Goal: Task Accomplishment & Management: Manage account settings

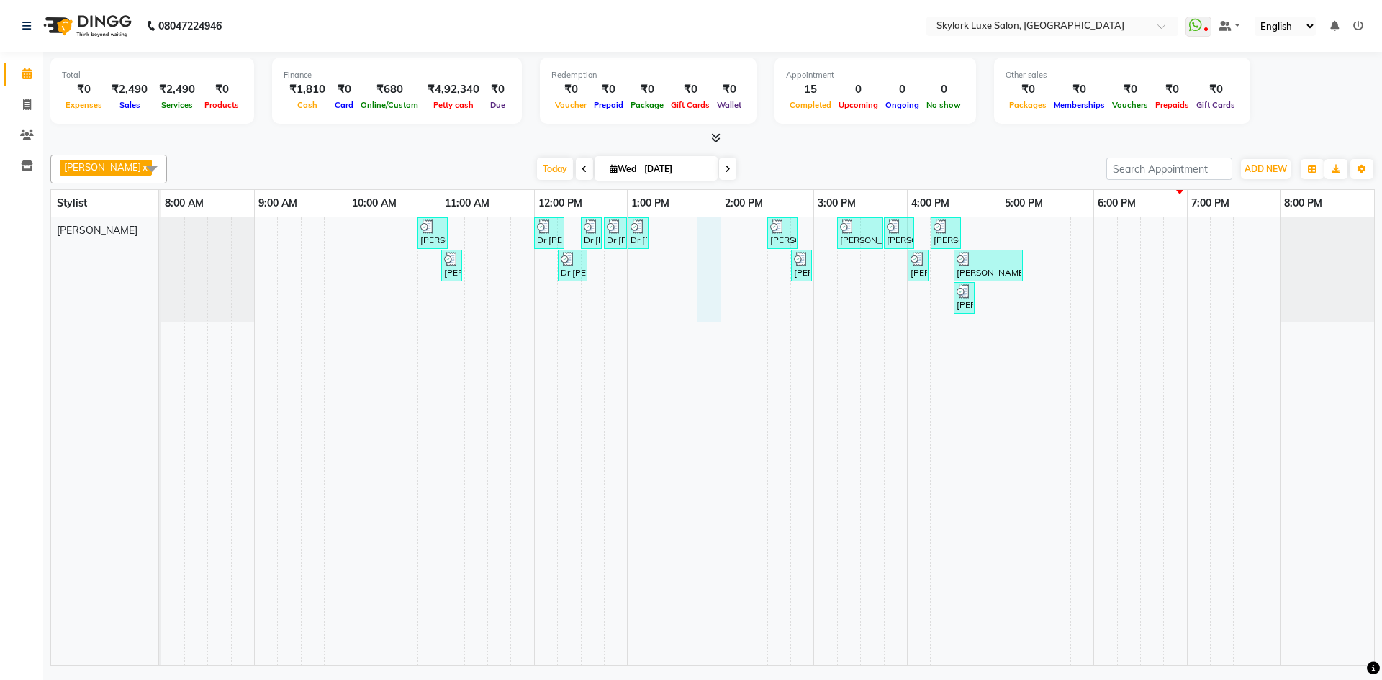
click at [703, 247] on div "[PERSON_NAME], TK01, 10:45 AM-11:05 AM, Threading - Eyebrow Dr [PERSON_NAME], T…" at bounding box center [767, 441] width 1213 height 448
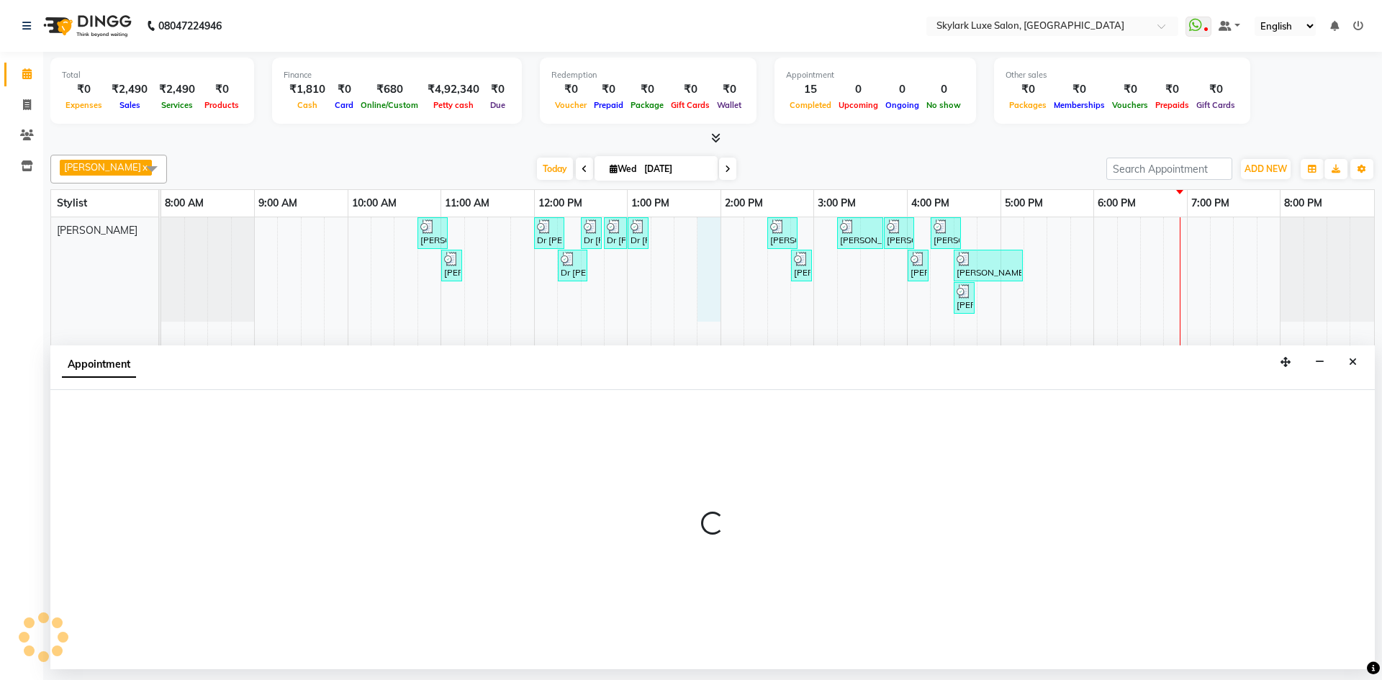
select select "85056"
select select "825"
select select "tentative"
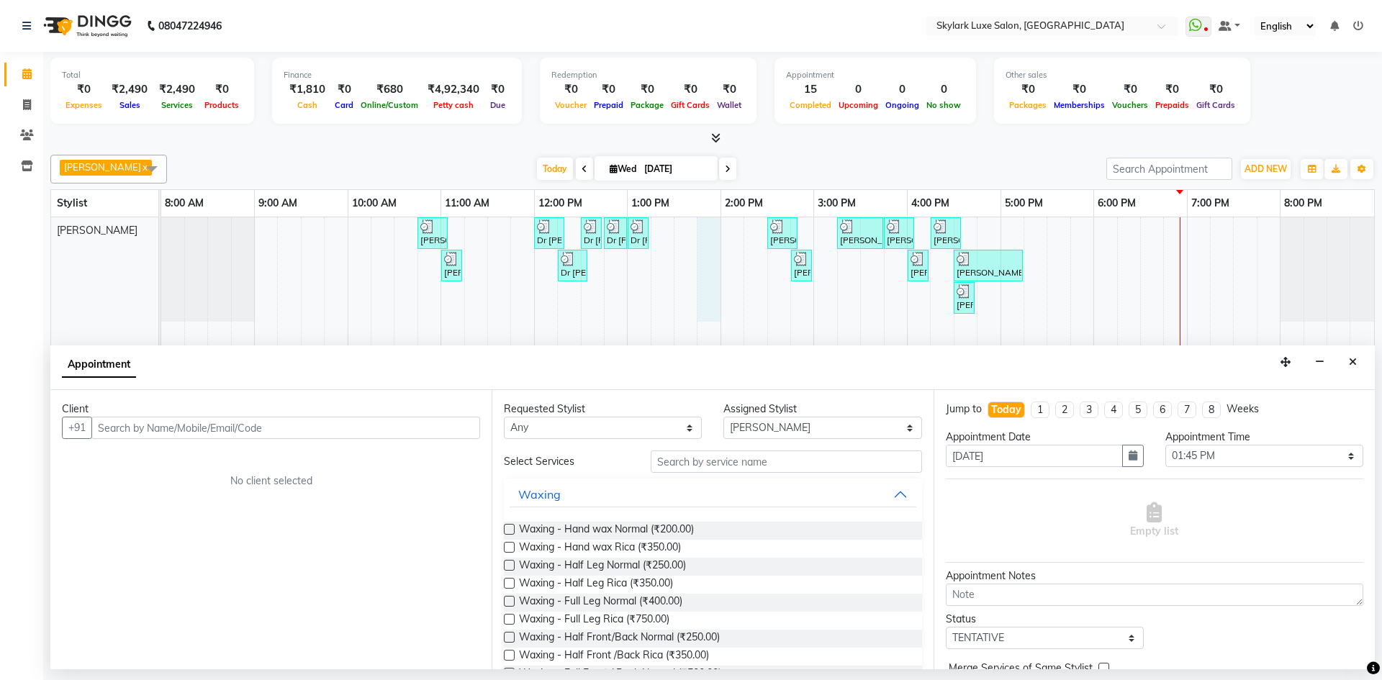
click at [446, 433] on input "text" at bounding box center [285, 428] width 389 height 22
type input "8957170605"
click at [455, 428] on span "Add Client" at bounding box center [450, 427] width 48 height 13
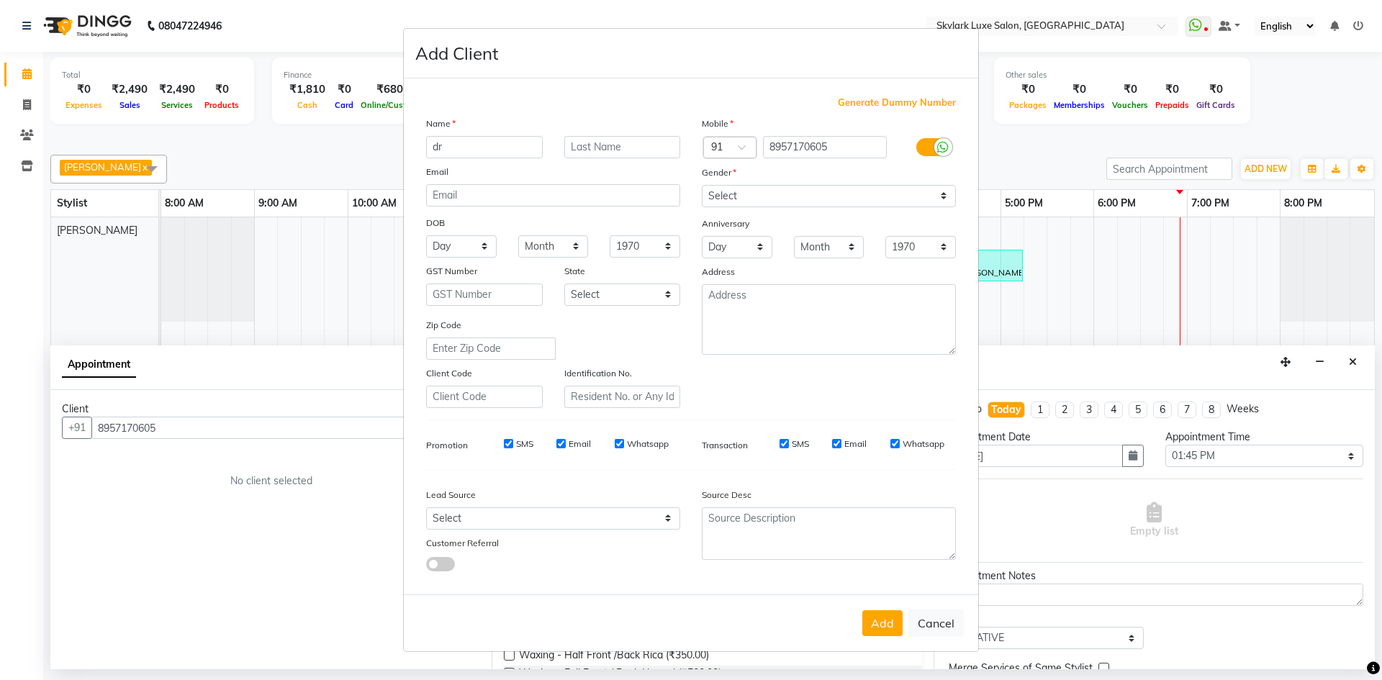
type input "d"
type input "[PERSON_NAME]"
click at [875, 201] on select "Select [DEMOGRAPHIC_DATA] [DEMOGRAPHIC_DATA] Other Prefer Not To Say" at bounding box center [829, 196] width 254 height 22
select select "[DEMOGRAPHIC_DATA]"
click at [702, 185] on select "Select [DEMOGRAPHIC_DATA] [DEMOGRAPHIC_DATA] Other Prefer Not To Say" at bounding box center [829, 196] width 254 height 22
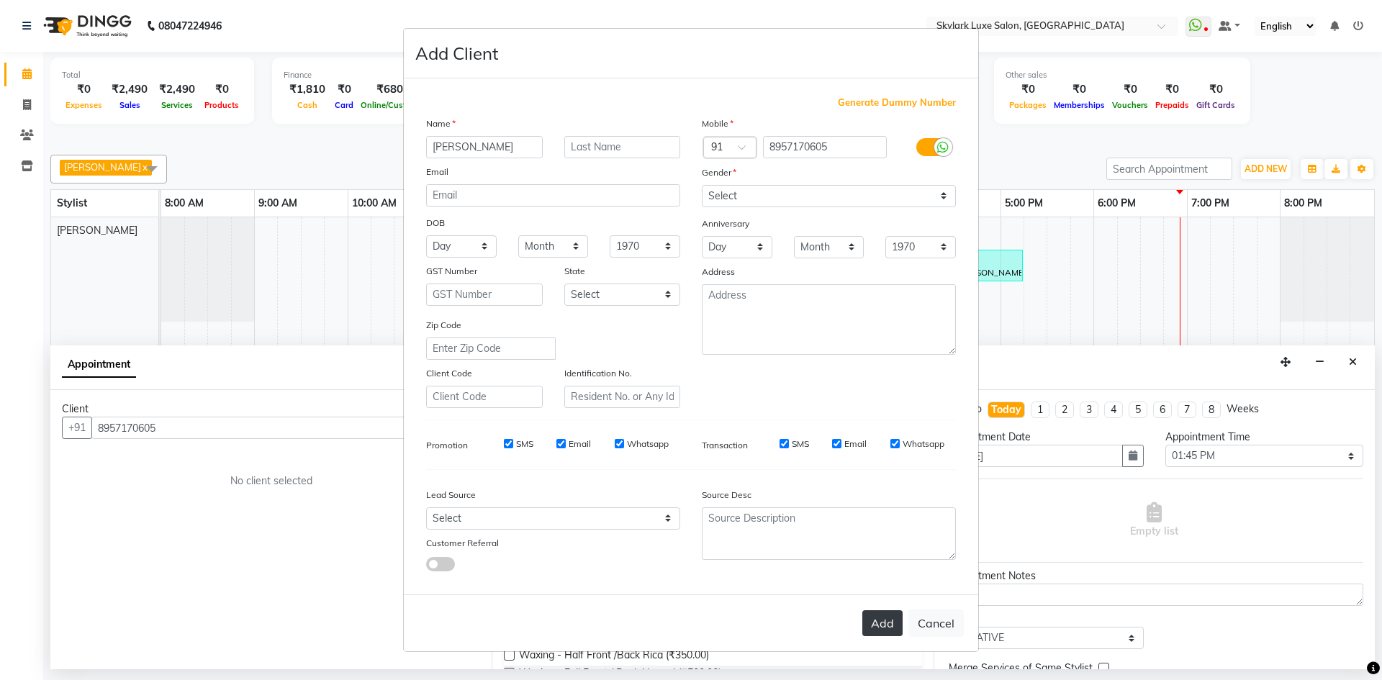
click at [879, 616] on button "Add" at bounding box center [883, 624] width 40 height 26
select select
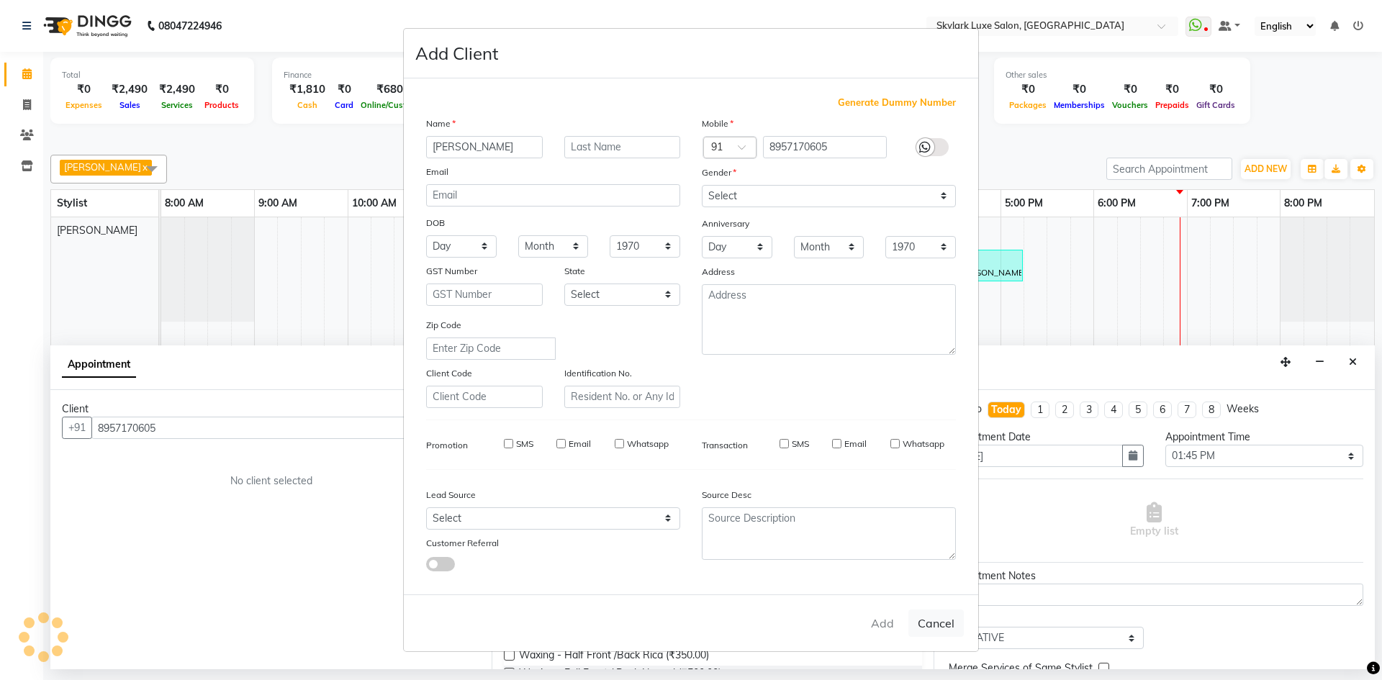
select select
checkbox input "false"
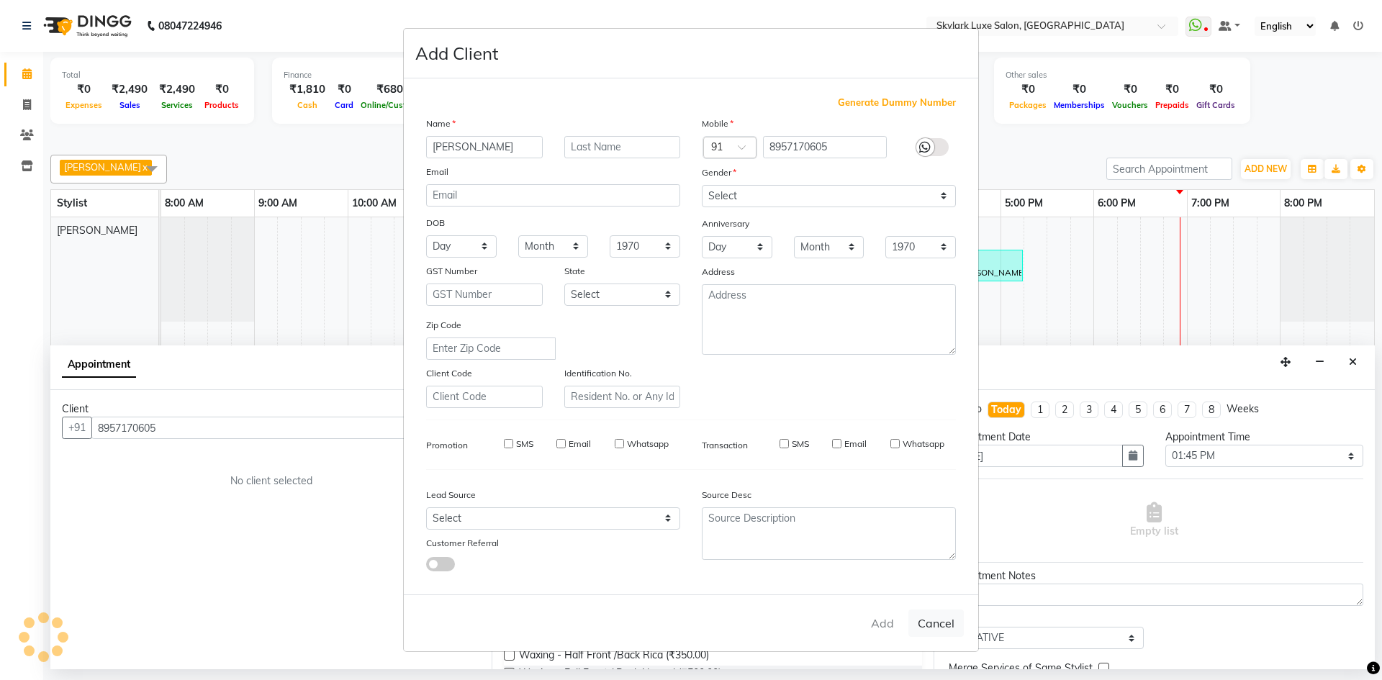
checkbox input "false"
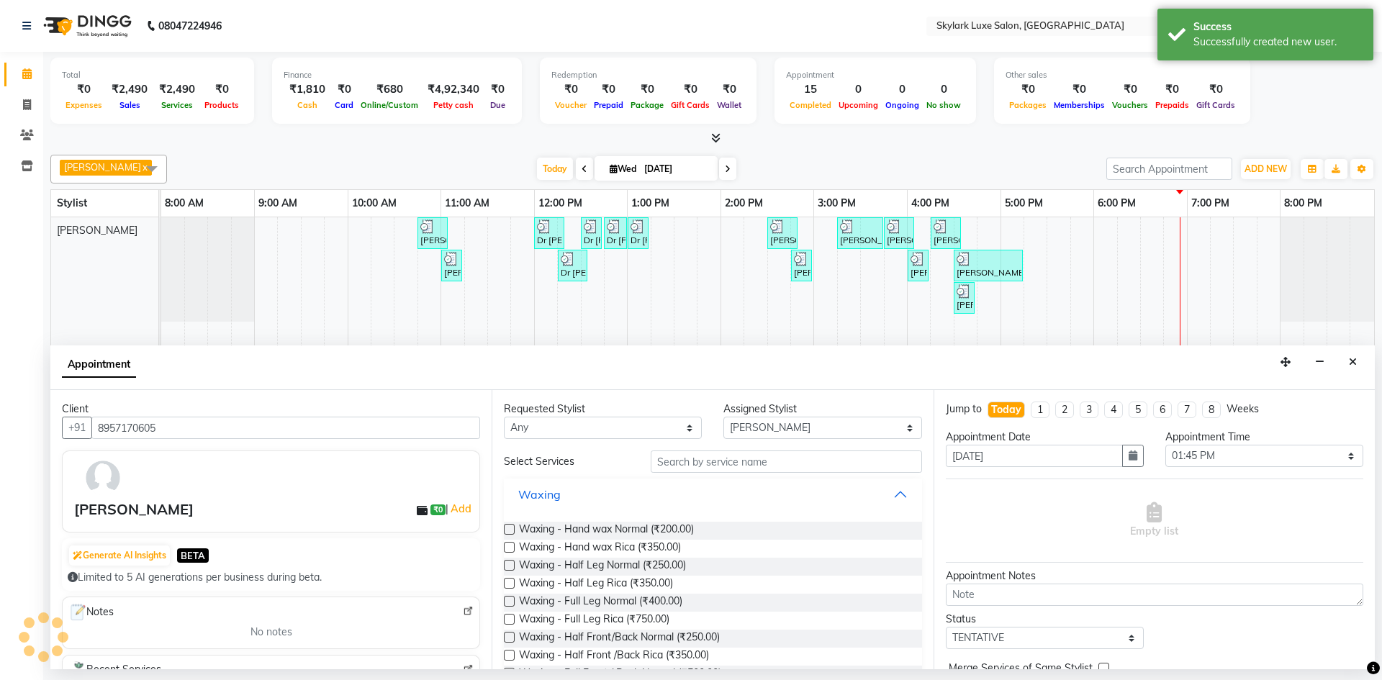
click at [615, 500] on button "Waxing" at bounding box center [713, 495] width 406 height 26
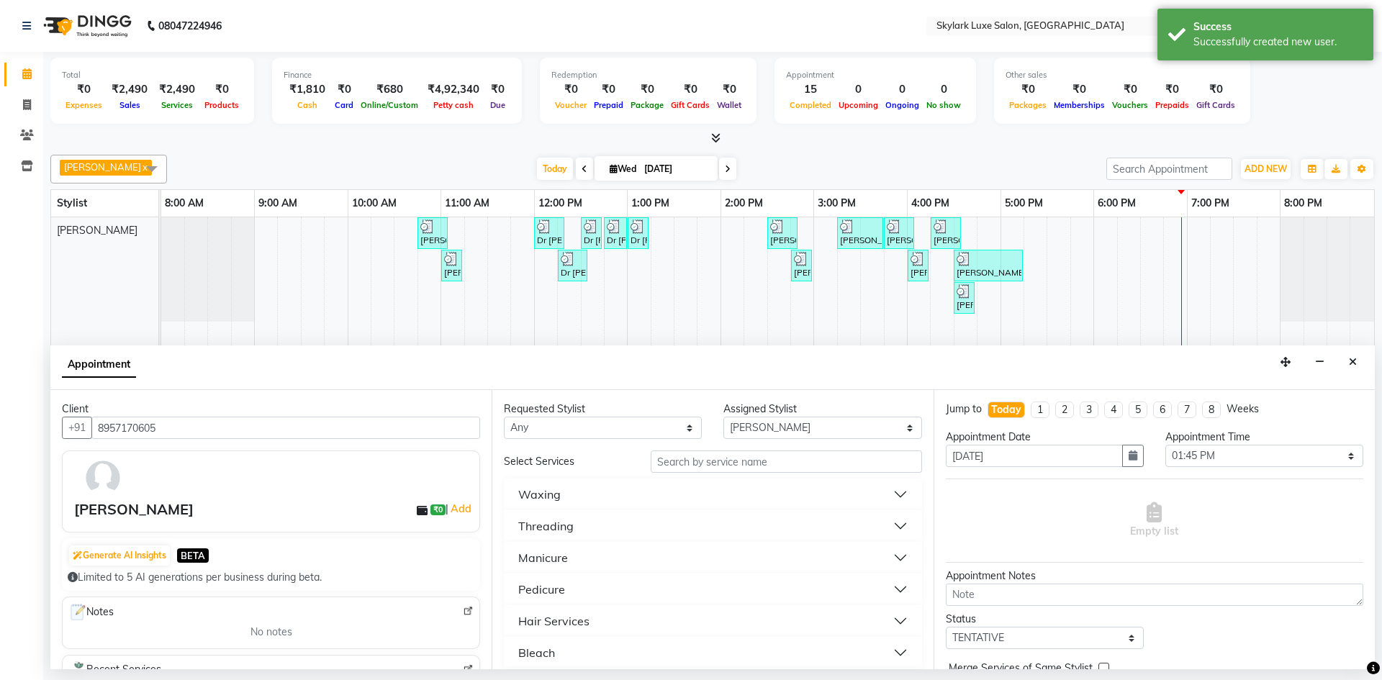
click at [609, 499] on button "Waxing" at bounding box center [713, 495] width 406 height 26
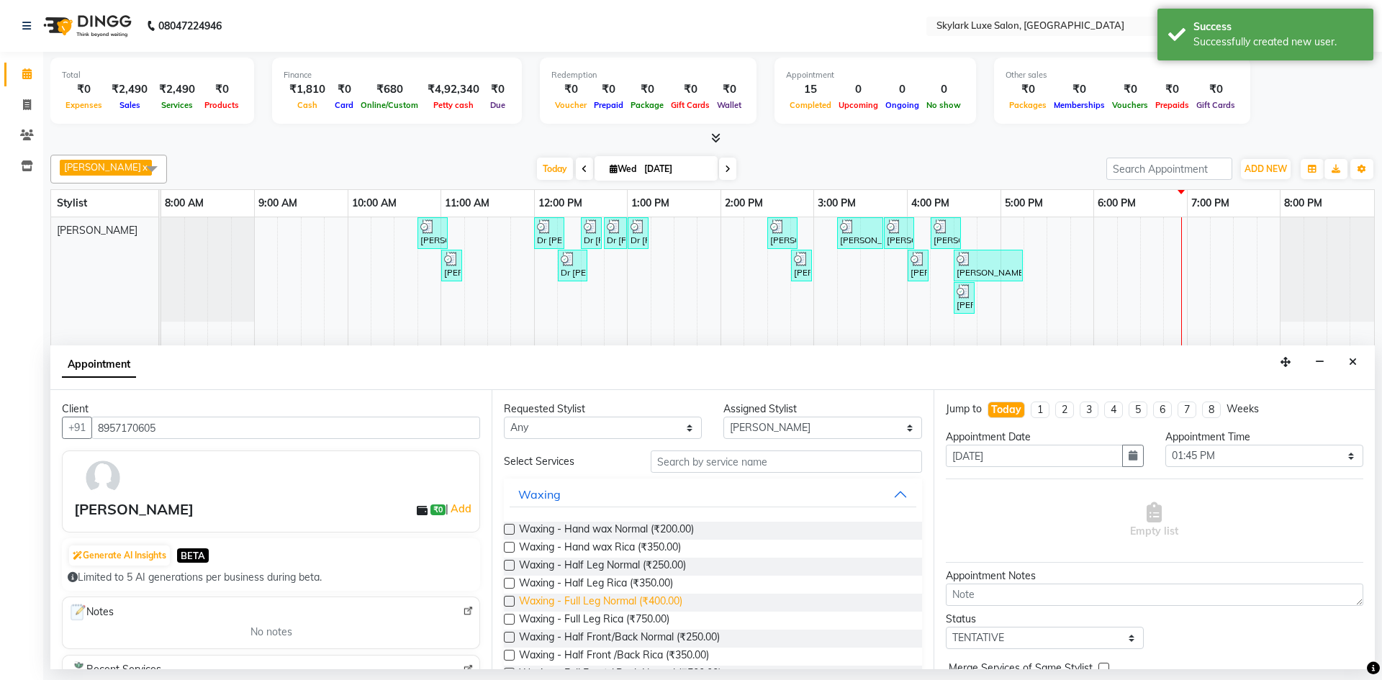
click at [639, 601] on span "Waxing - Full Leg Normal (₹400.00)" at bounding box center [600, 603] width 163 height 18
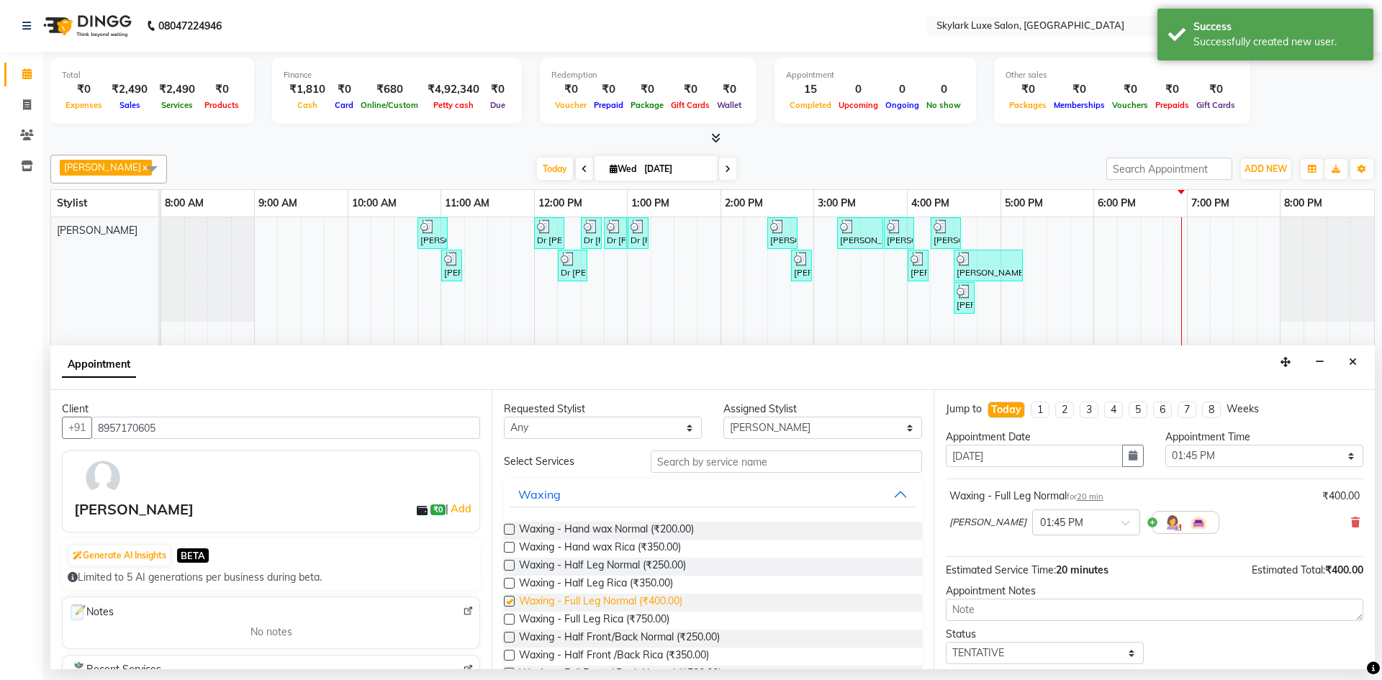
checkbox input "false"
click at [631, 530] on span "Waxing - Hand wax Normal (₹200.00)" at bounding box center [606, 531] width 175 height 18
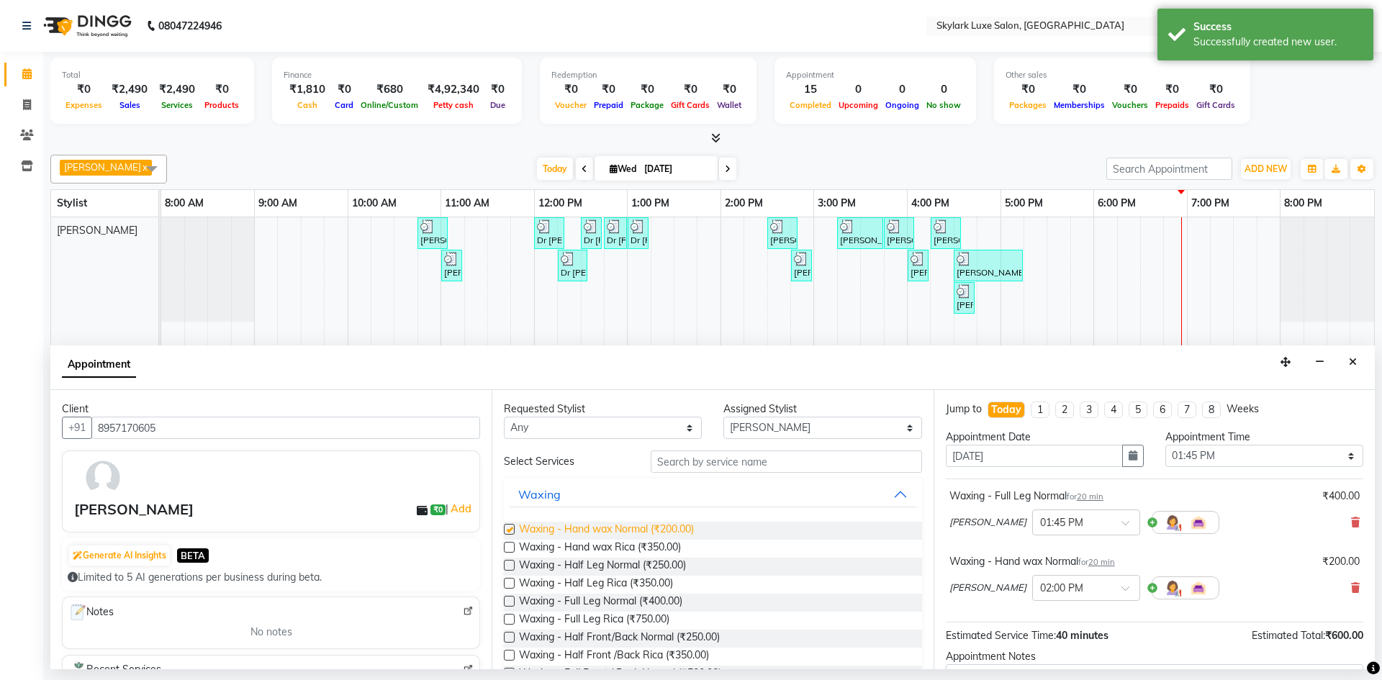
checkbox input "false"
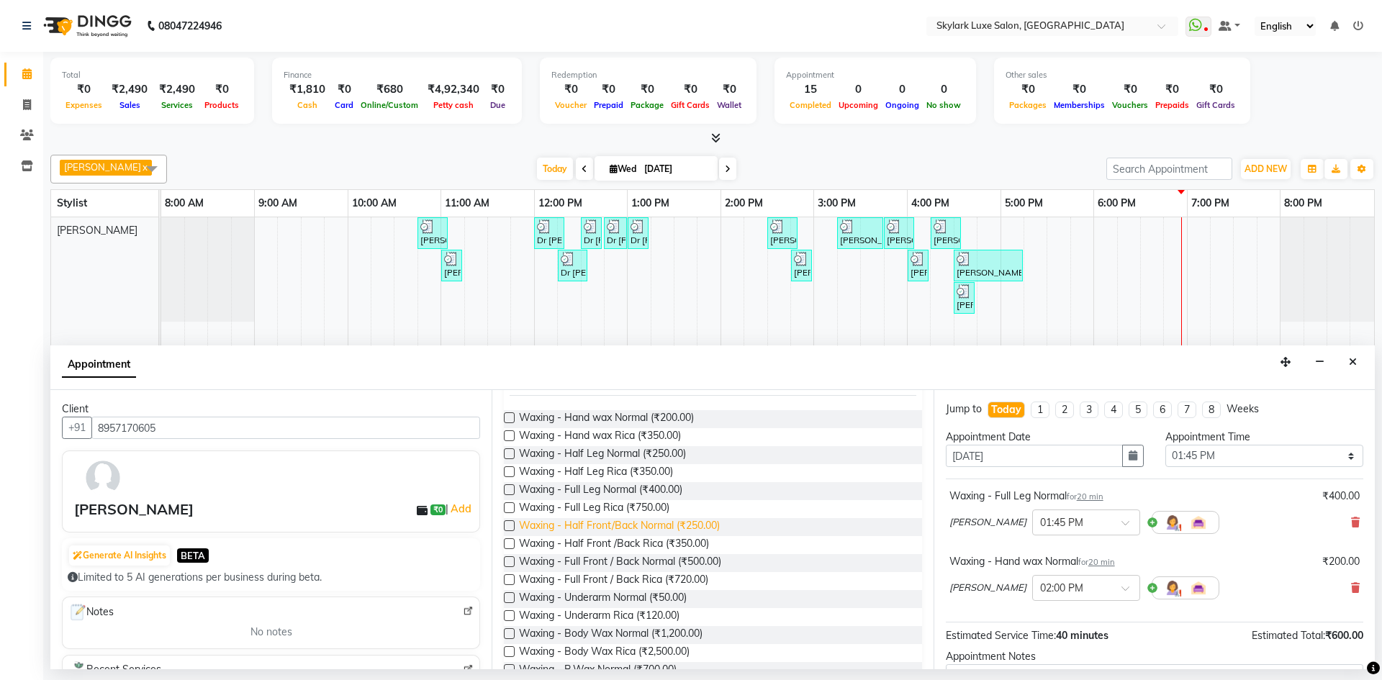
scroll to position [144, 0]
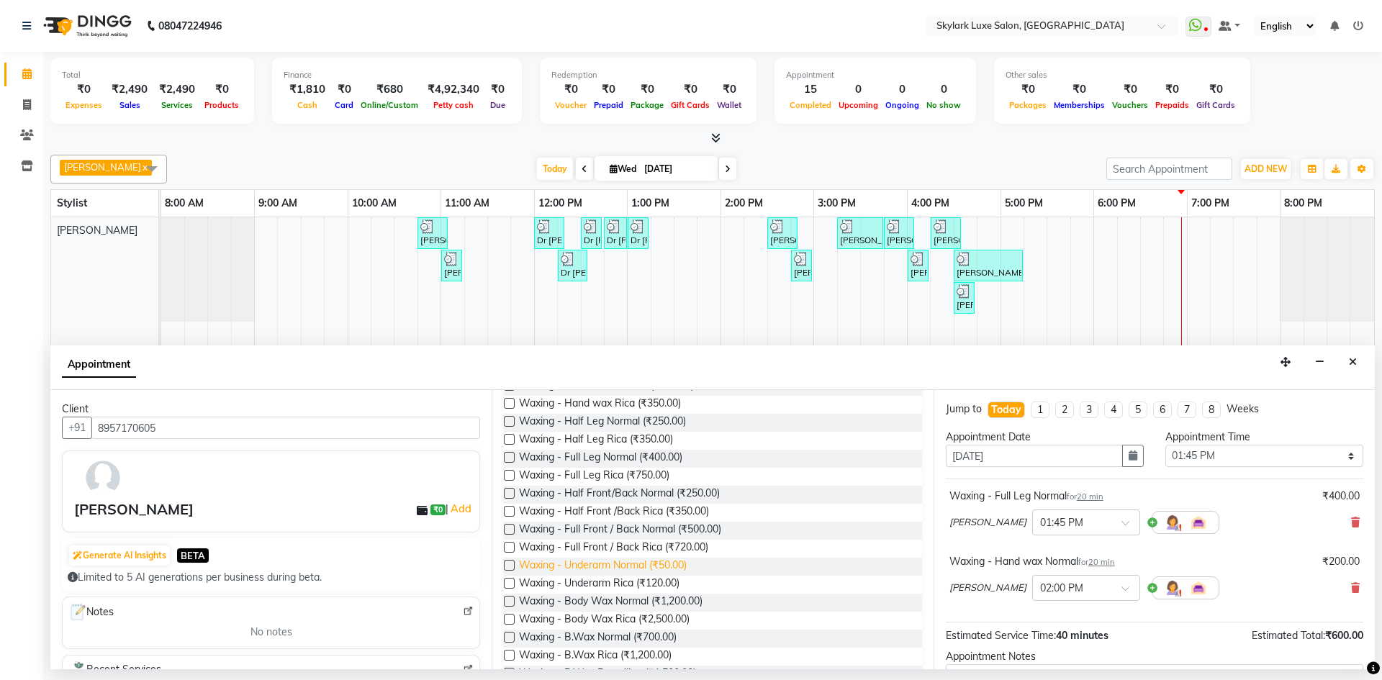
click at [624, 570] on span "Waxing - Underarm Normal (₹50.00)" at bounding box center [603, 567] width 168 height 18
checkbox input "false"
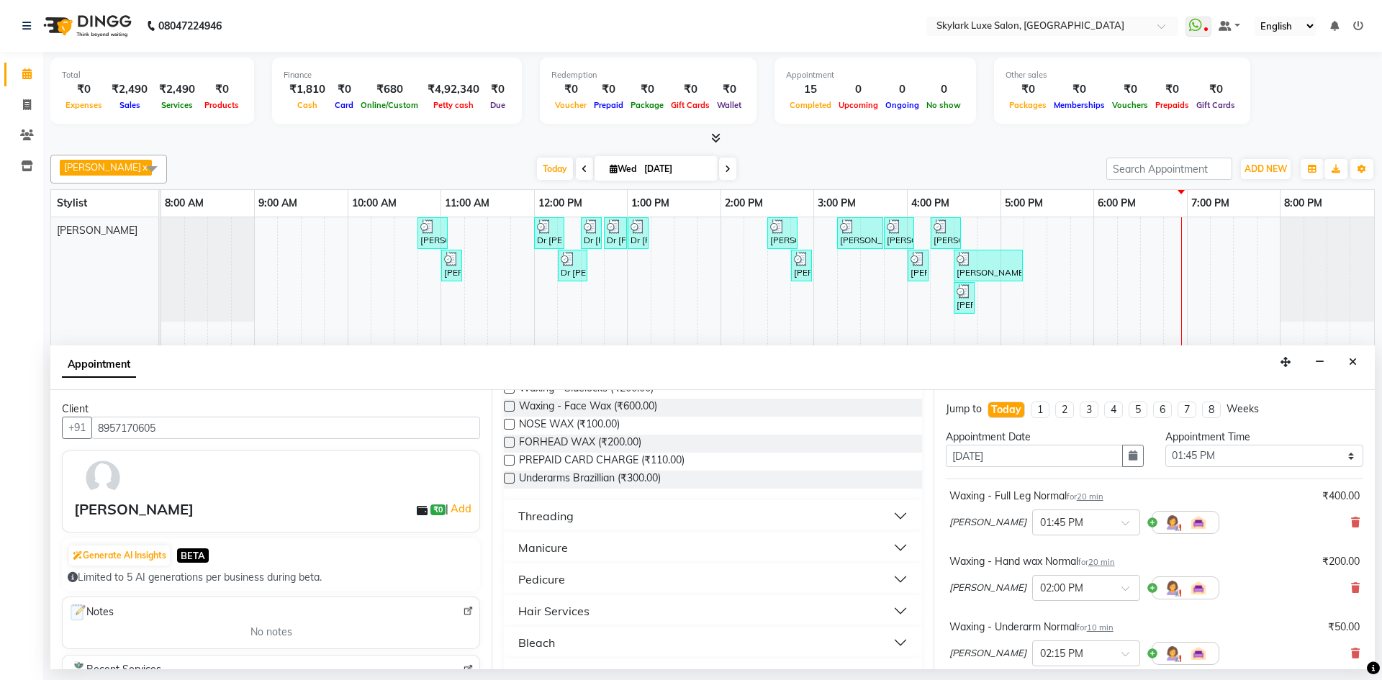
scroll to position [504, 0]
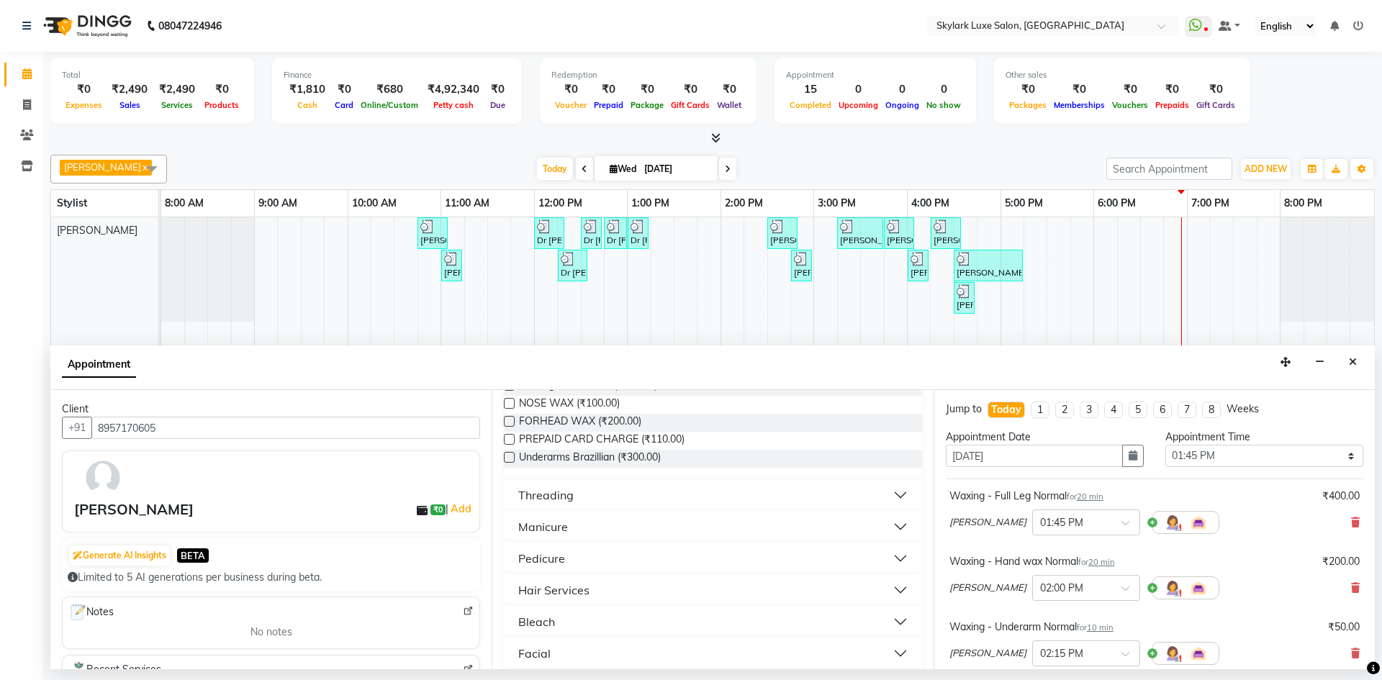
click at [616, 559] on button "Pedicure" at bounding box center [713, 559] width 406 height 26
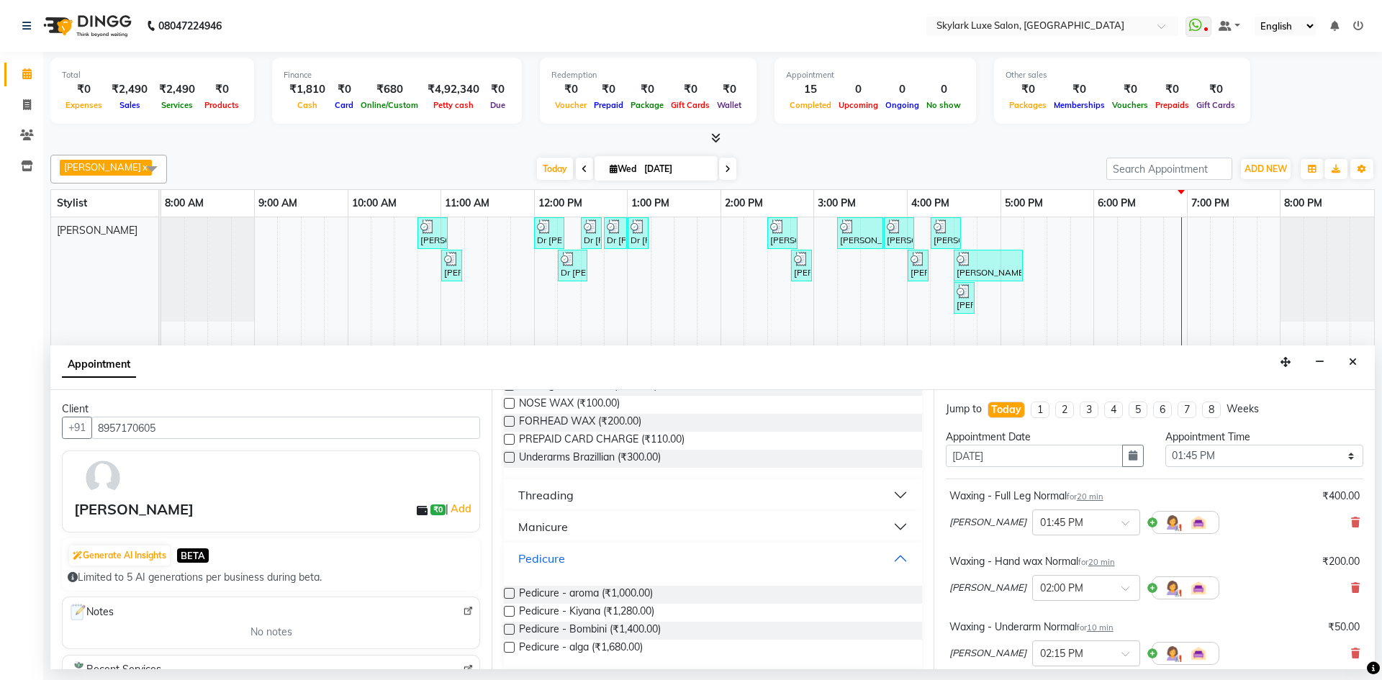
scroll to position [576, 0]
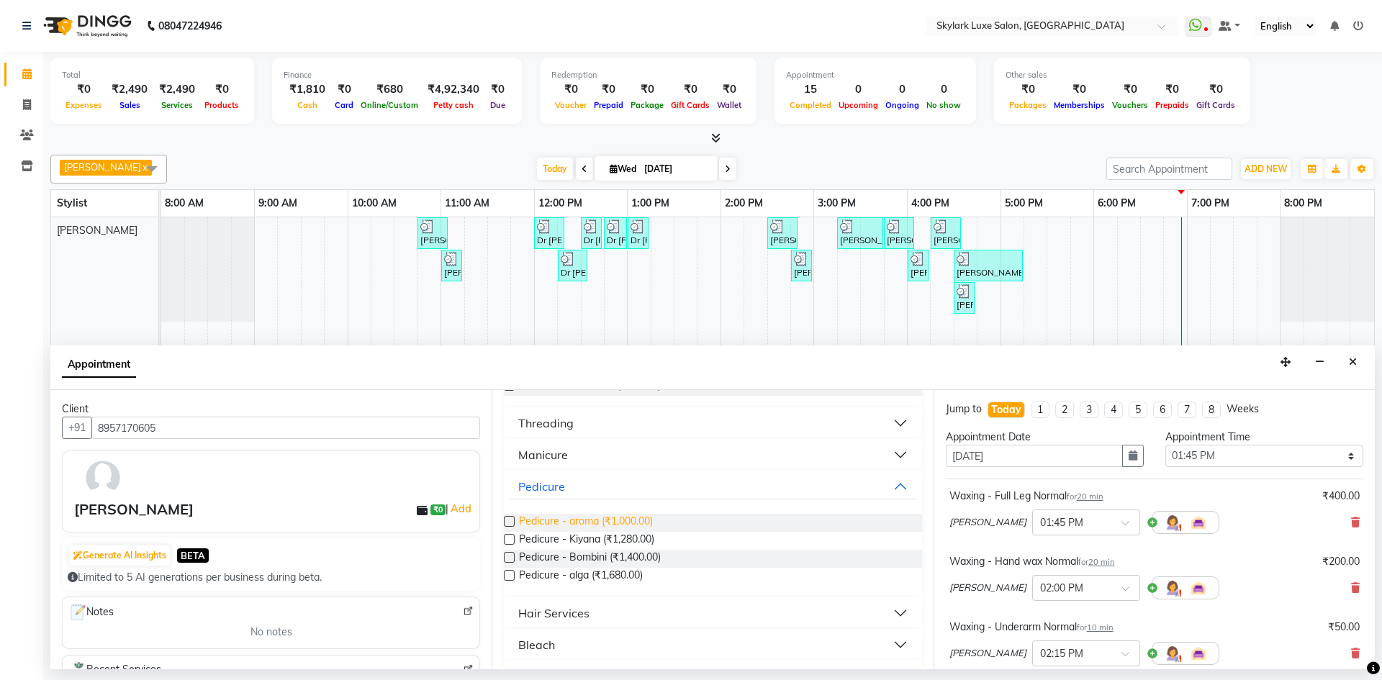
click at [619, 526] on span "Pedicure - aroma (₹1,000.00)" at bounding box center [586, 523] width 134 height 18
checkbox input "false"
click at [597, 487] on button "Pedicure" at bounding box center [713, 487] width 406 height 26
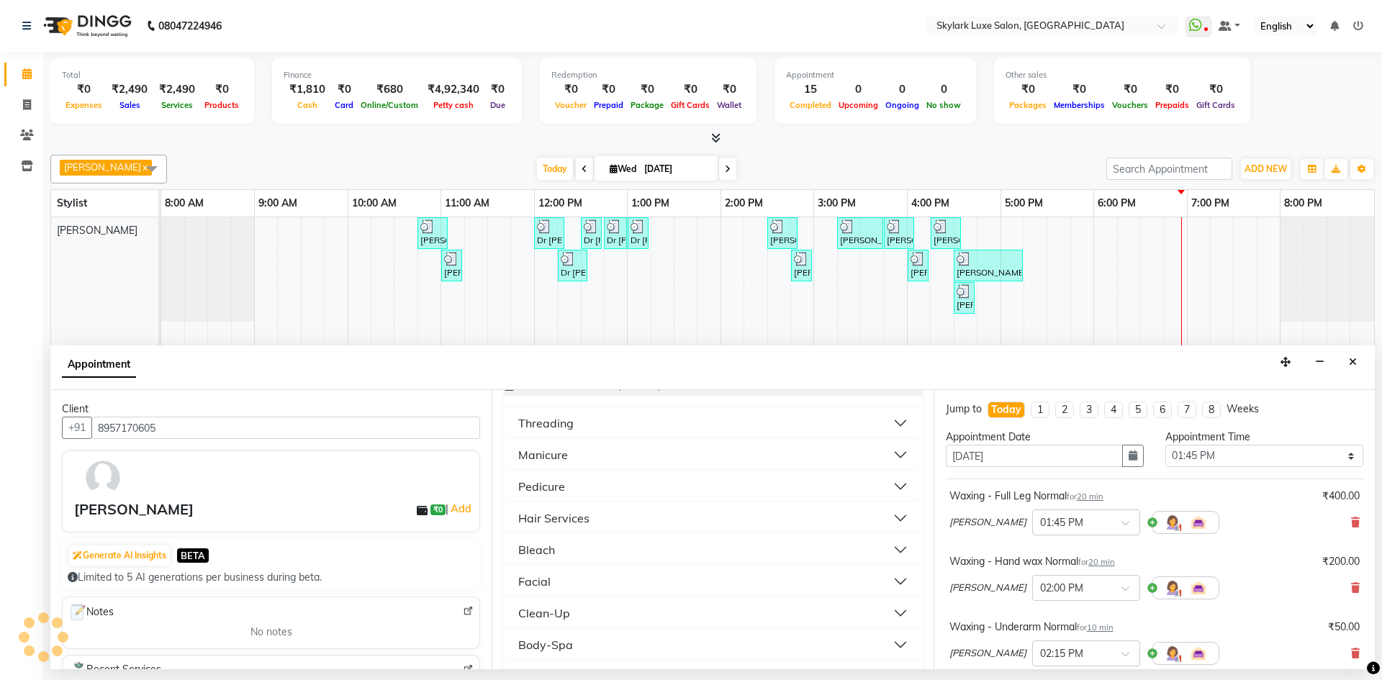
click at [583, 548] on button "Bleach" at bounding box center [713, 550] width 406 height 26
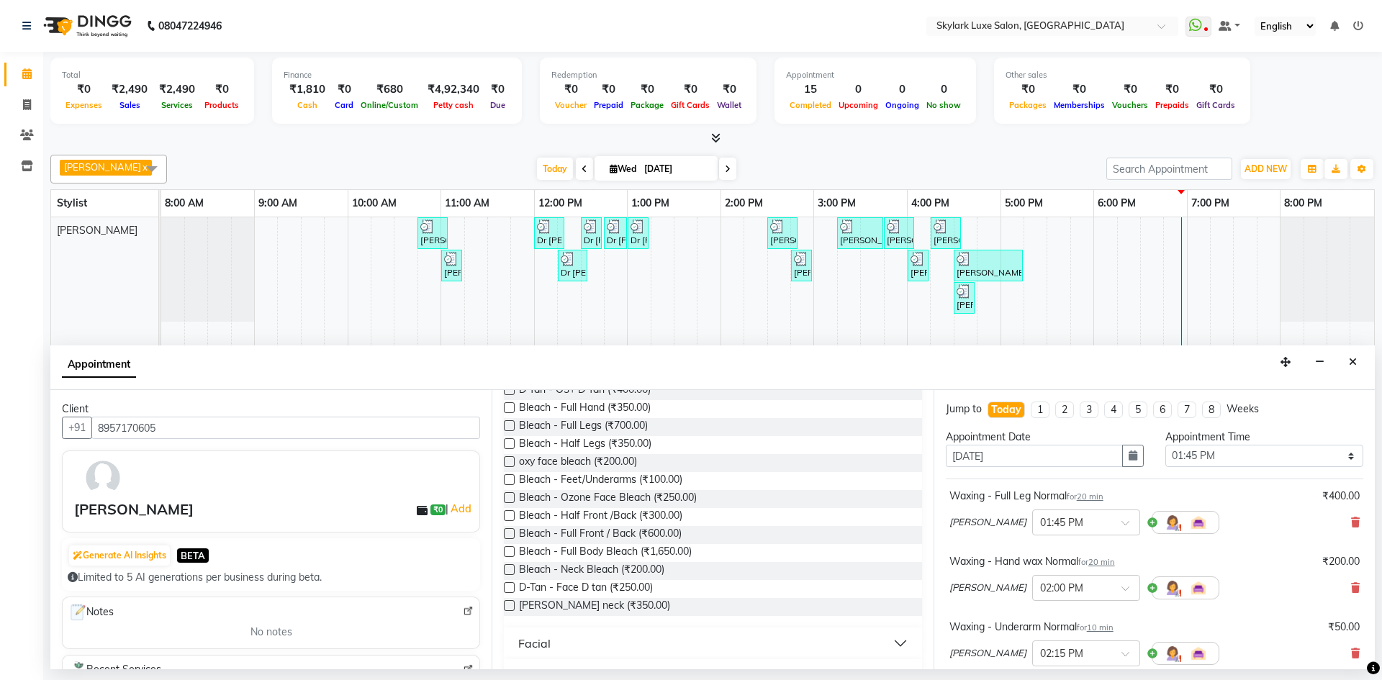
scroll to position [792, 0]
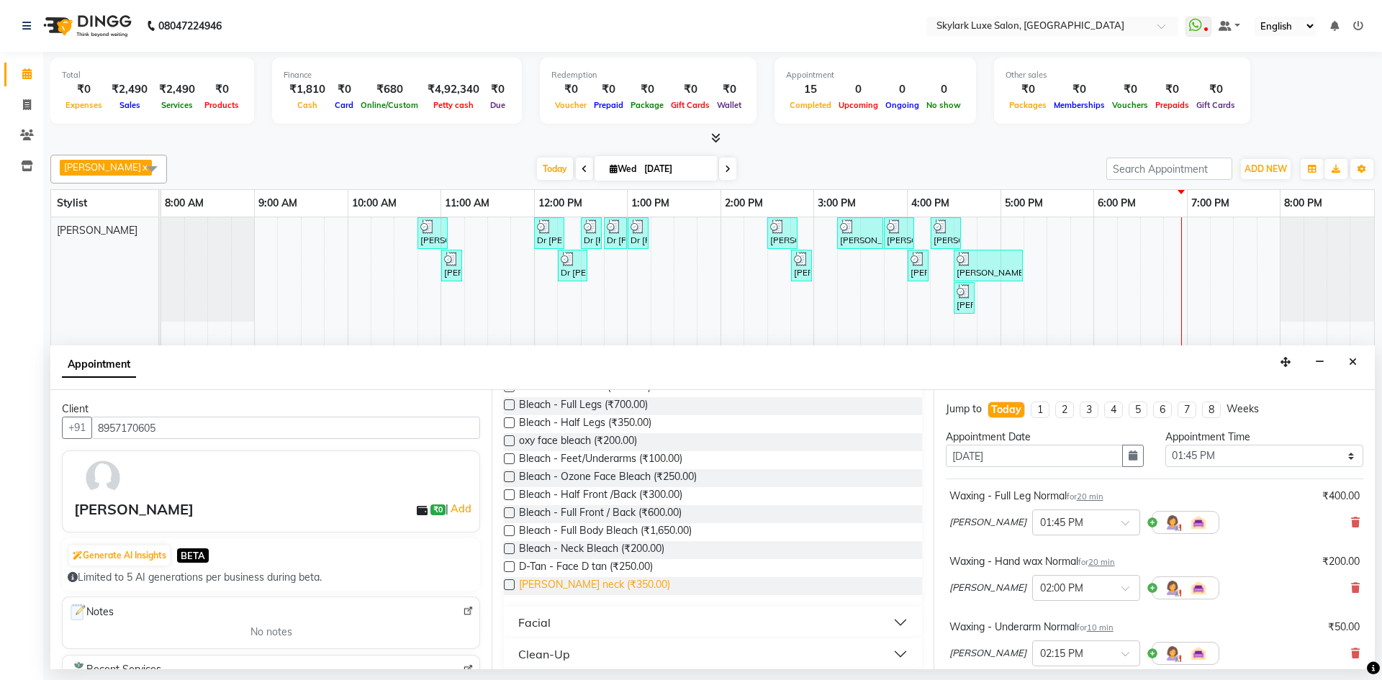
click at [570, 588] on span "[PERSON_NAME] neck (₹350.00)" at bounding box center [594, 586] width 151 height 18
checkbox input "false"
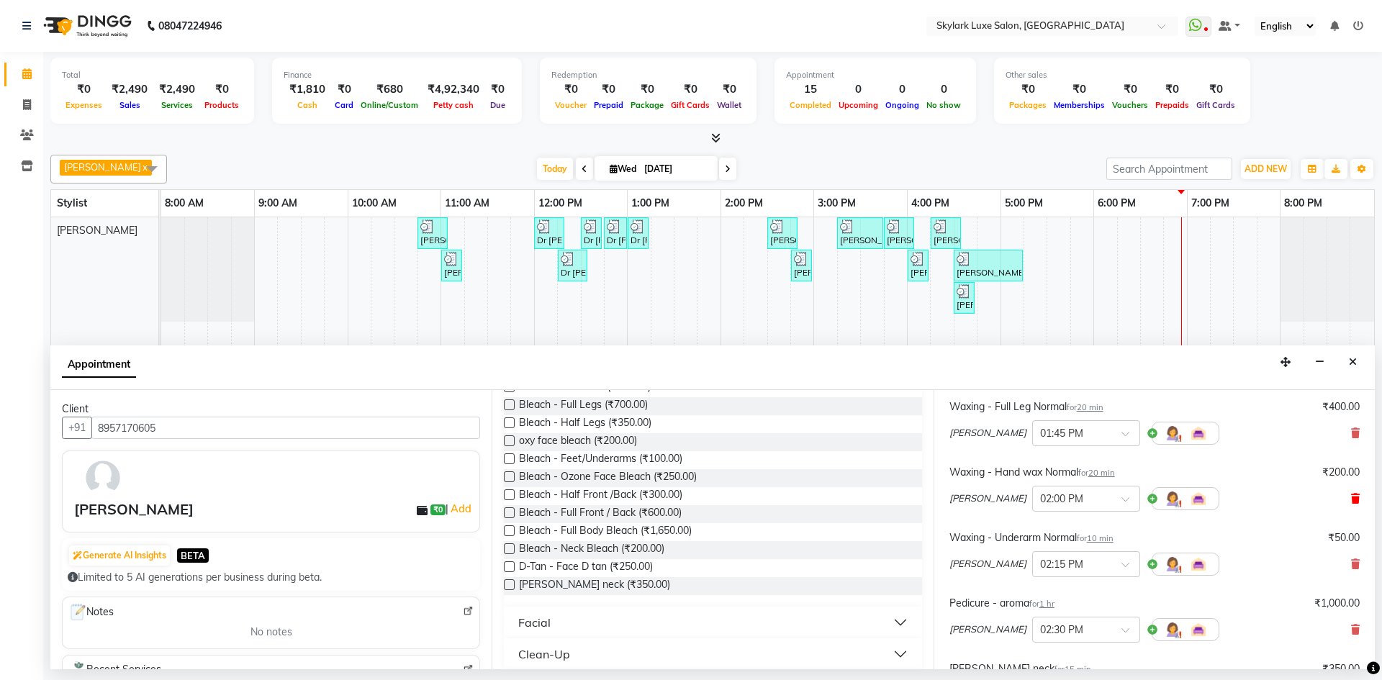
scroll to position [144, 0]
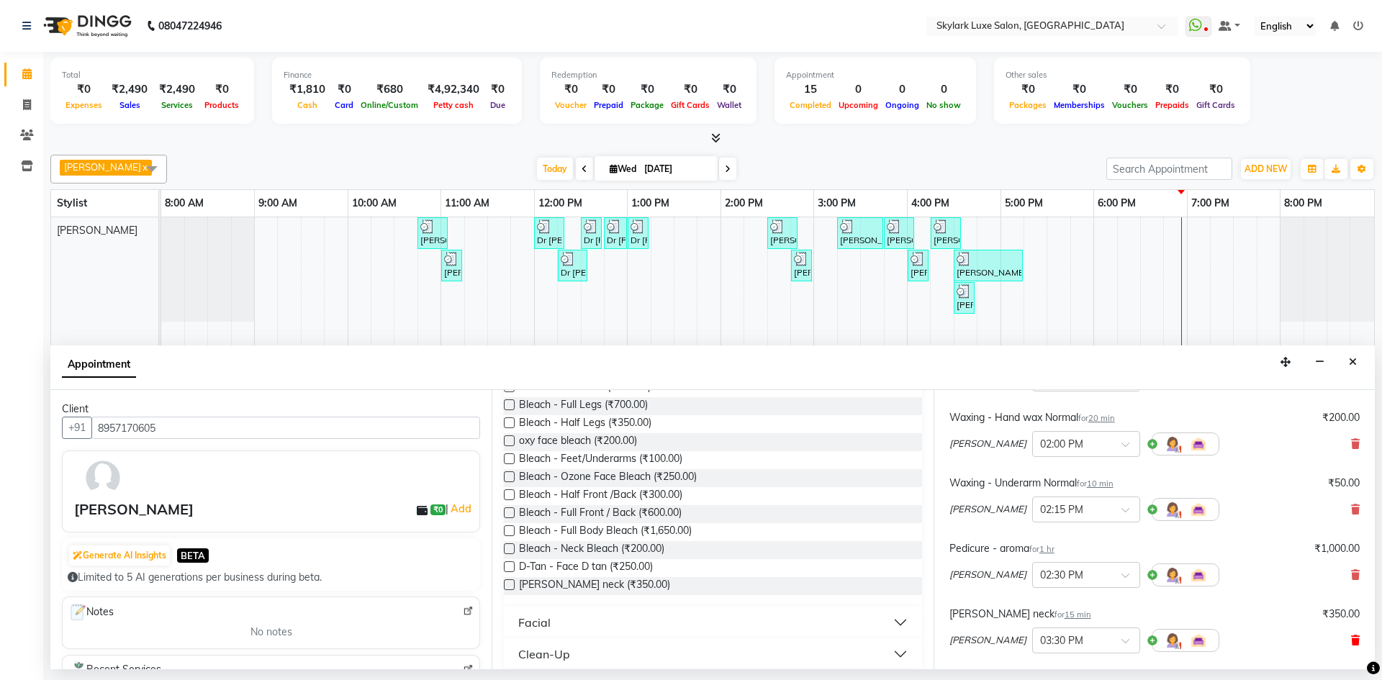
click at [1352, 638] on icon at bounding box center [1356, 641] width 9 height 10
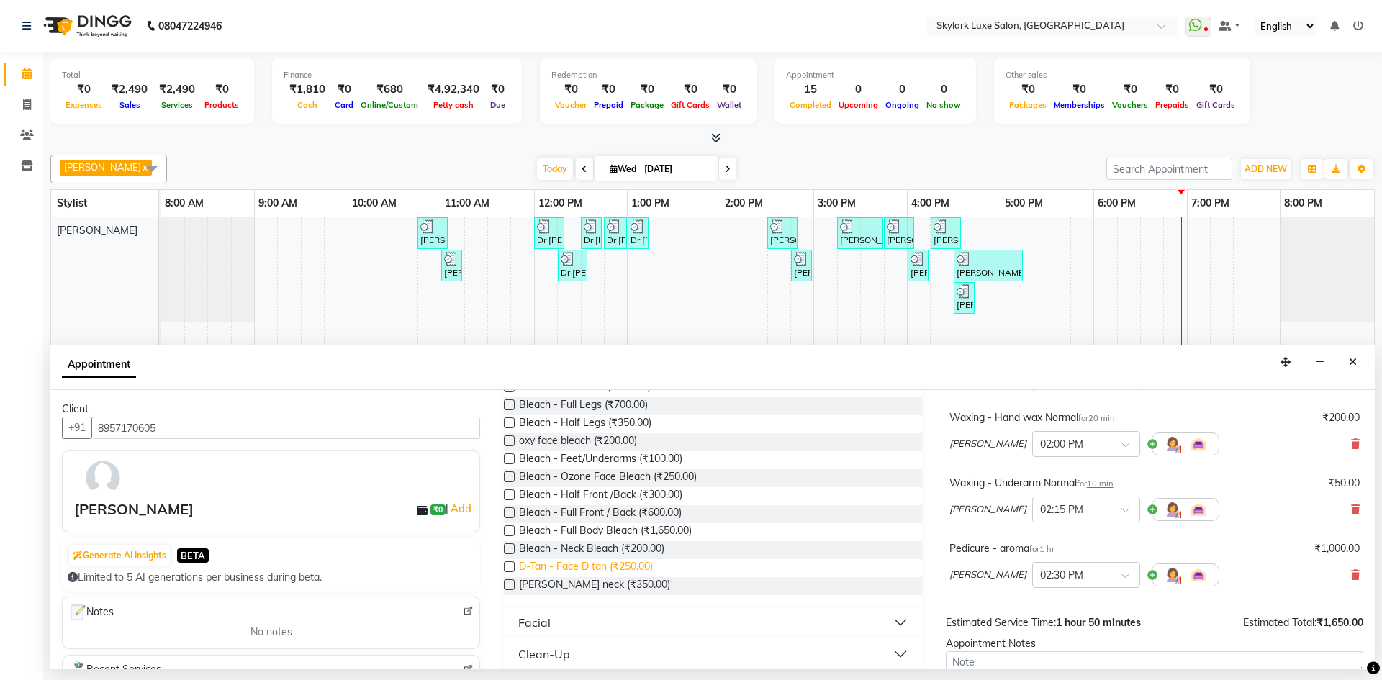
click at [597, 567] on span "D-Tan - Face D tan (₹250.00)" at bounding box center [586, 568] width 134 height 18
checkbox input "false"
click at [579, 621] on button "Facial" at bounding box center [713, 623] width 406 height 26
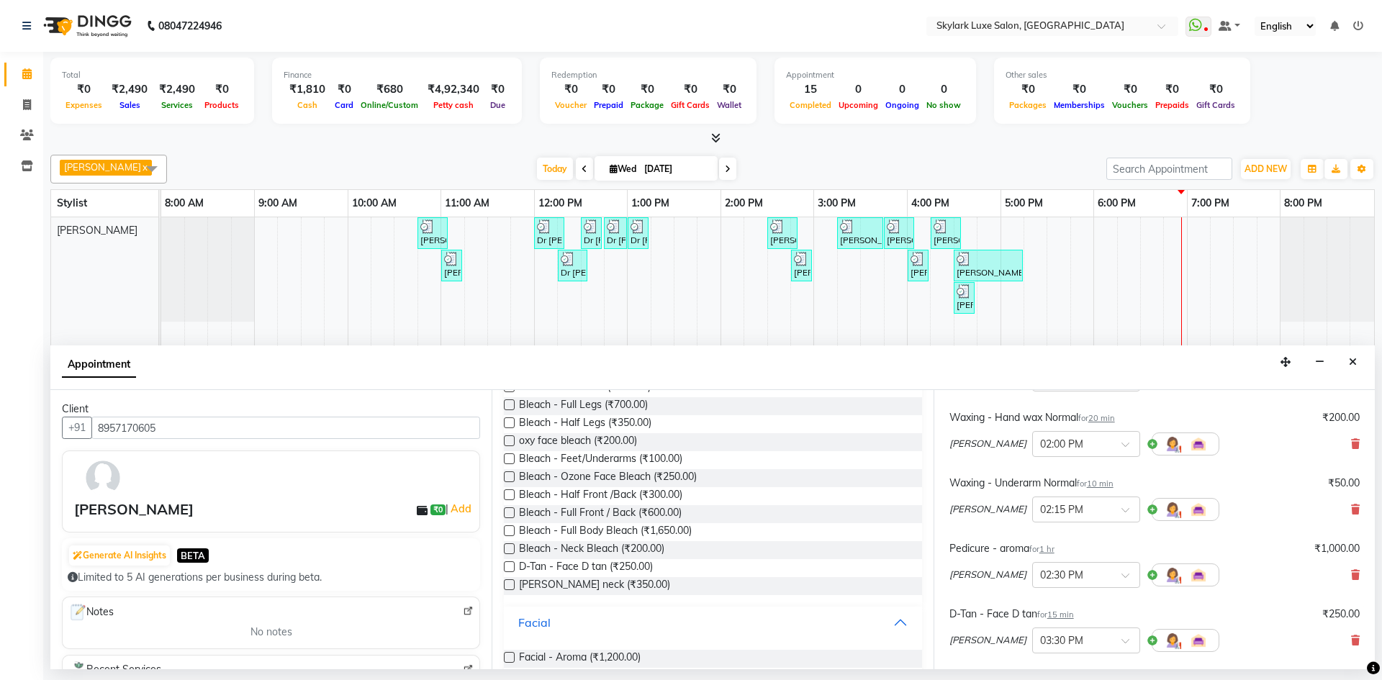
scroll to position [864, 0]
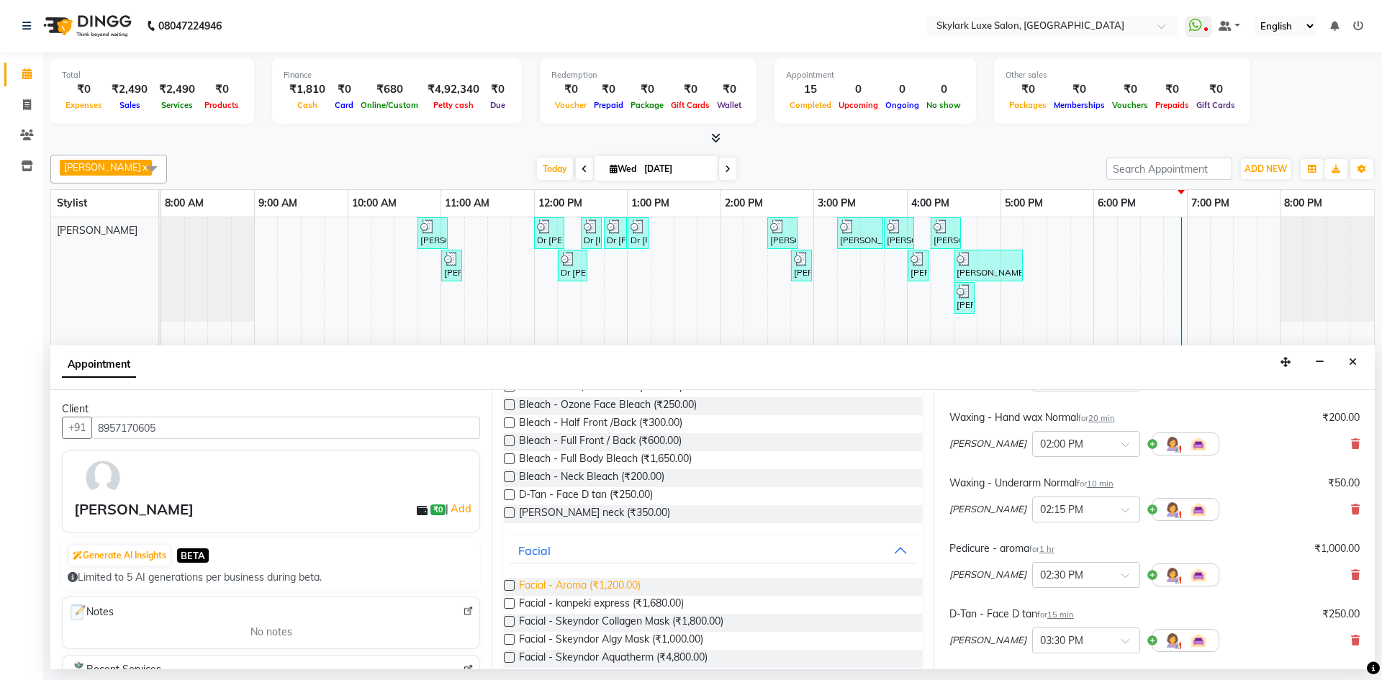
click at [619, 588] on span "Facial - Aroma (₹1,200.00)" at bounding box center [580, 587] width 122 height 18
checkbox input "false"
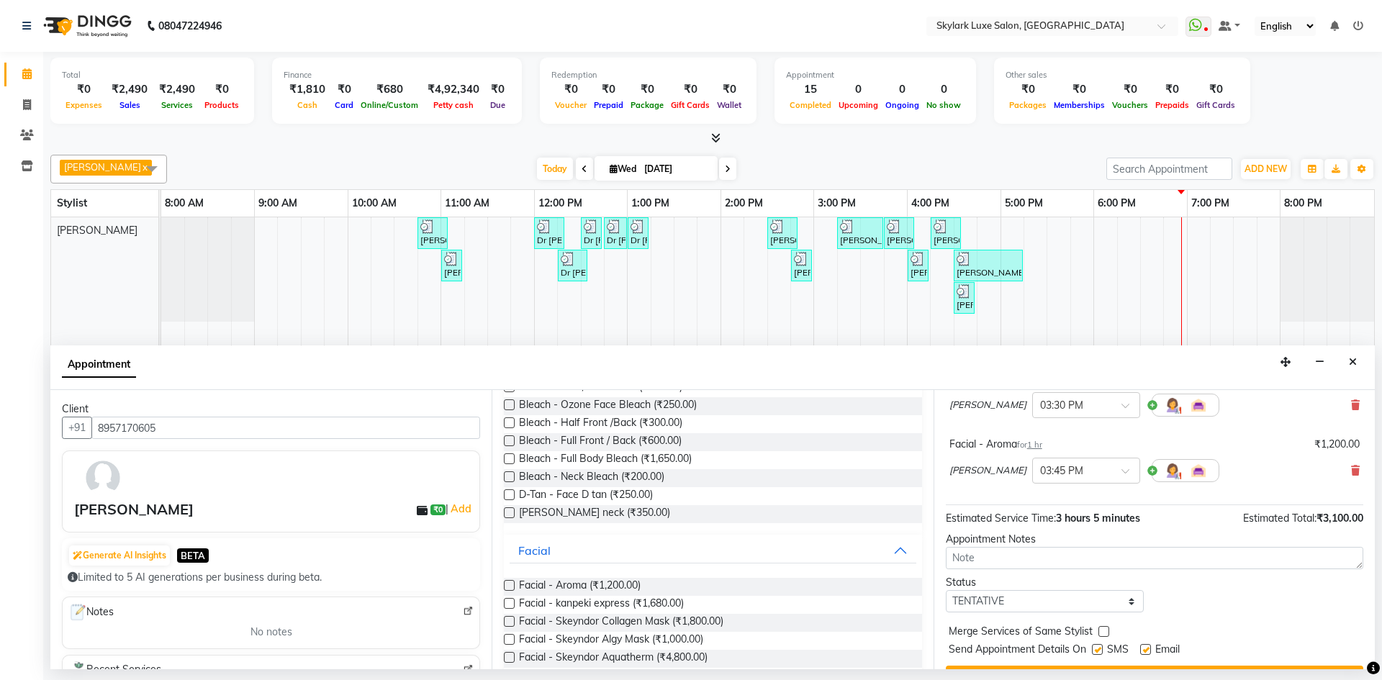
scroll to position [413, 0]
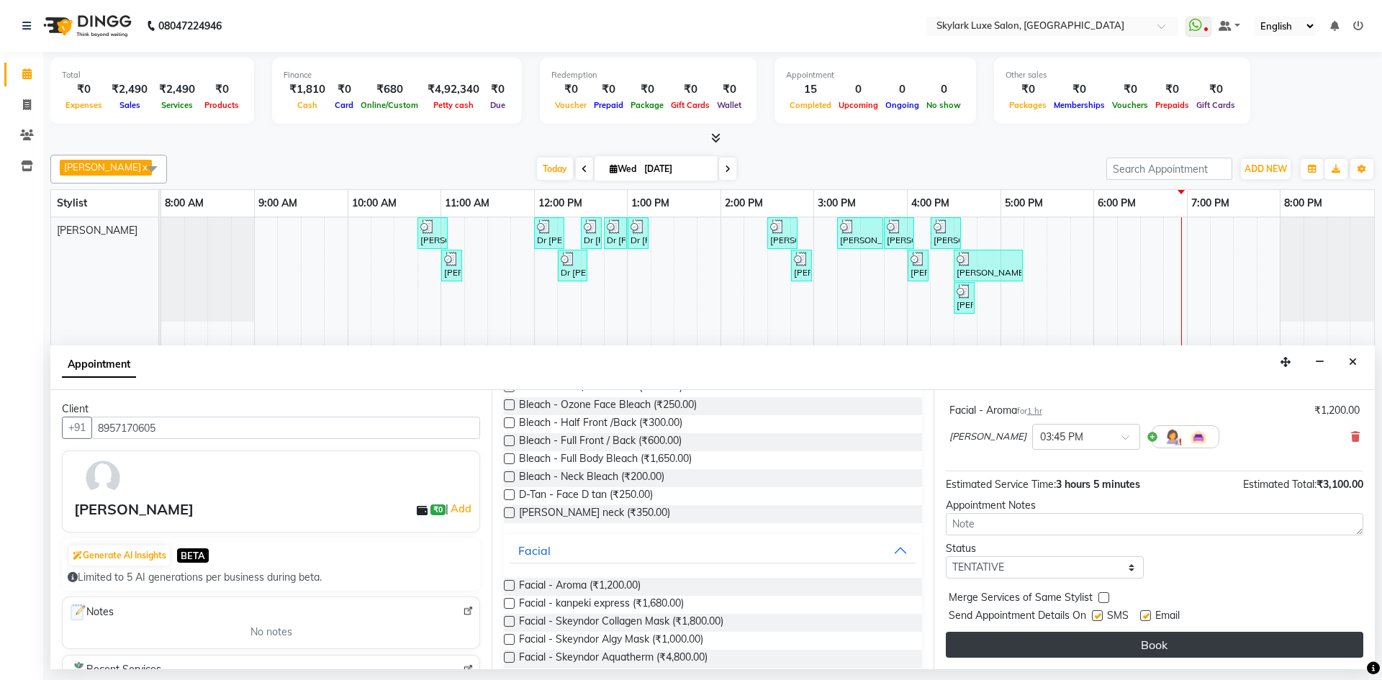
click at [1177, 654] on button "Book" at bounding box center [1155, 645] width 418 height 26
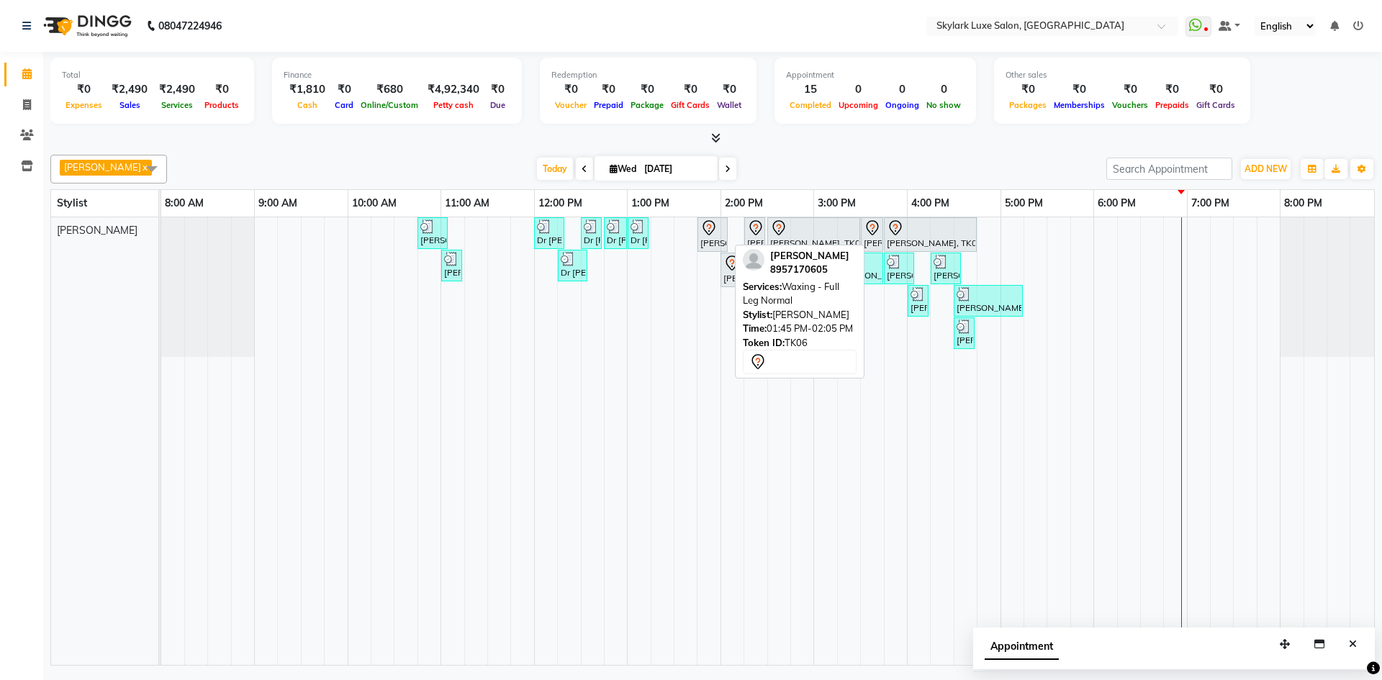
click at [706, 234] on icon at bounding box center [709, 228] width 17 height 17
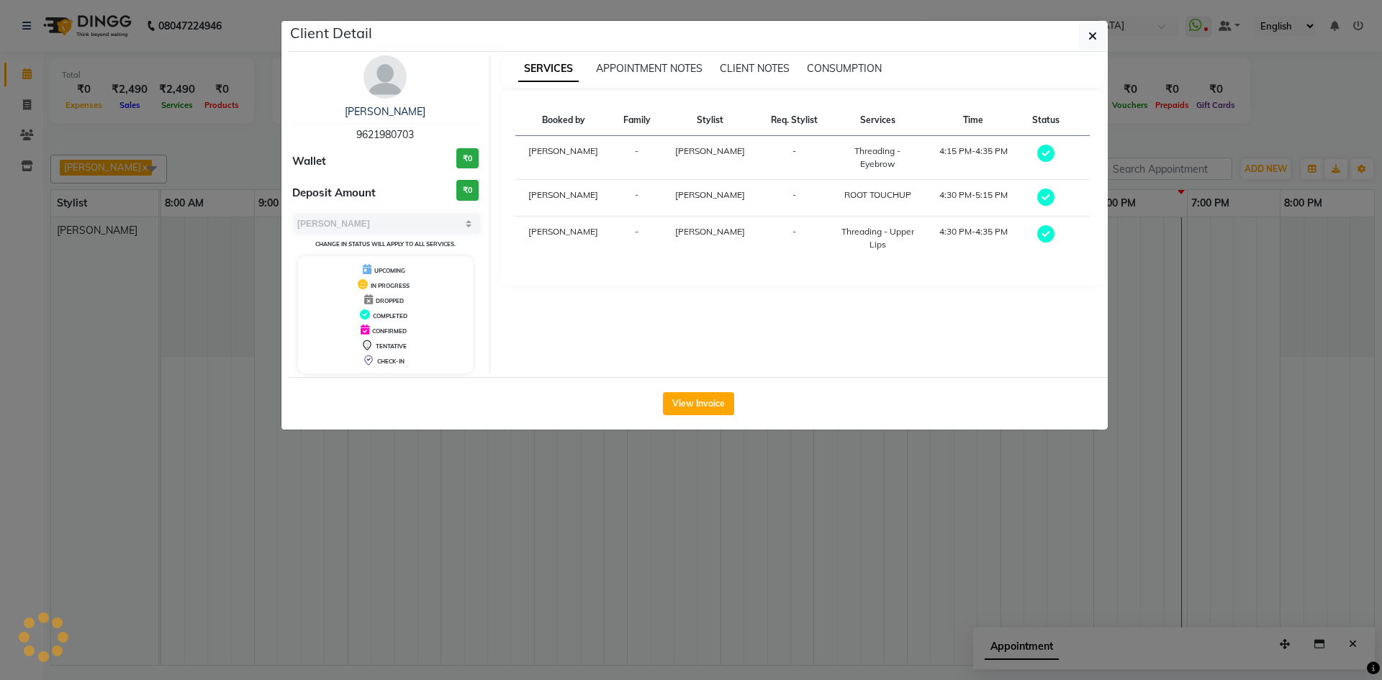
select select "7"
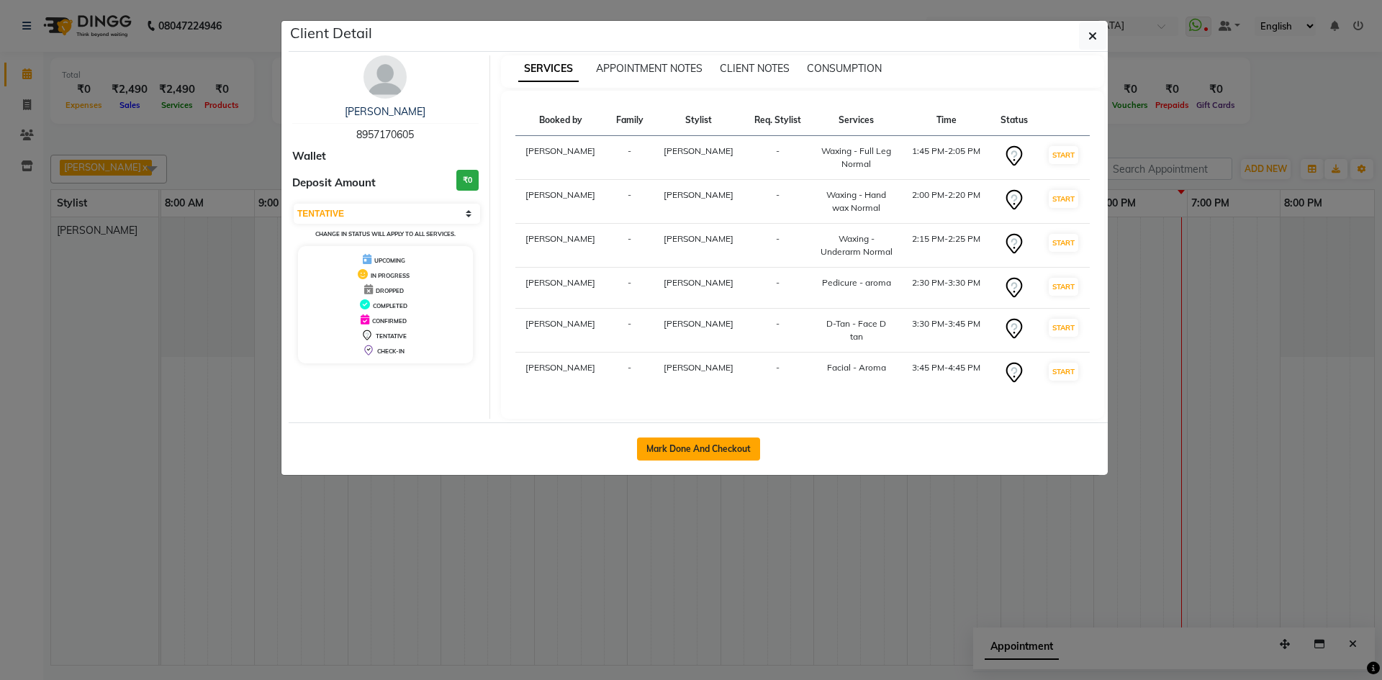
click at [676, 439] on button "Mark Done And Checkout" at bounding box center [698, 449] width 123 height 23
select select "8191"
select select "service"
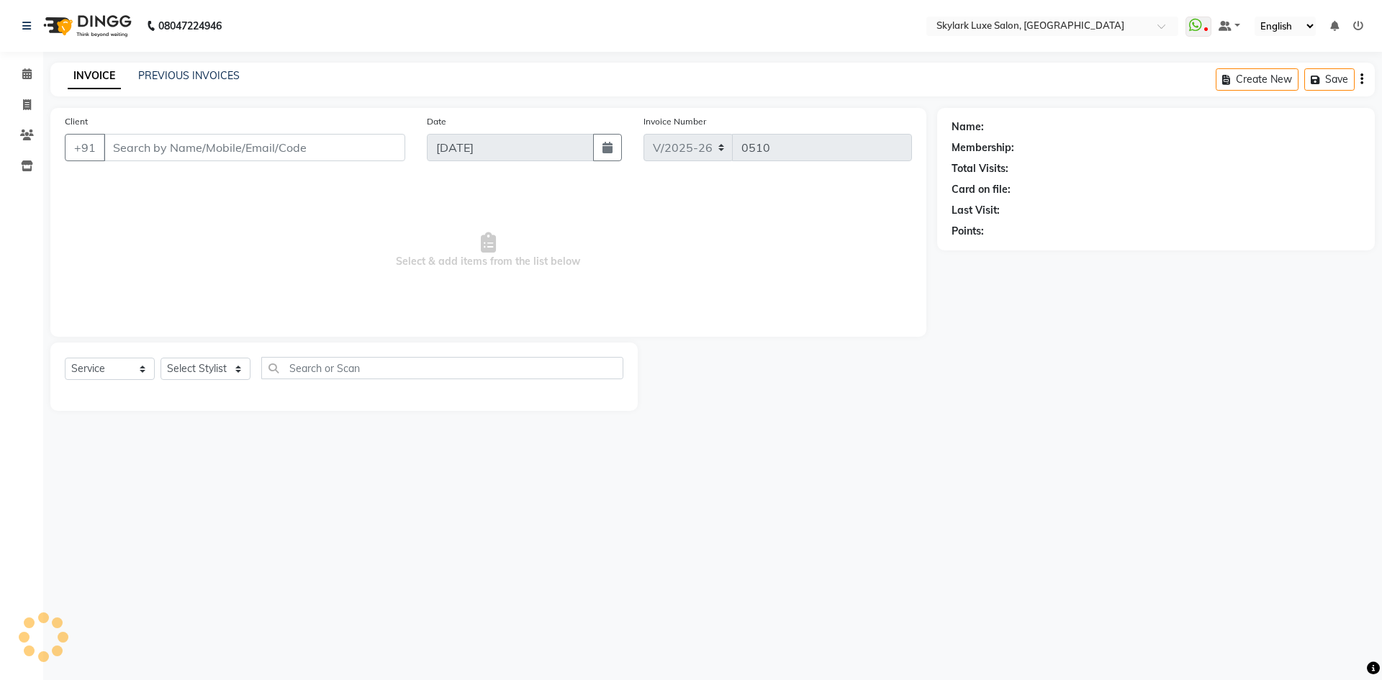
type input "8957170605"
select select "85056"
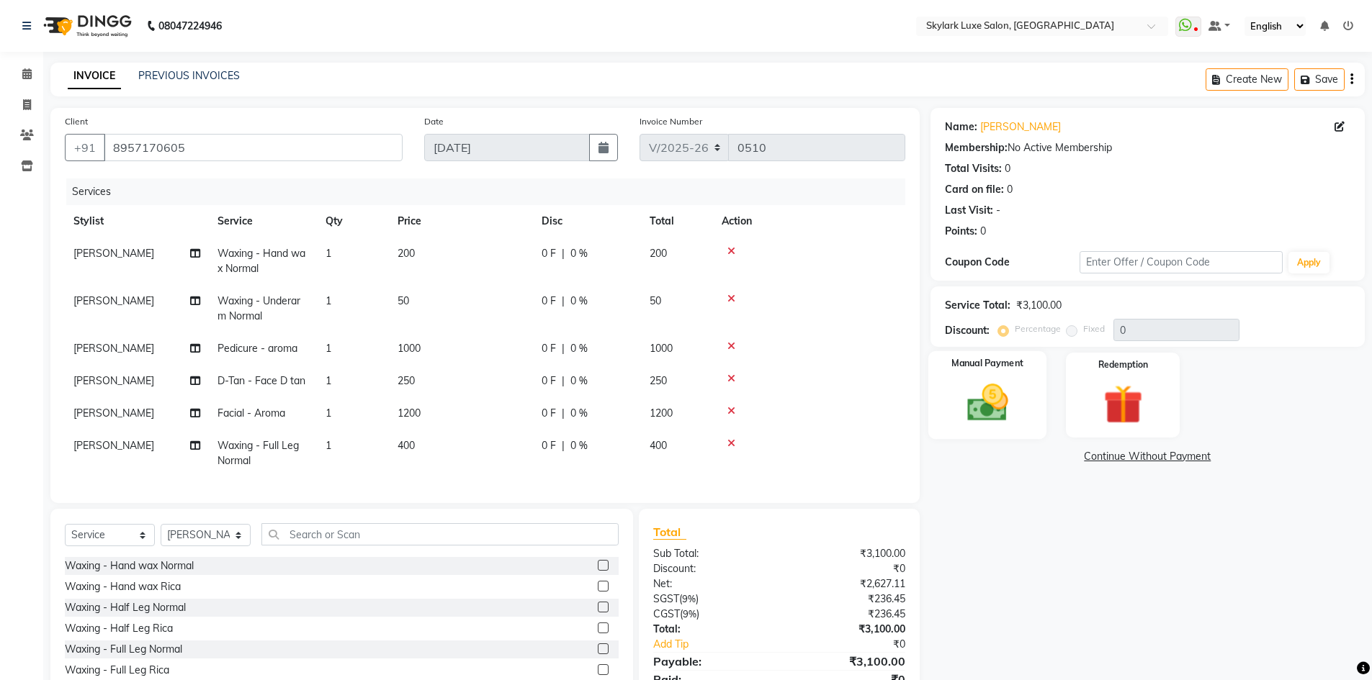
click at [1002, 409] on img at bounding box center [987, 402] width 66 height 47
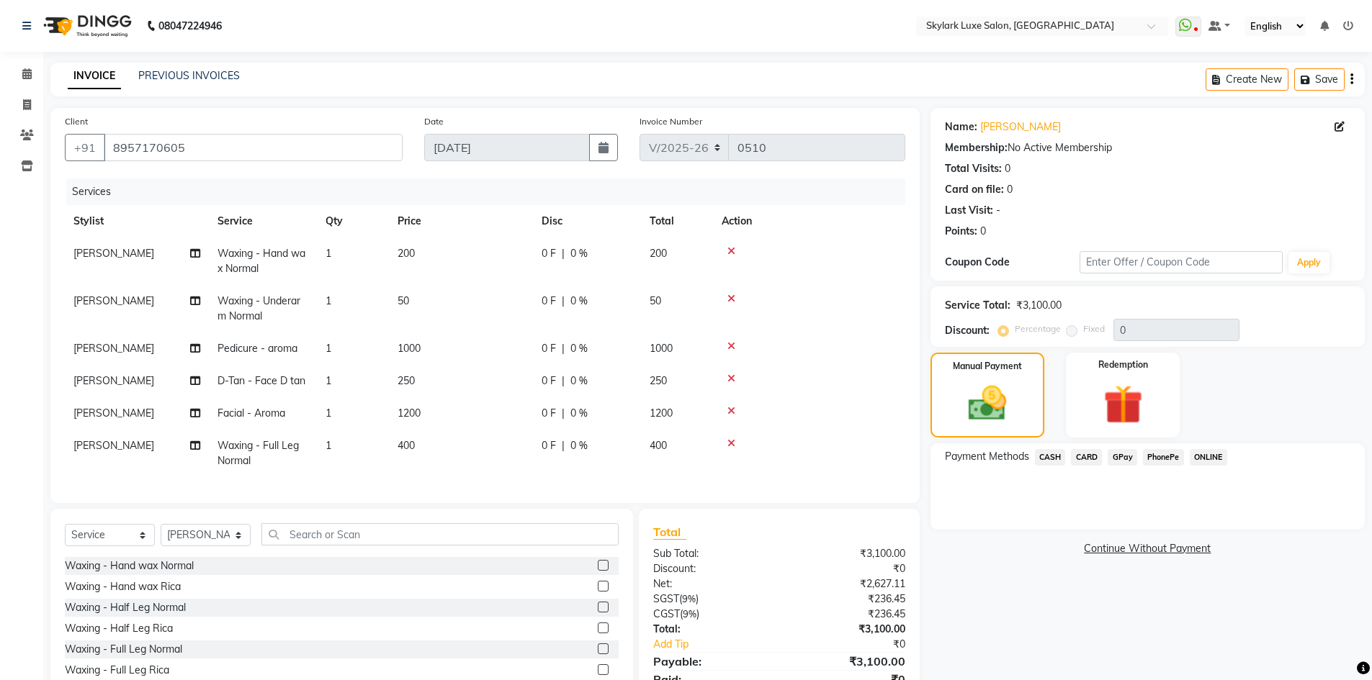
click at [1120, 457] on span "GPay" at bounding box center [1122, 457] width 30 height 17
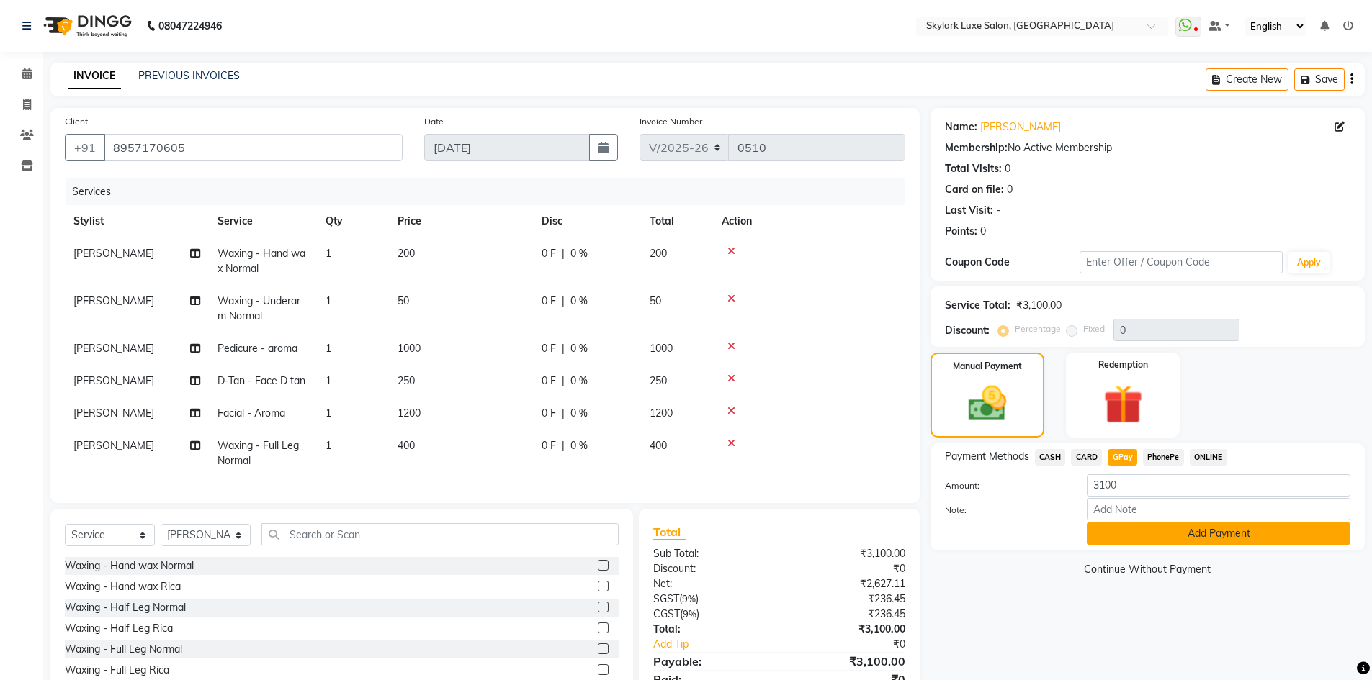
click at [1176, 532] on button "Add Payment" at bounding box center [1219, 534] width 264 height 22
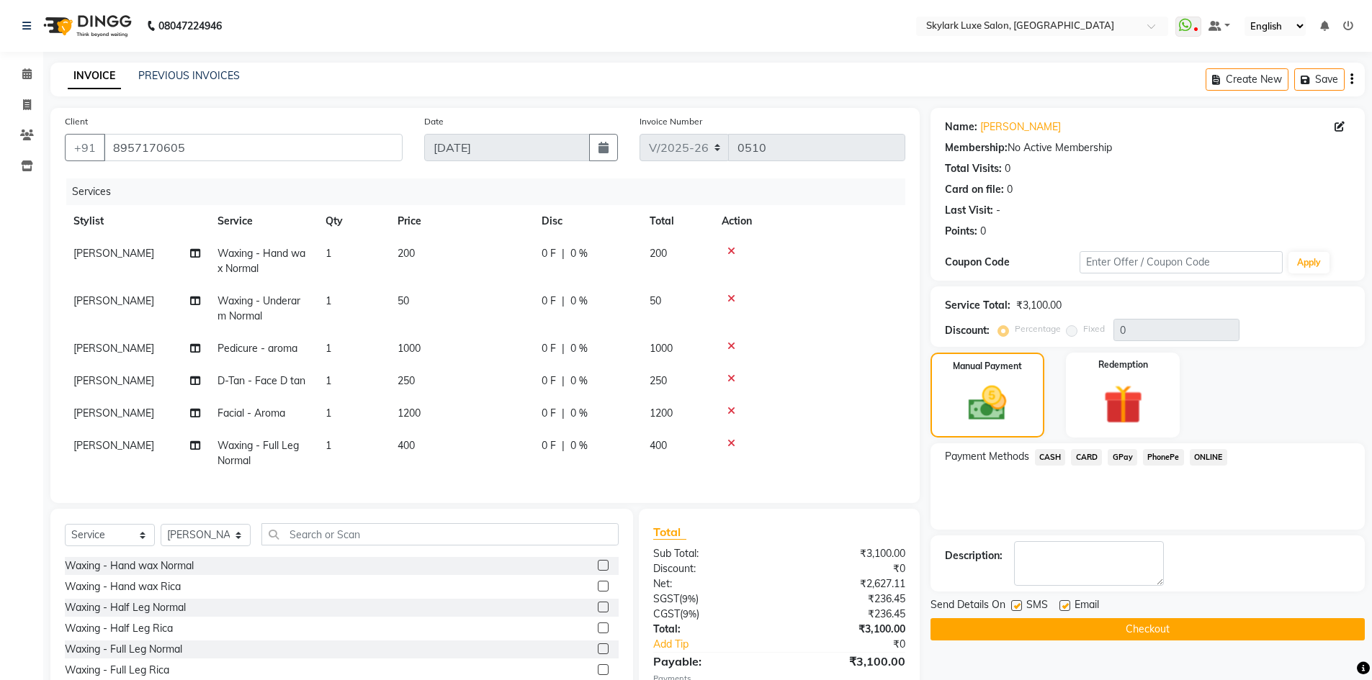
click at [1170, 629] on button "Checkout" at bounding box center [1147, 630] width 434 height 22
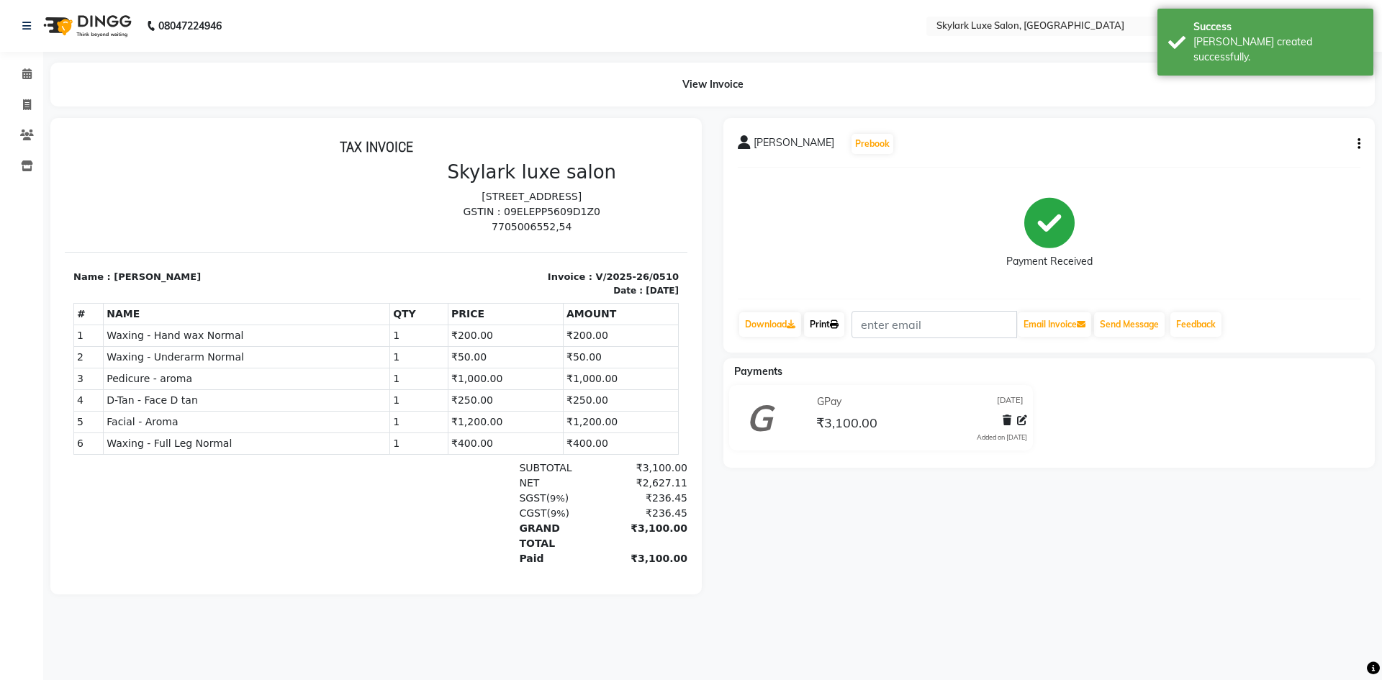
click at [832, 328] on link "Print" at bounding box center [824, 325] width 40 height 24
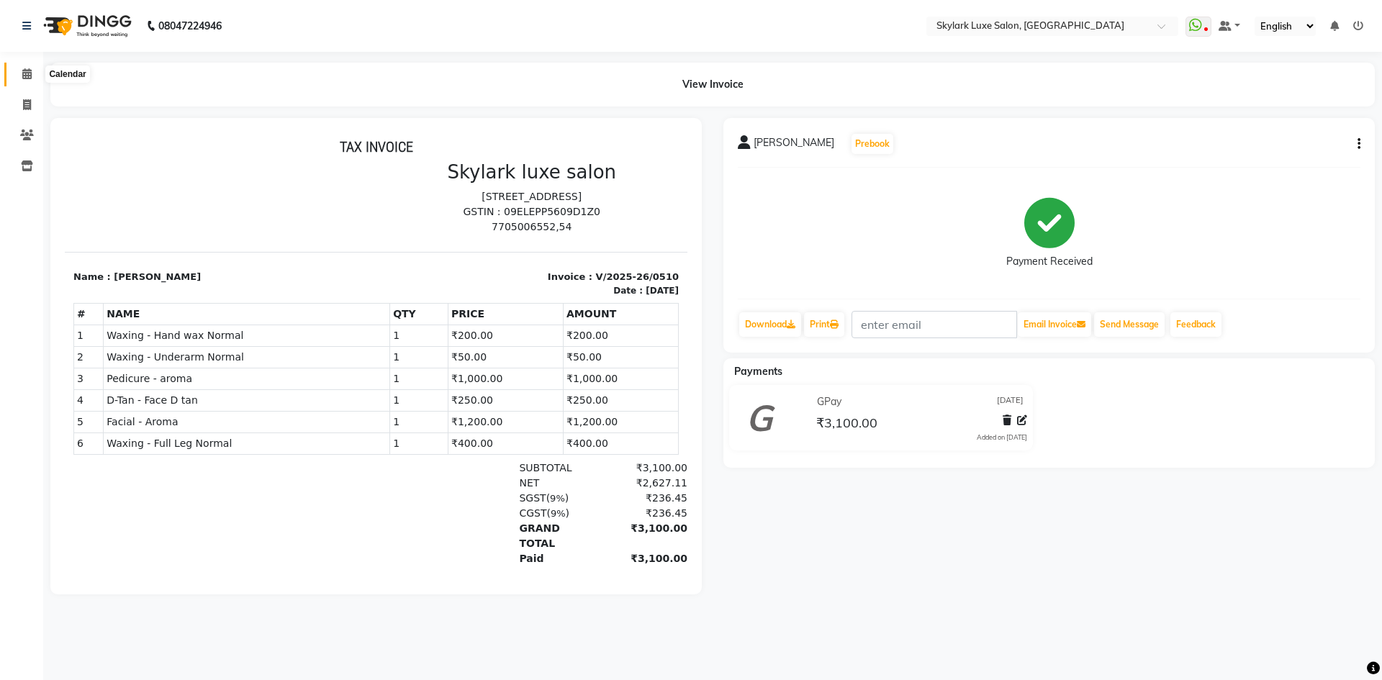
click at [25, 72] on icon at bounding box center [26, 73] width 9 height 11
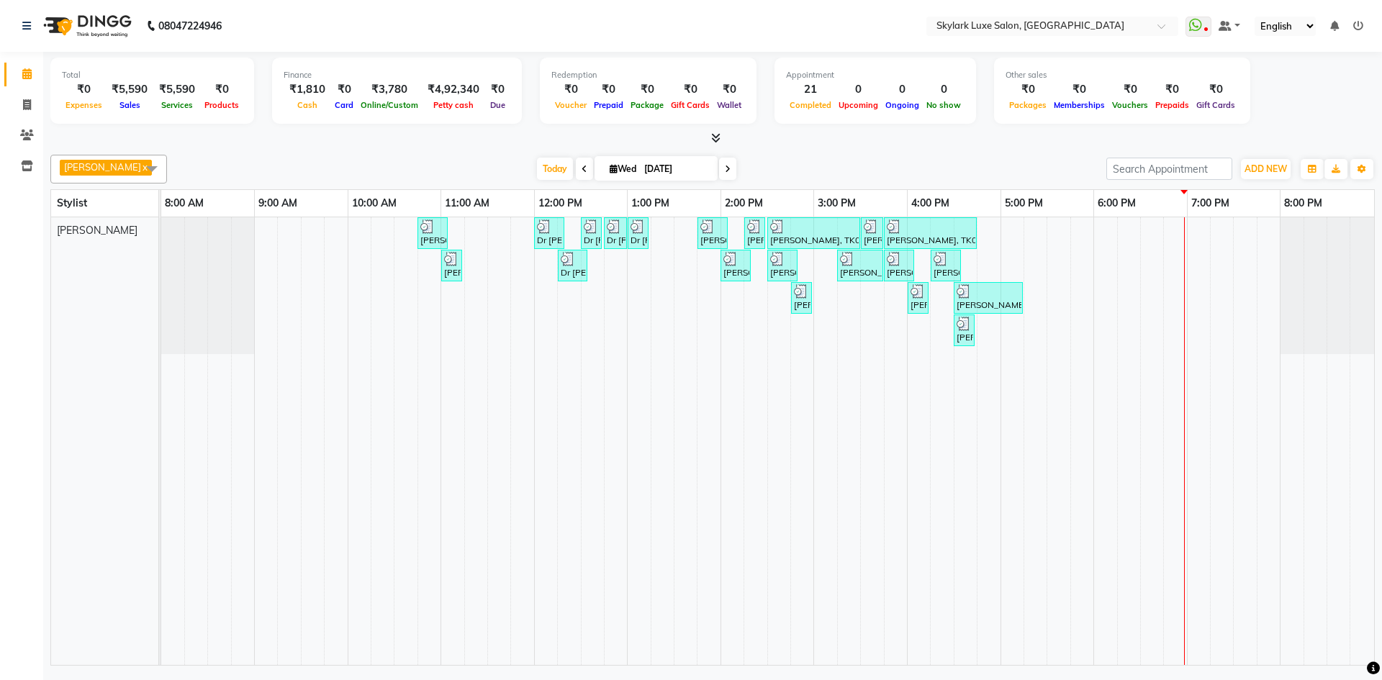
click at [1010, 243] on div "[PERSON_NAME], TK01, 10:45 AM-11:05 AM, Threading - Eyebrow Dr [PERSON_NAME], T…" at bounding box center [767, 441] width 1213 height 448
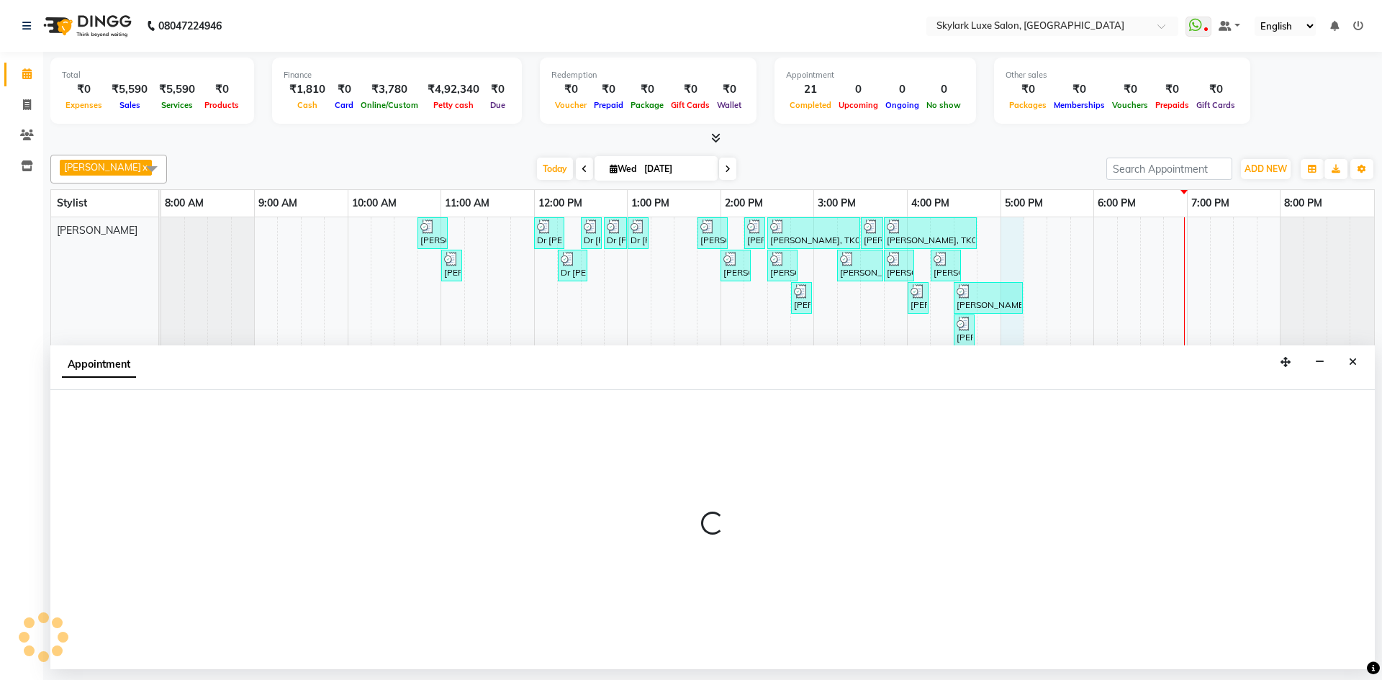
select select "85056"
select select "tentative"
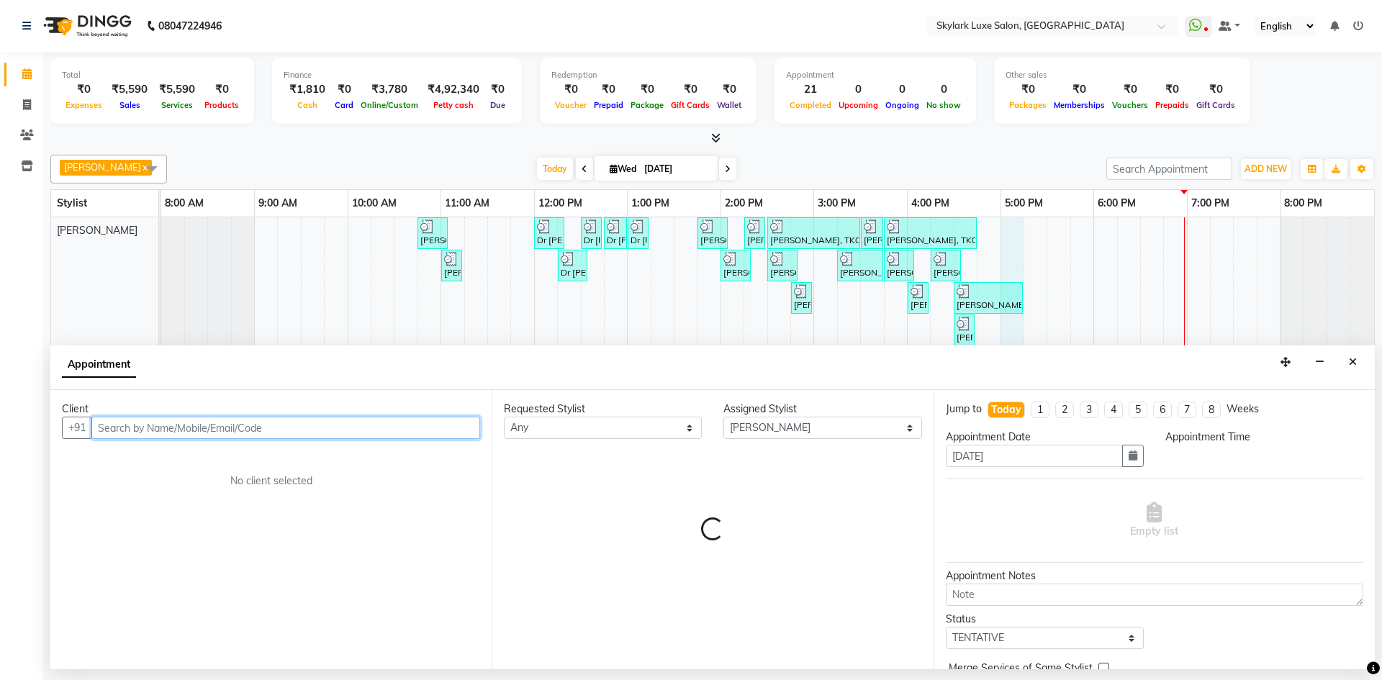
select select "1020"
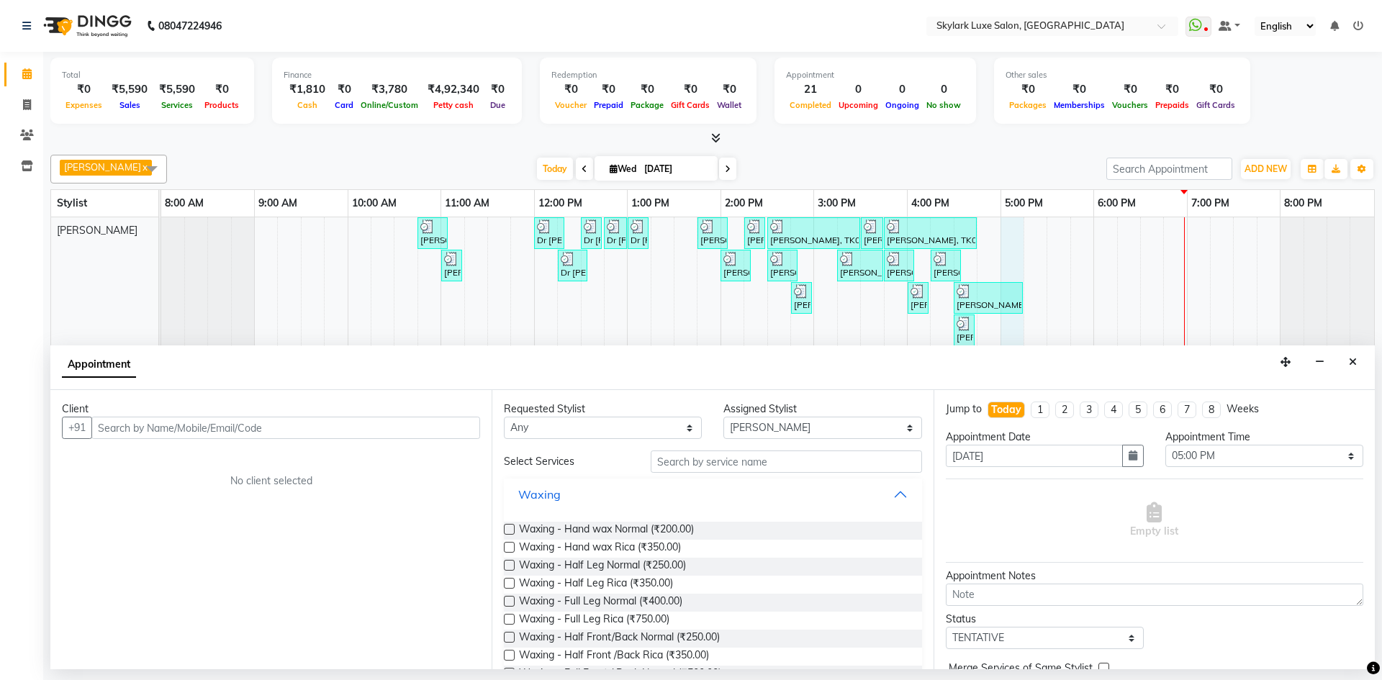
click at [552, 500] on div "Waxing" at bounding box center [539, 494] width 42 height 17
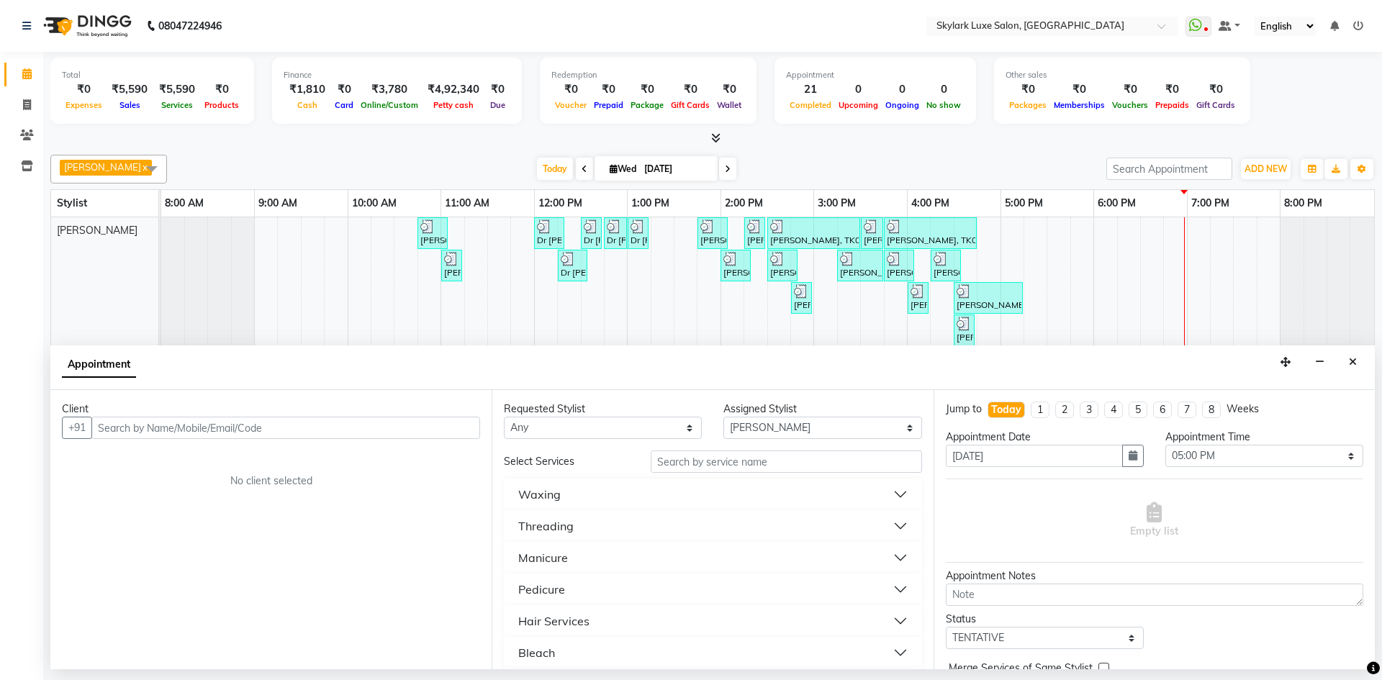
click at [551, 626] on div "Hair Services" at bounding box center [553, 621] width 71 height 17
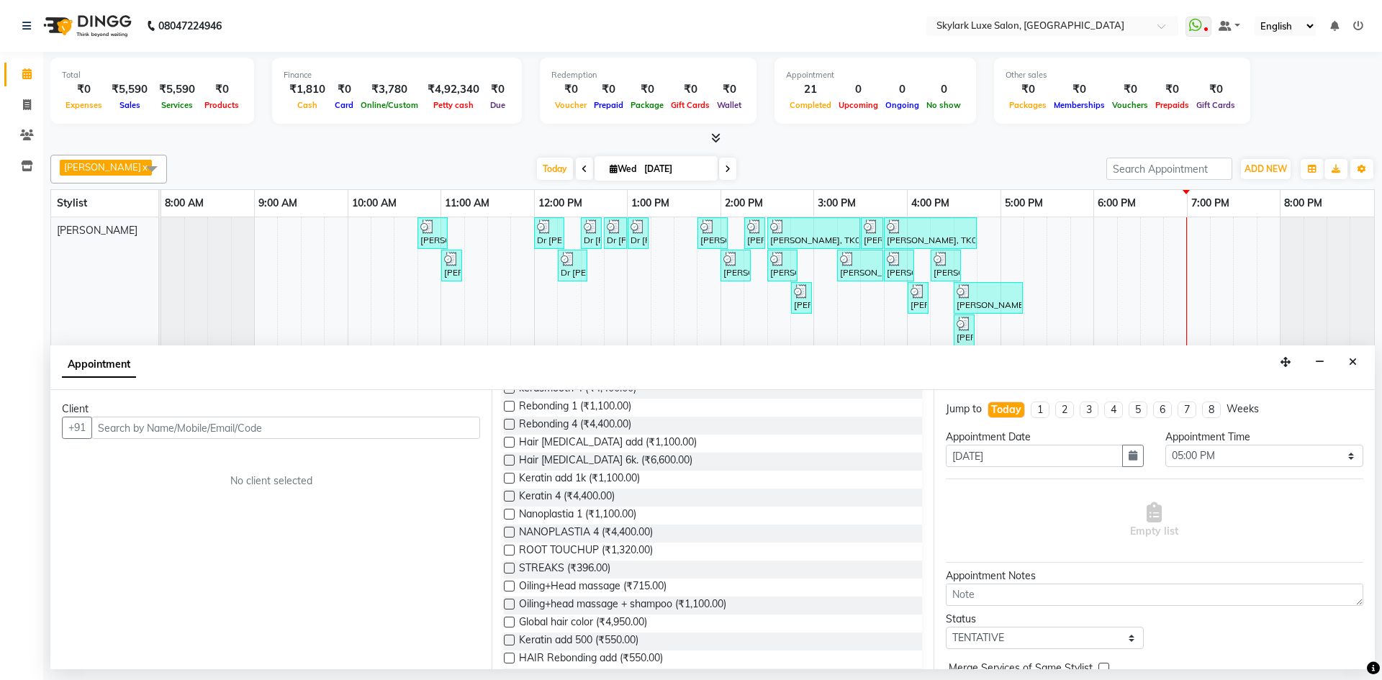
scroll to position [1080, 0]
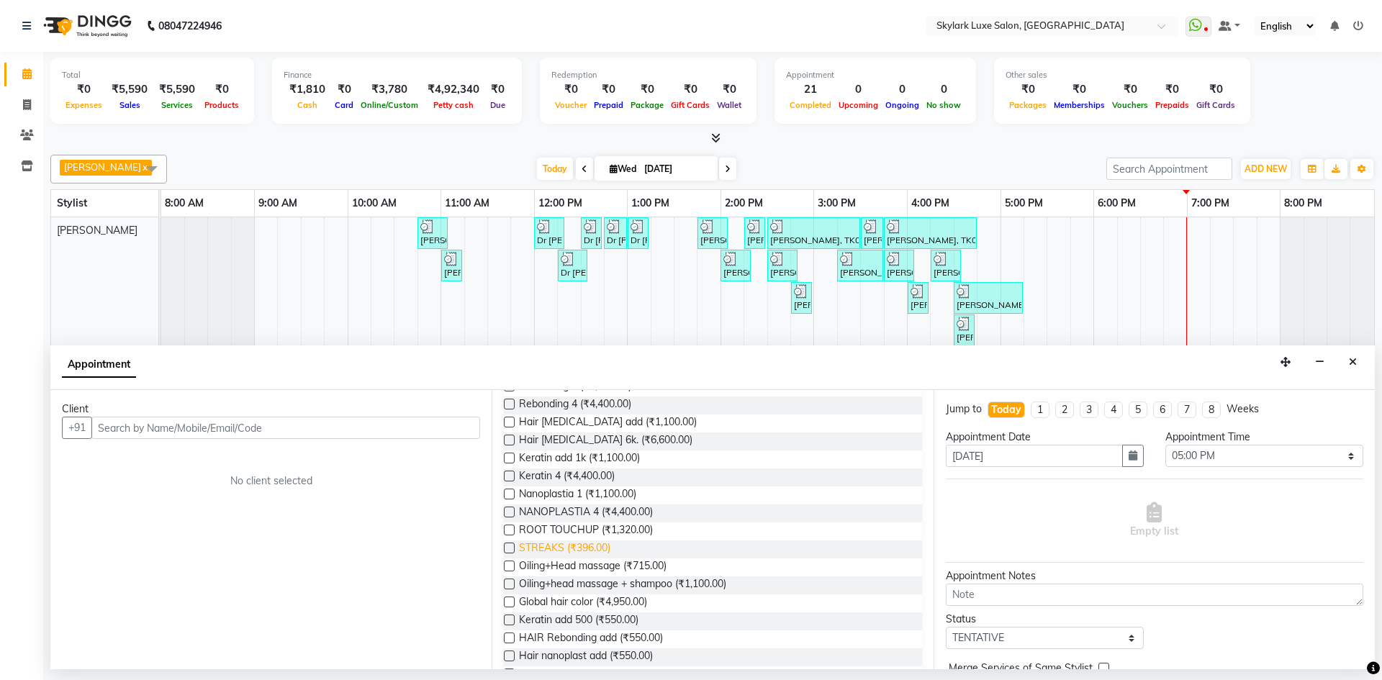
click at [588, 549] on span "STREAKS (₹396.00)" at bounding box center [564, 550] width 91 height 18
checkbox input "false"
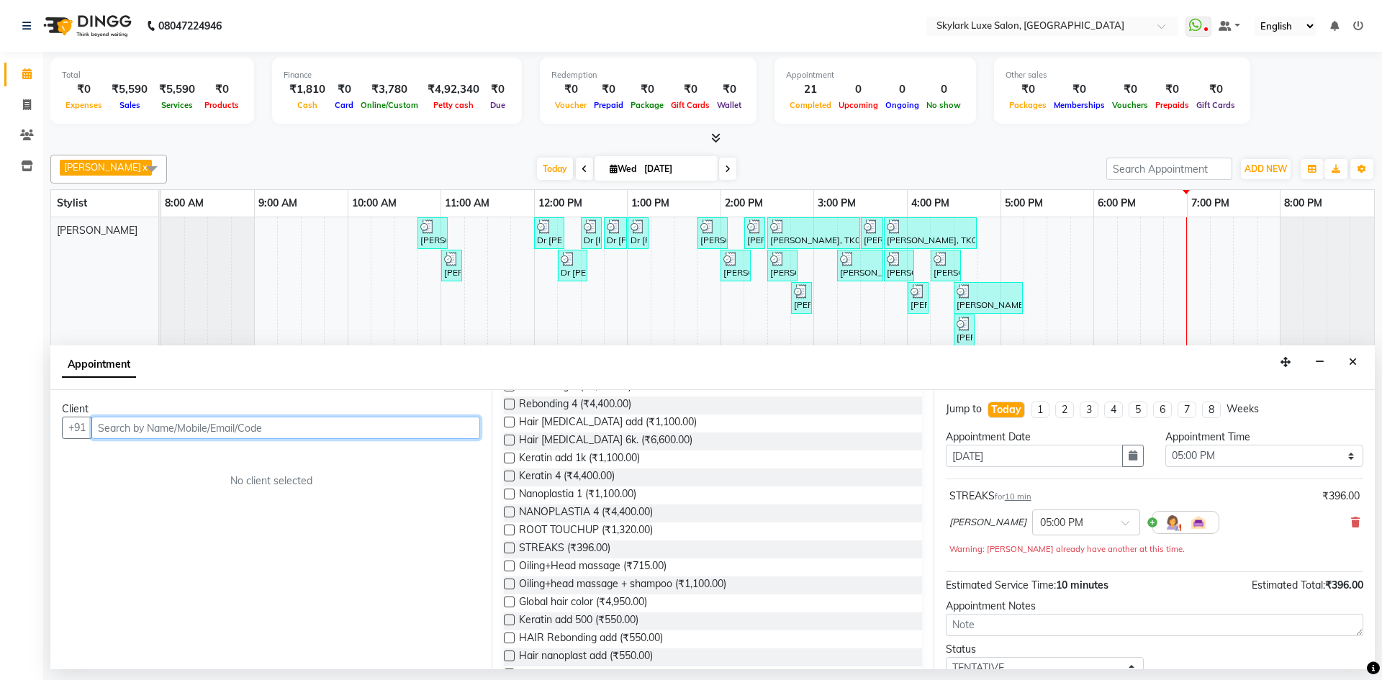
click at [299, 431] on input "text" at bounding box center [285, 428] width 389 height 22
type input "s"
click at [414, 425] on input "text" at bounding box center [285, 428] width 389 height 22
type input "9453518023"
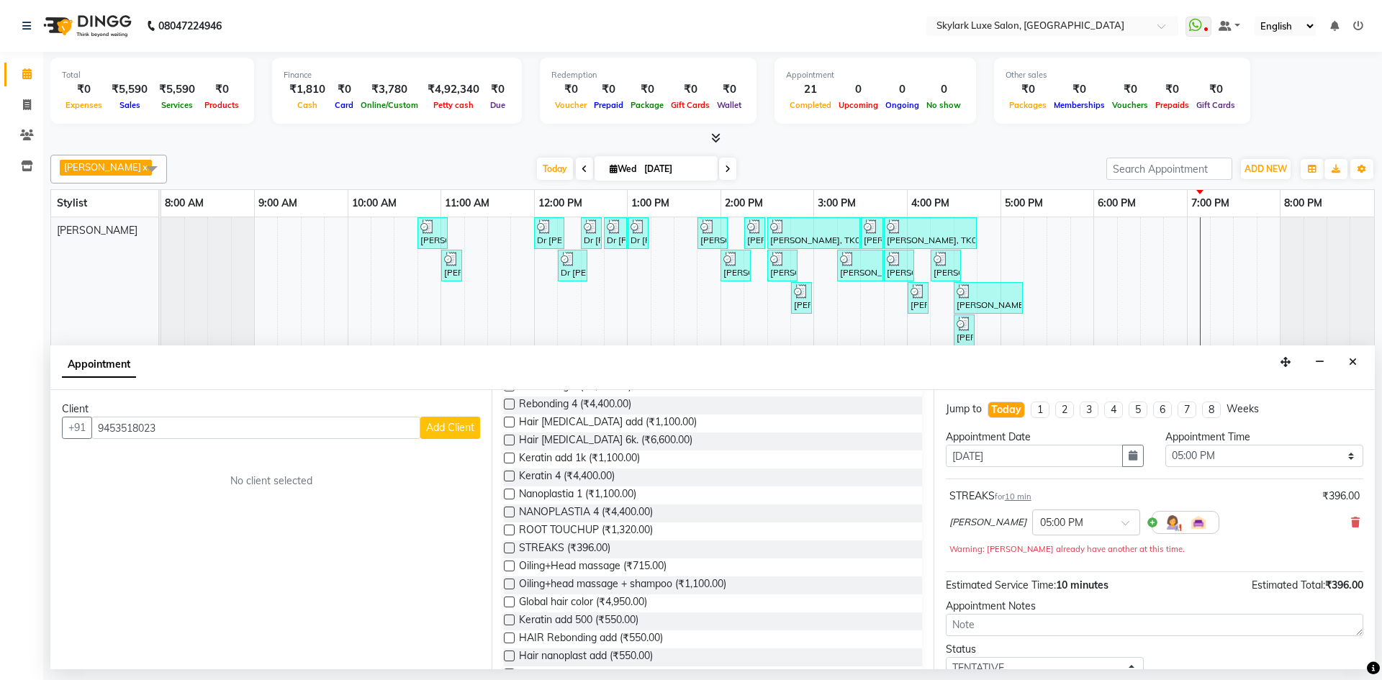
click at [447, 430] on span "Add Client" at bounding box center [450, 427] width 48 height 13
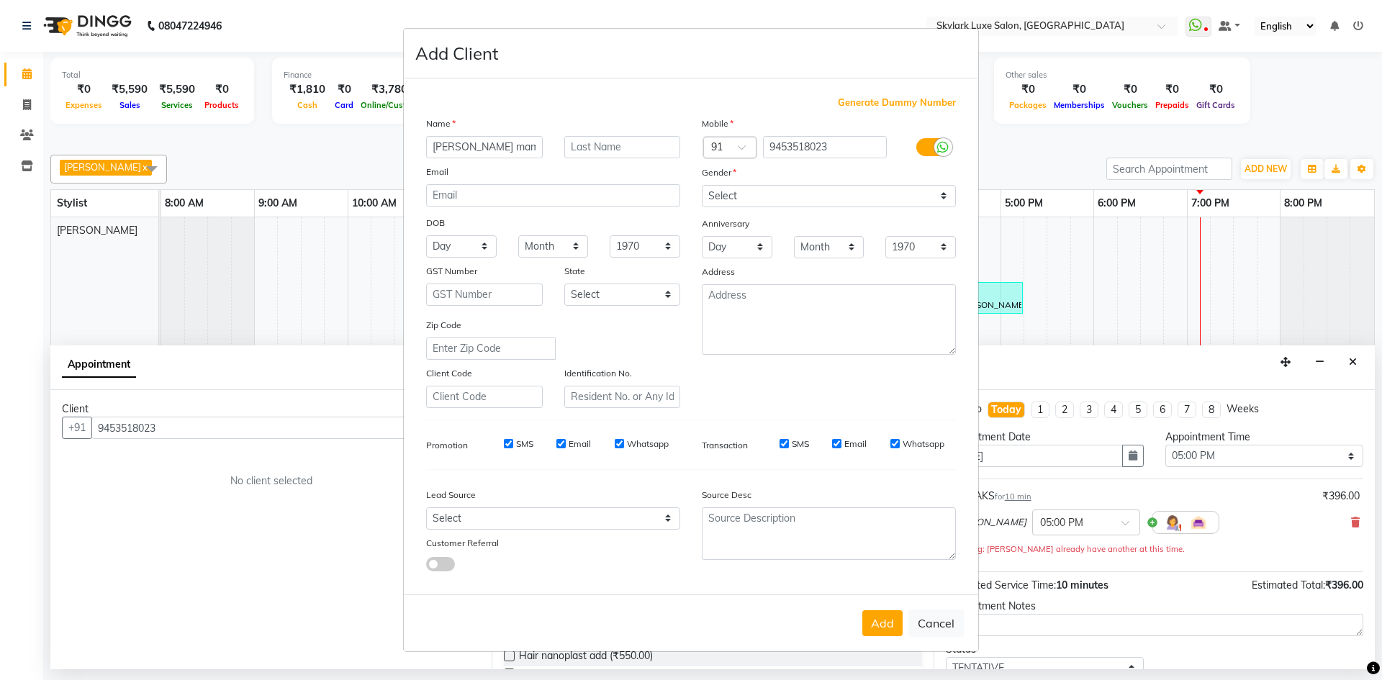
type input "[PERSON_NAME] mam"
click at [763, 198] on select "Select [DEMOGRAPHIC_DATA] [DEMOGRAPHIC_DATA] Other Prefer Not To Say" at bounding box center [829, 196] width 254 height 22
select select "[DEMOGRAPHIC_DATA]"
click at [702, 185] on select "Select [DEMOGRAPHIC_DATA] [DEMOGRAPHIC_DATA] Other Prefer Not To Say" at bounding box center [829, 196] width 254 height 22
click at [891, 626] on button "Add" at bounding box center [883, 624] width 40 height 26
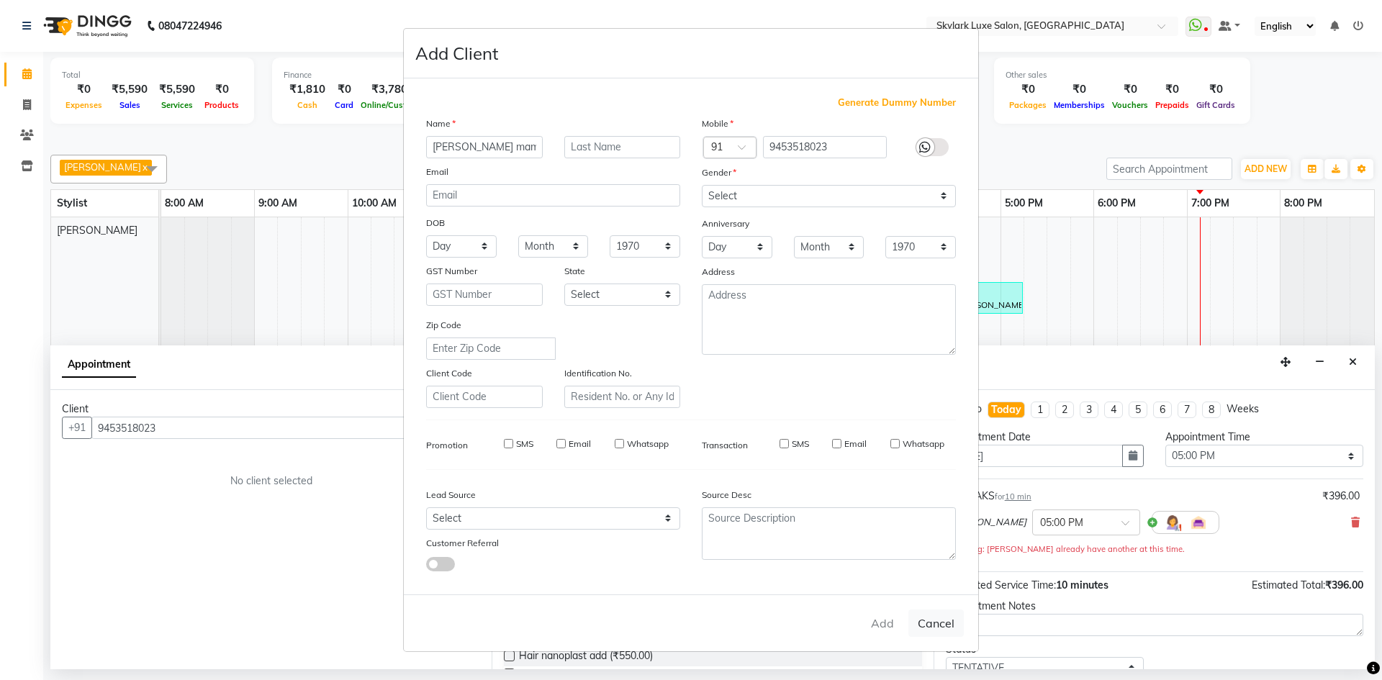
select select
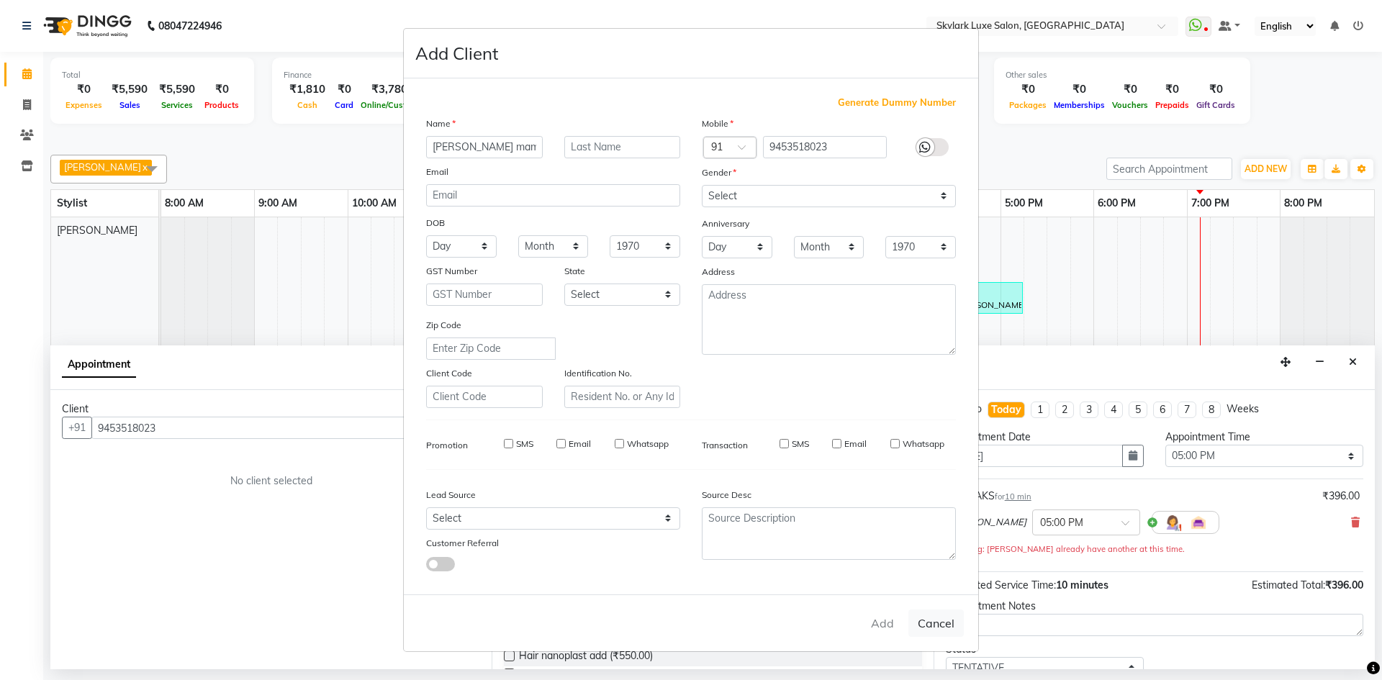
select select
checkbox input "false"
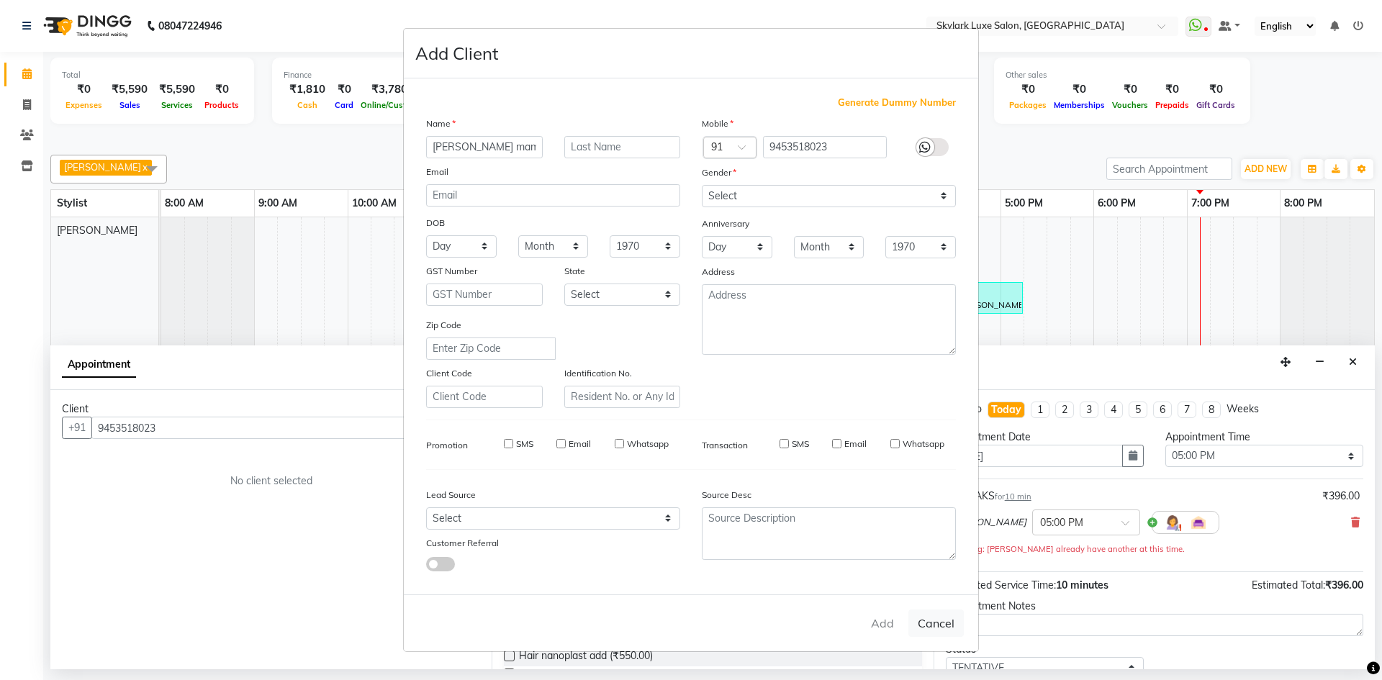
checkbox input "false"
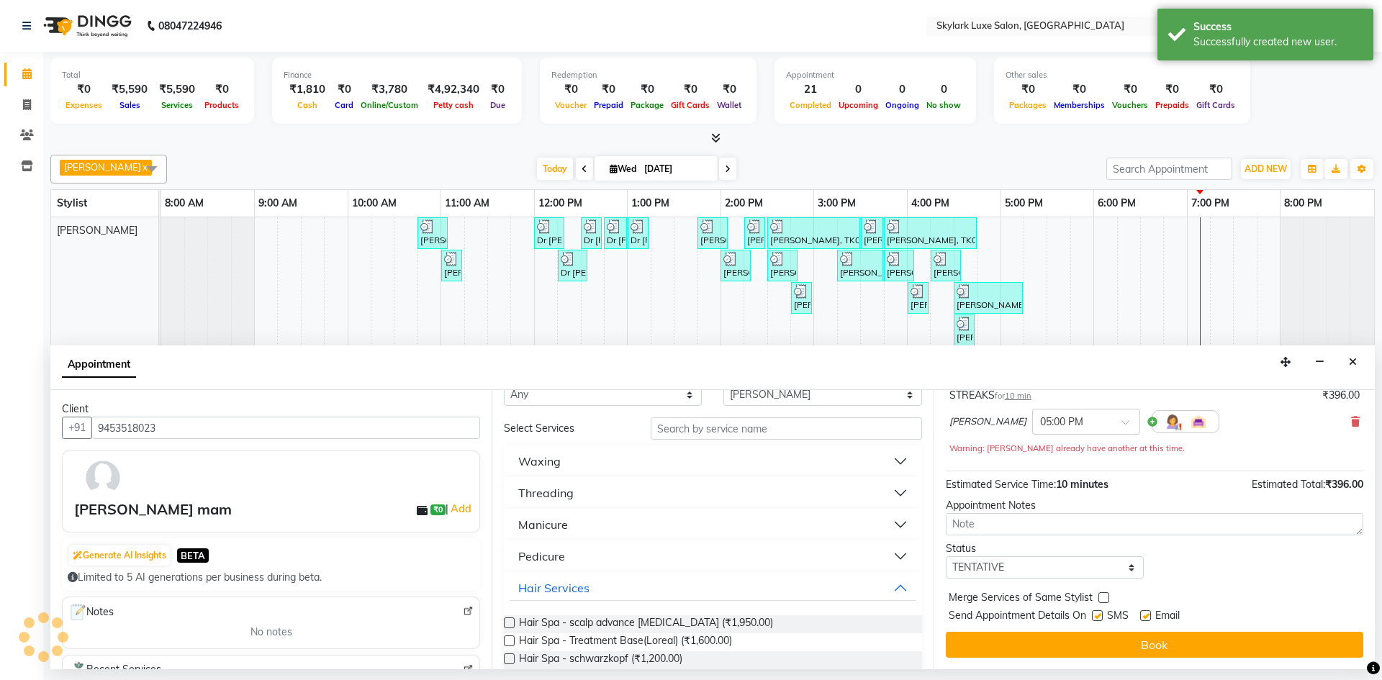
scroll to position [0, 0]
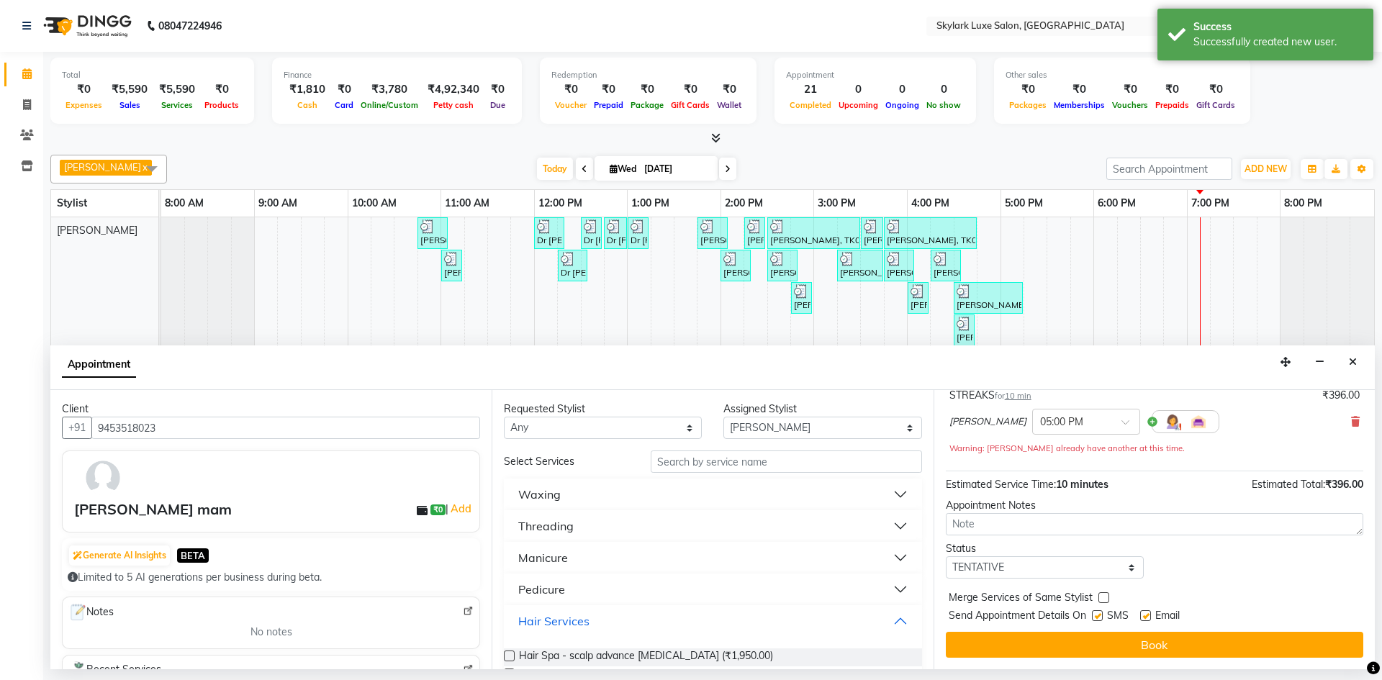
click at [598, 629] on button "Hair Services" at bounding box center [713, 621] width 406 height 26
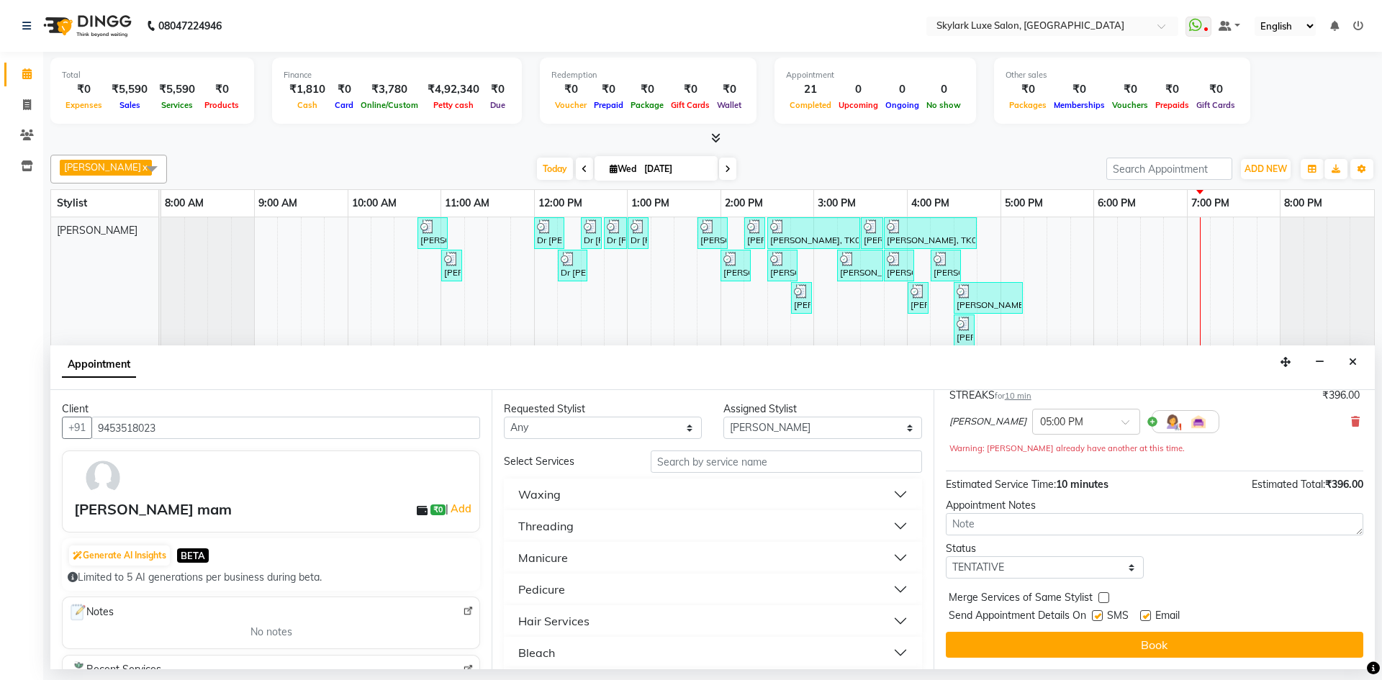
click at [631, 501] on button "Waxing" at bounding box center [713, 495] width 406 height 26
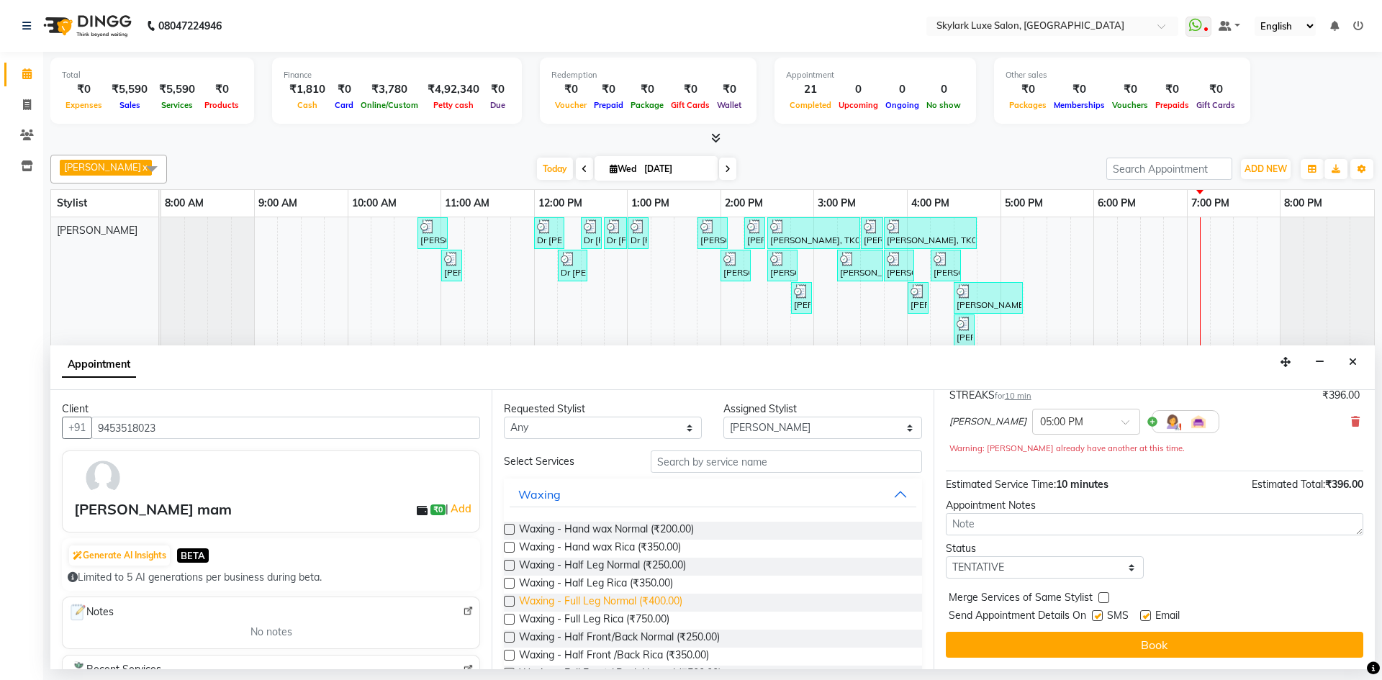
click at [642, 598] on span "Waxing - Full Leg Normal (₹400.00)" at bounding box center [600, 603] width 163 height 18
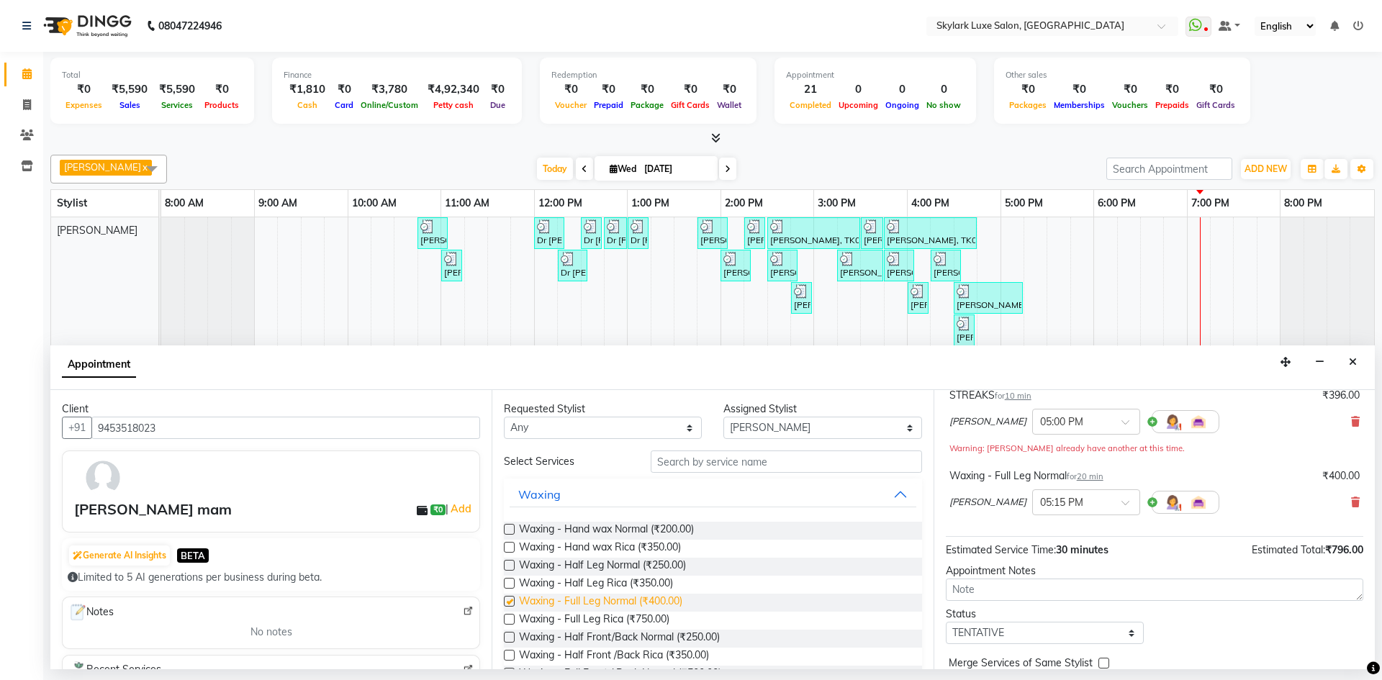
checkbox input "false"
click at [639, 503] on button "Waxing" at bounding box center [713, 495] width 406 height 26
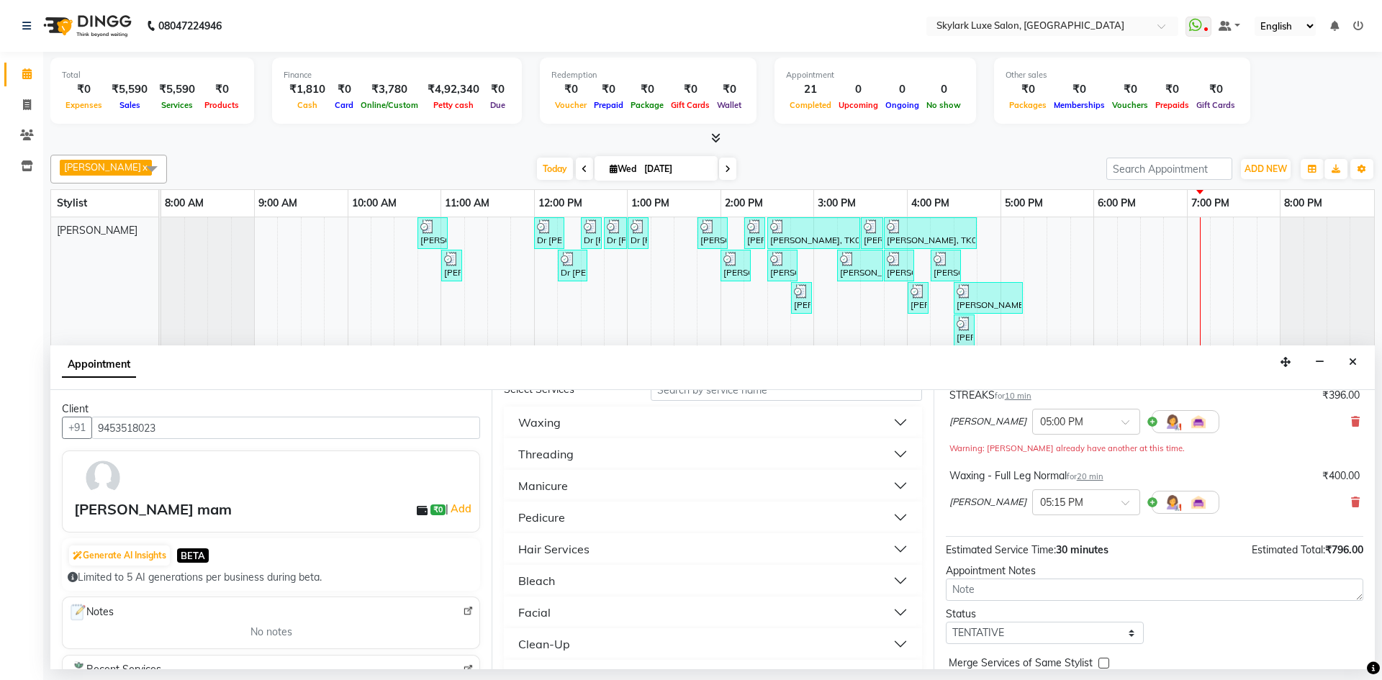
click at [620, 555] on button "Hair Services" at bounding box center [713, 549] width 406 height 26
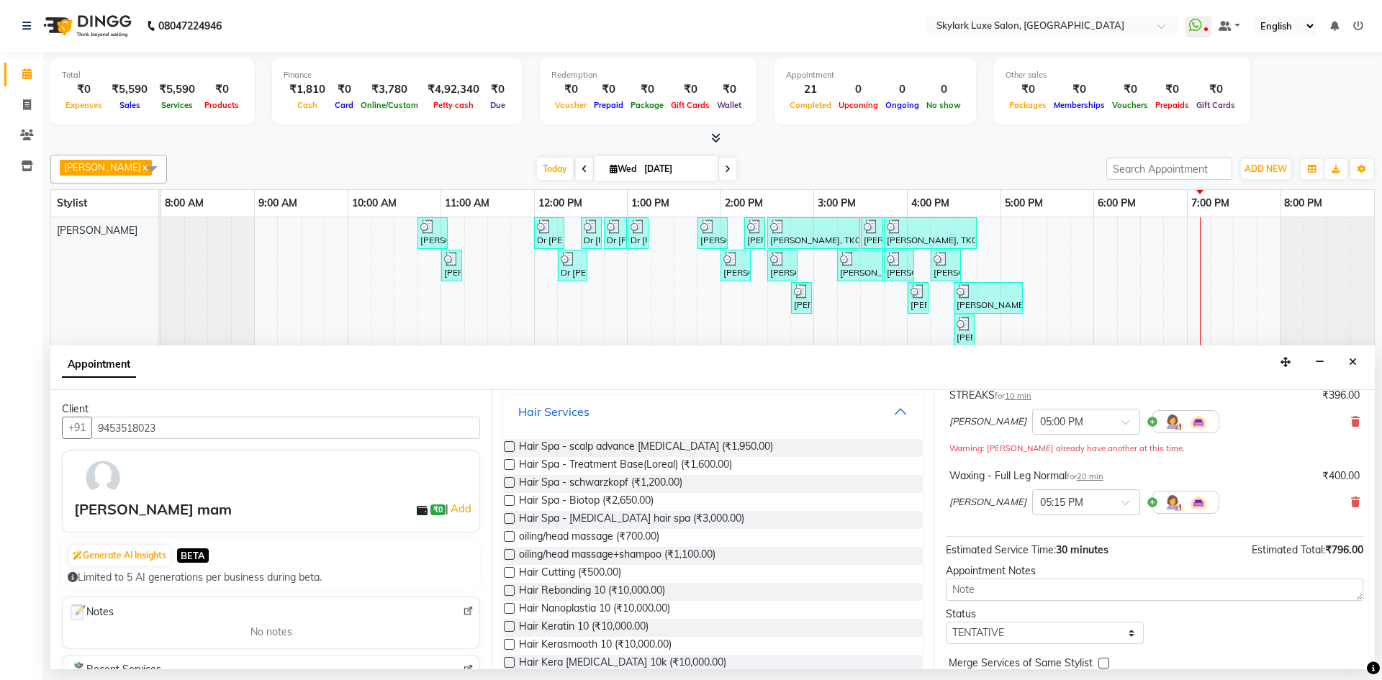
scroll to position [216, 0]
click at [579, 564] on span "Hair Cutting (₹500.00)" at bounding box center [570, 568] width 102 height 18
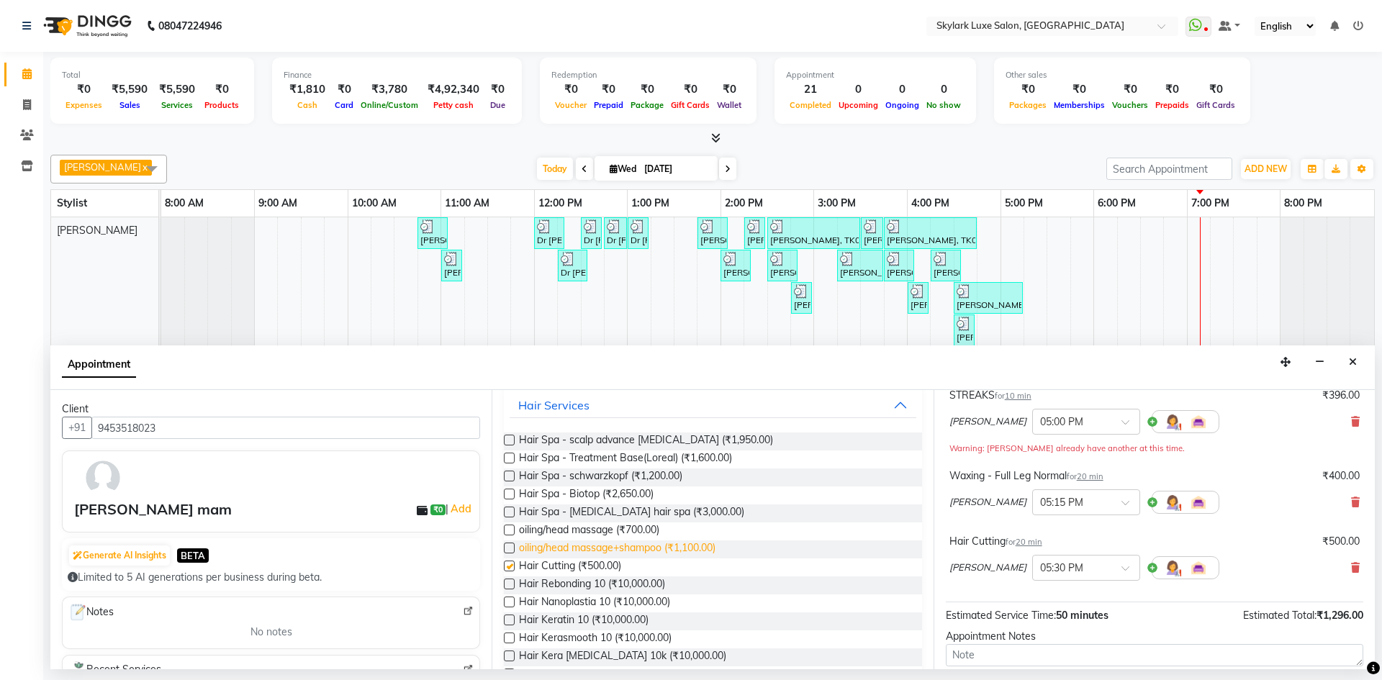
checkbox input "false"
click at [631, 476] on span "Hair Spa - schwarzkopf (₹1,200.00)" at bounding box center [600, 478] width 163 height 18
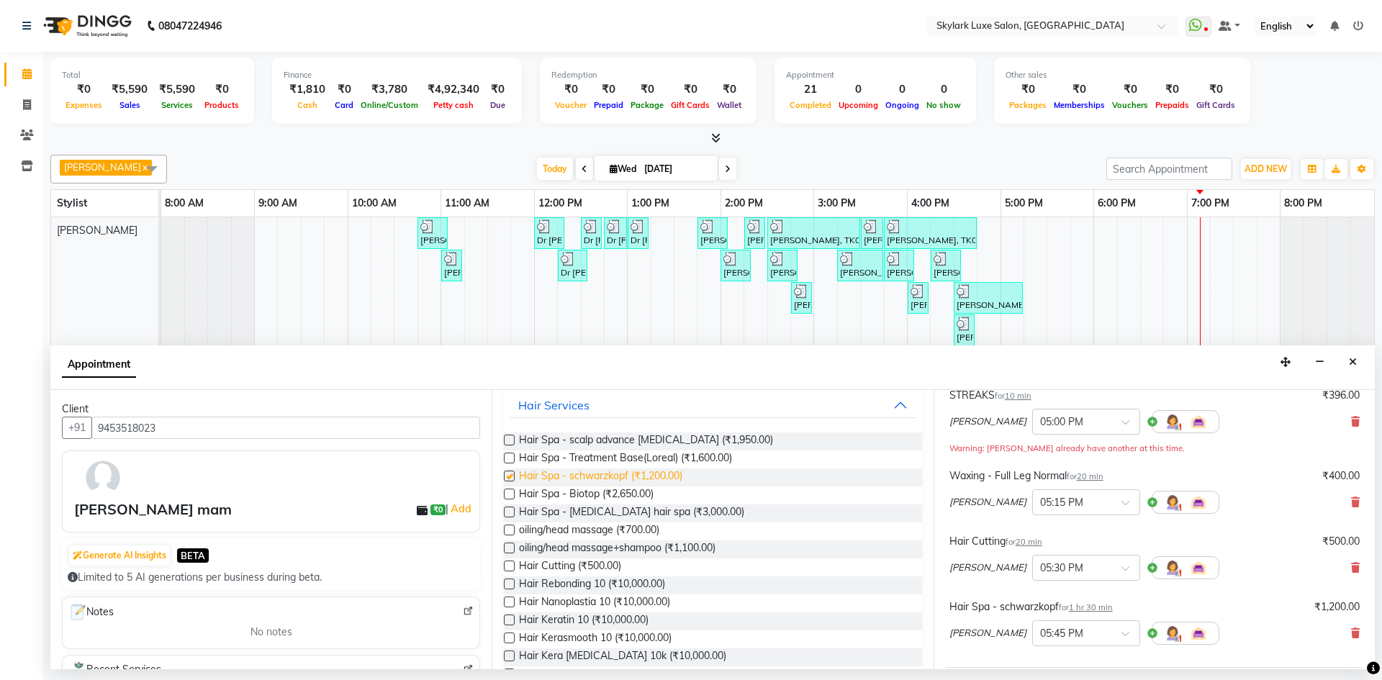
checkbox input "false"
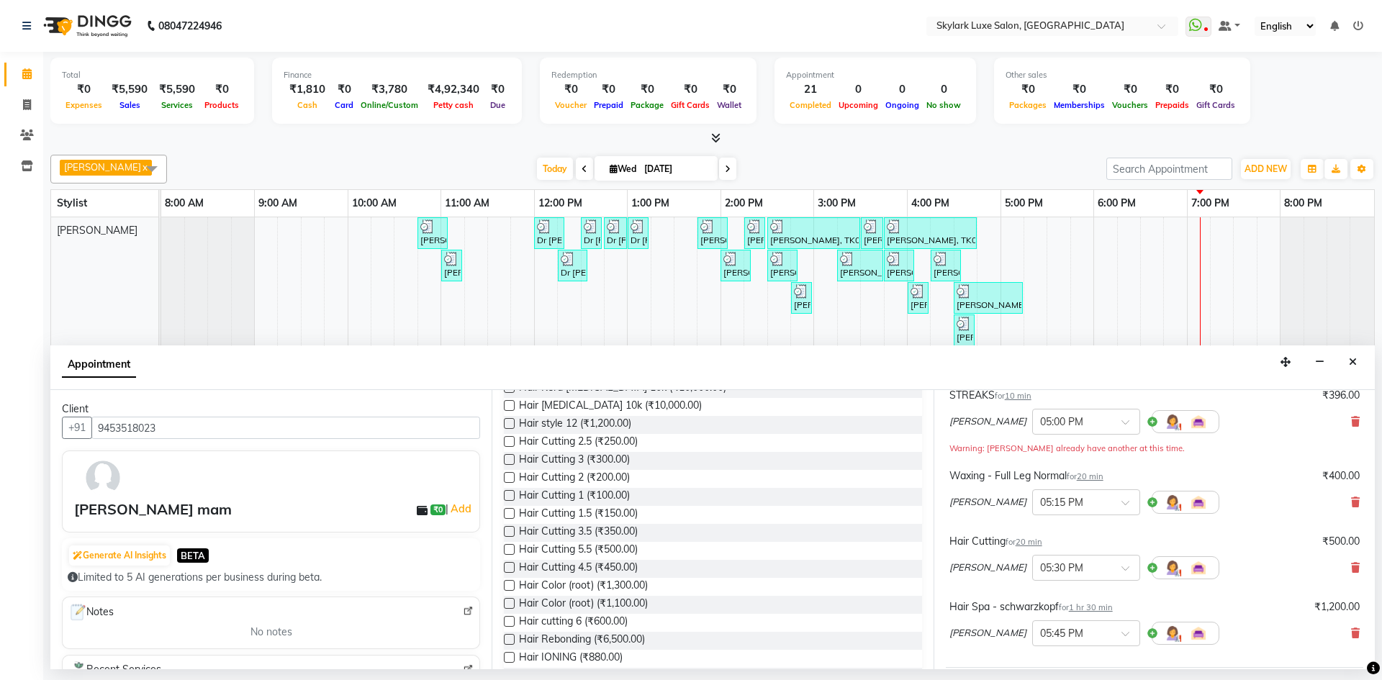
scroll to position [504, 0]
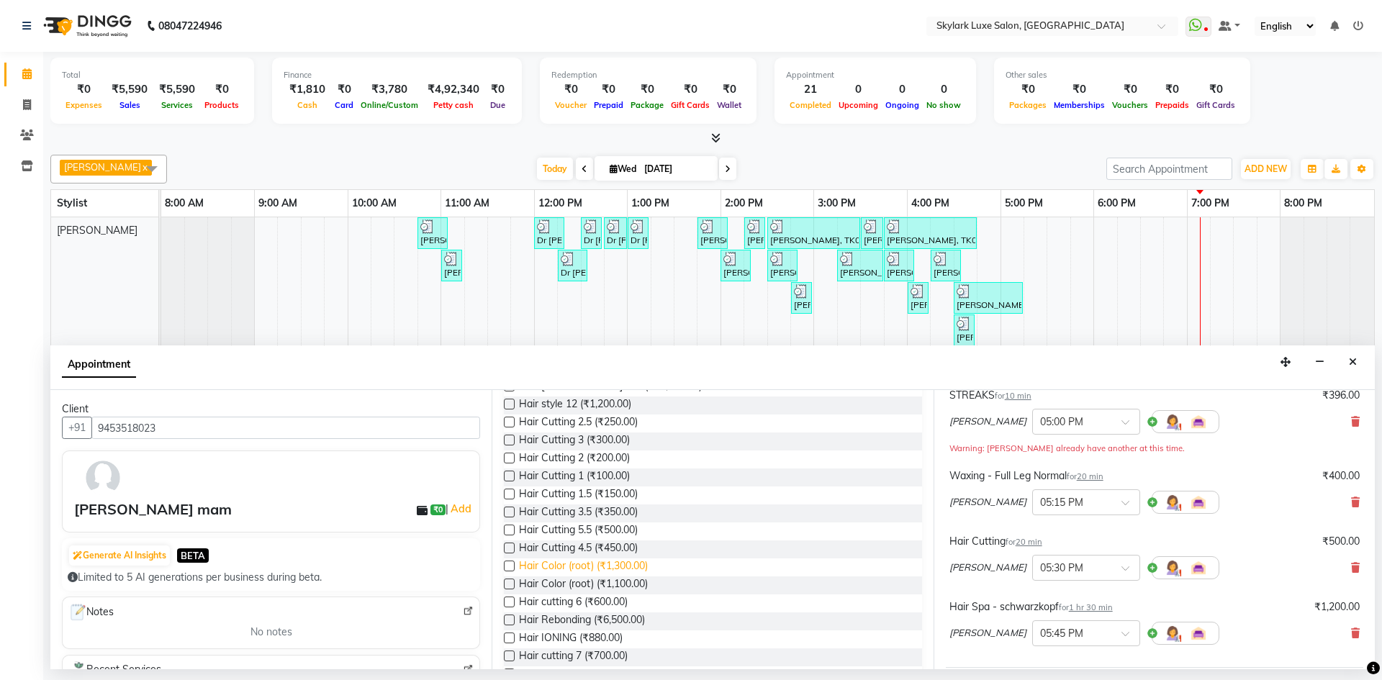
click at [604, 571] on span "Hair Color (root) (₹1,300.00)" at bounding box center [583, 568] width 129 height 18
checkbox input "false"
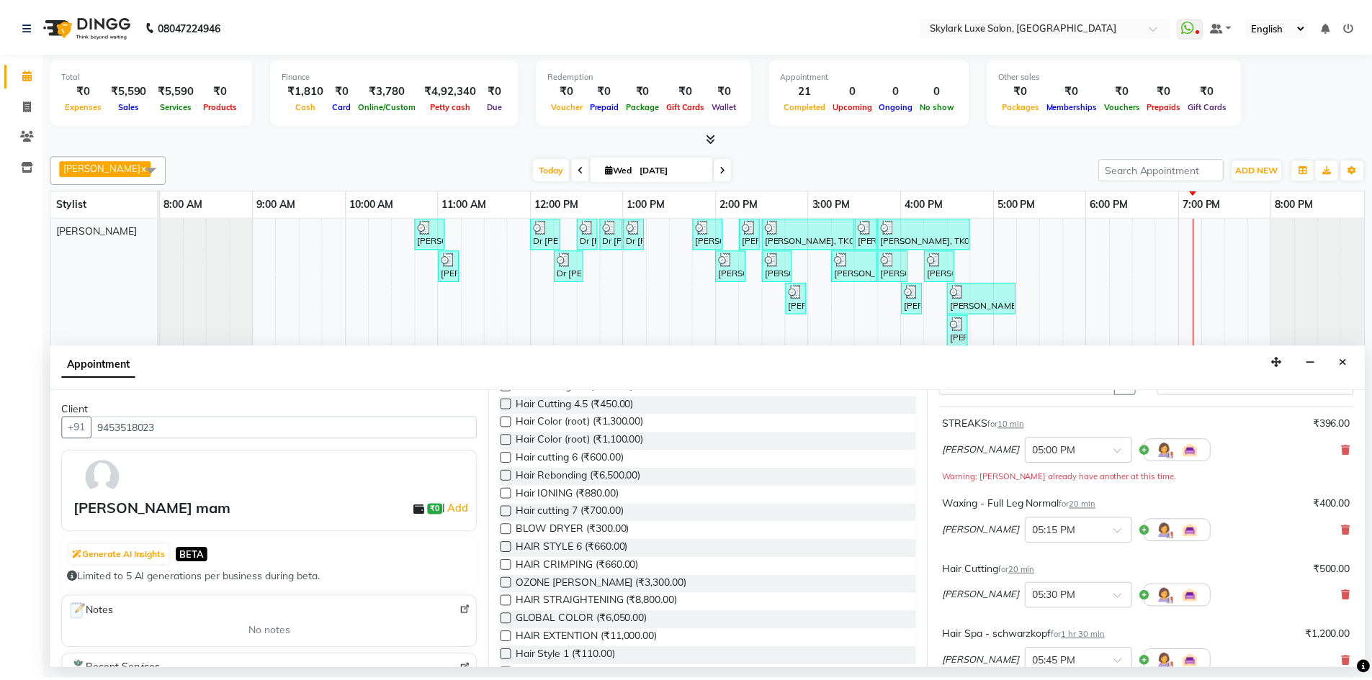
scroll to position [360, 0]
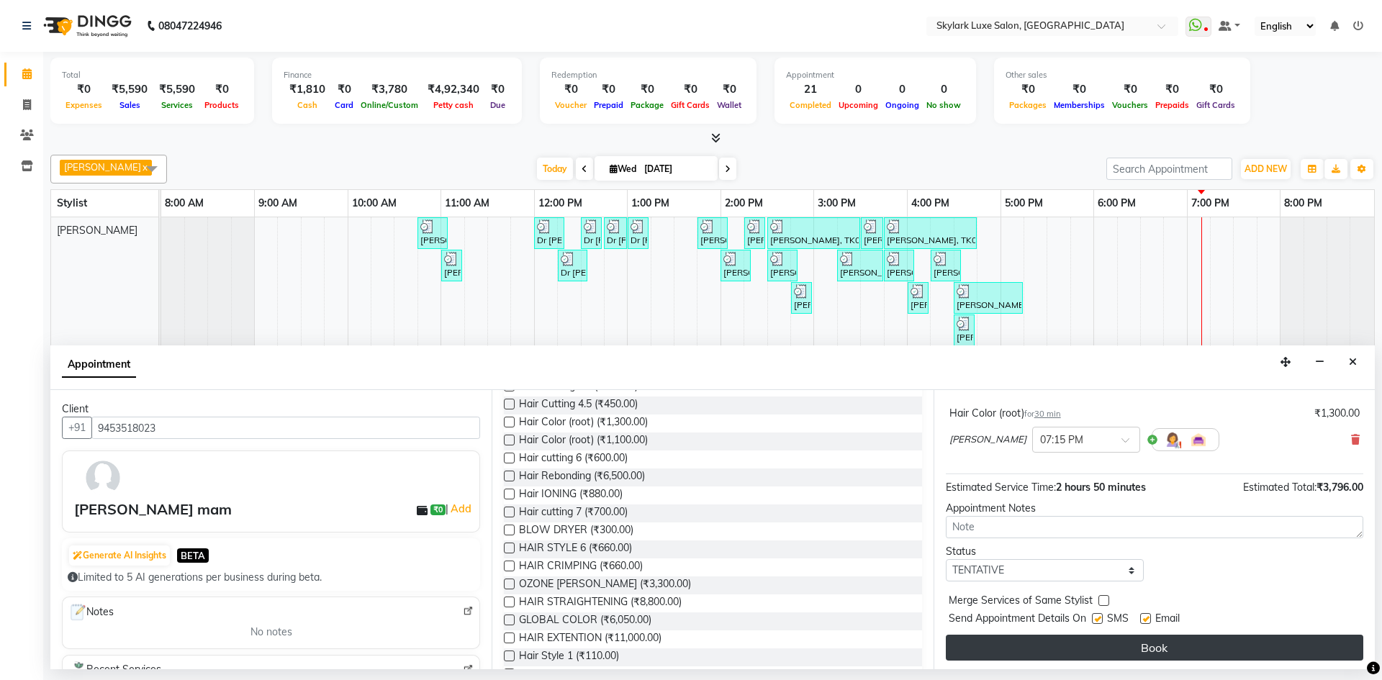
click at [1174, 647] on button "Book" at bounding box center [1155, 648] width 418 height 26
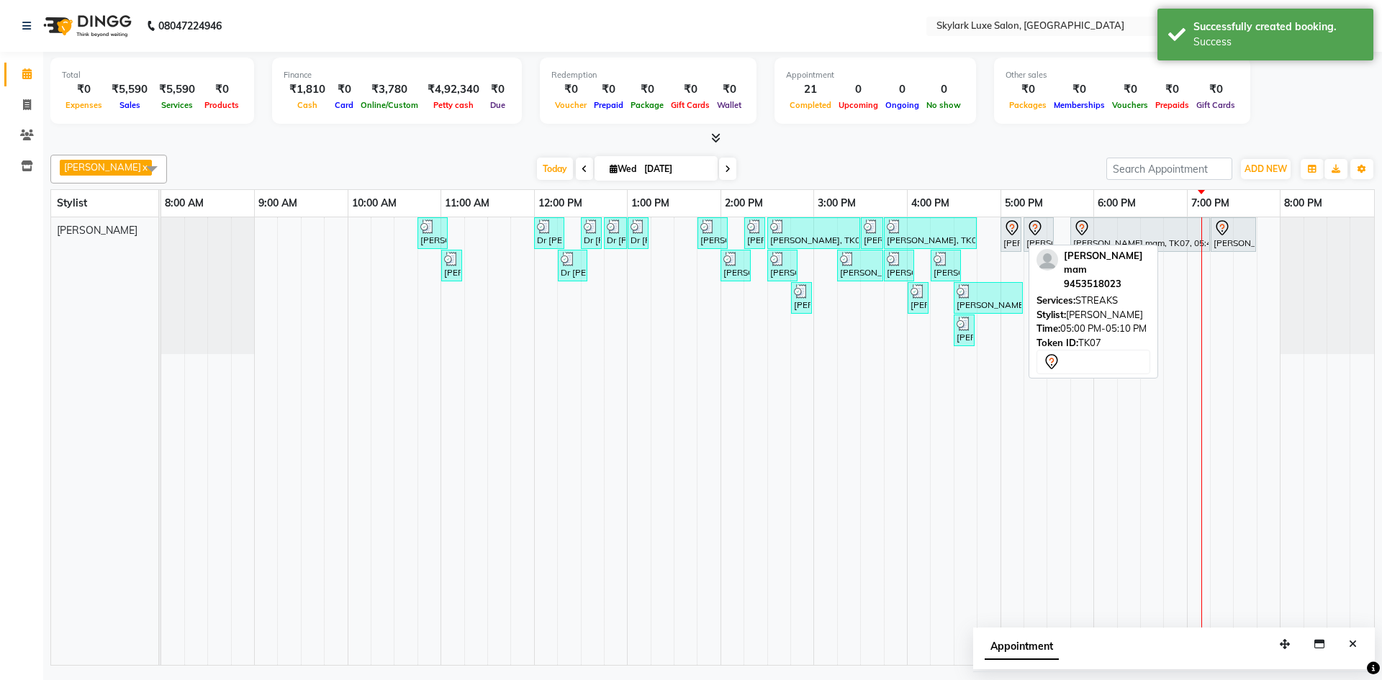
click at [1014, 235] on icon at bounding box center [1012, 228] width 17 height 17
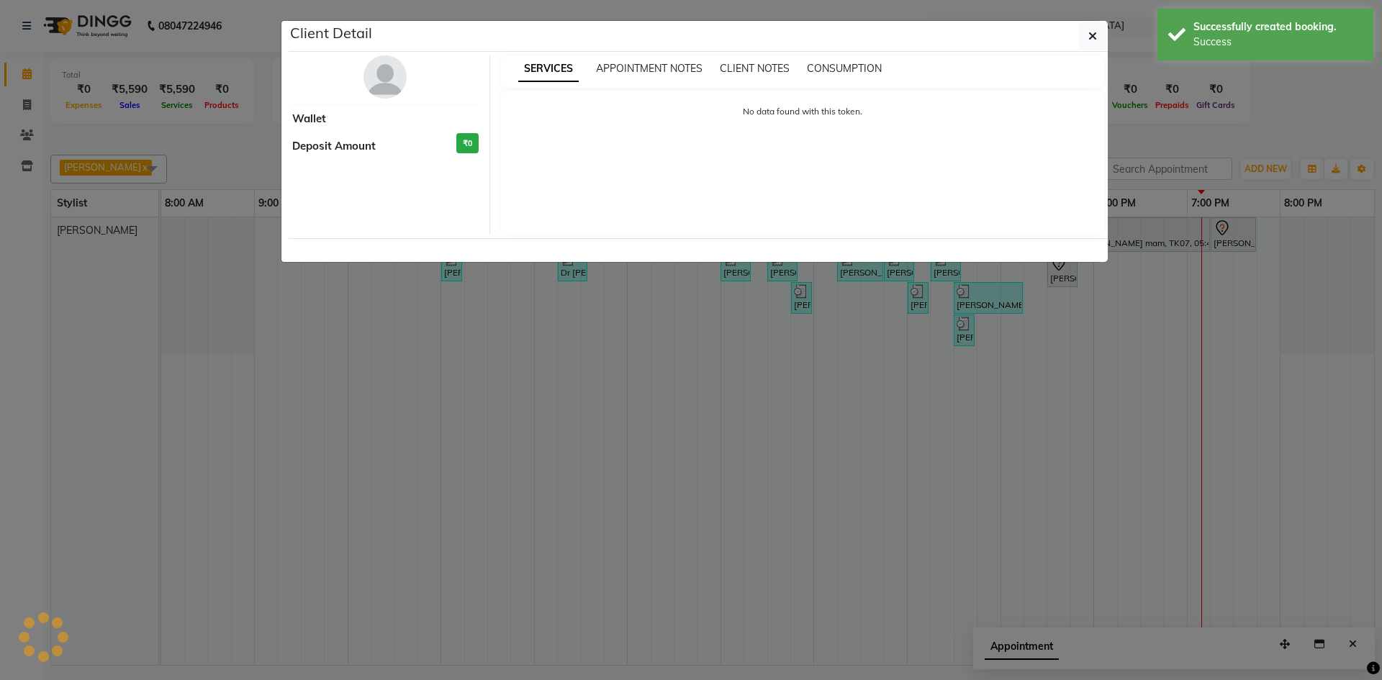
select select "7"
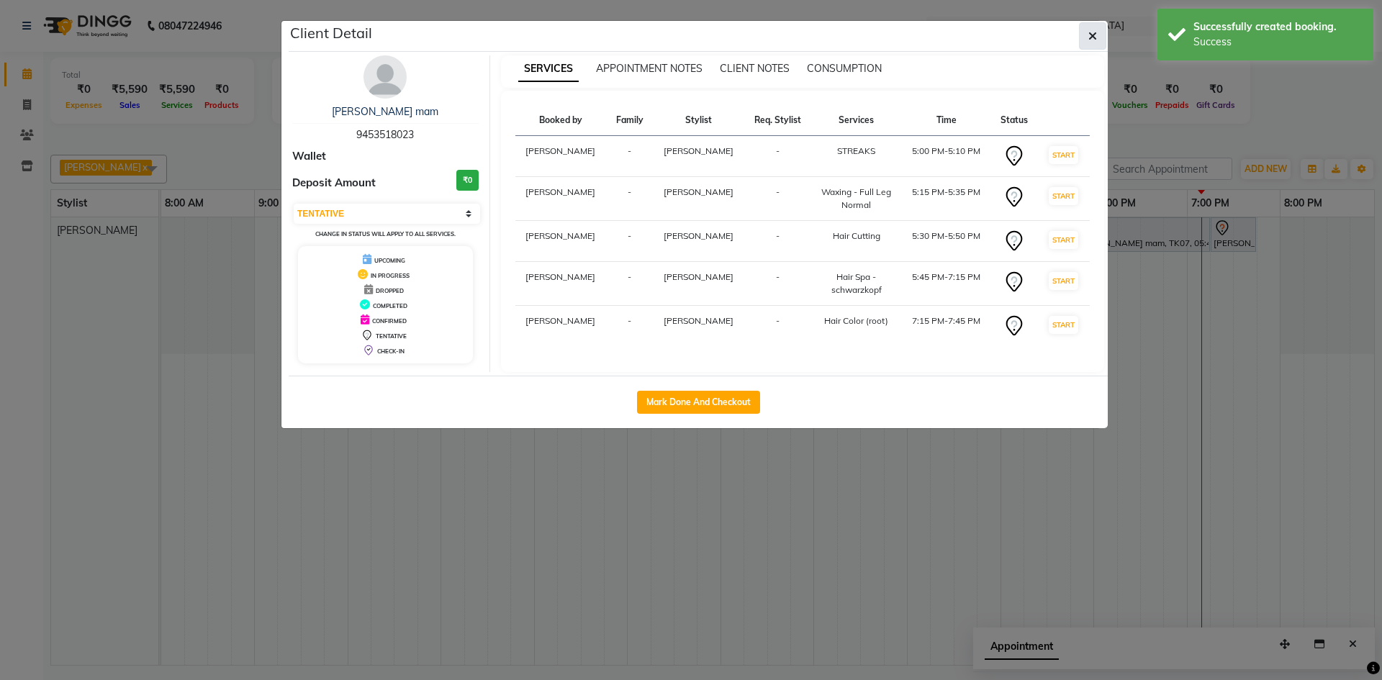
click at [1088, 40] on button "button" at bounding box center [1092, 35] width 27 height 27
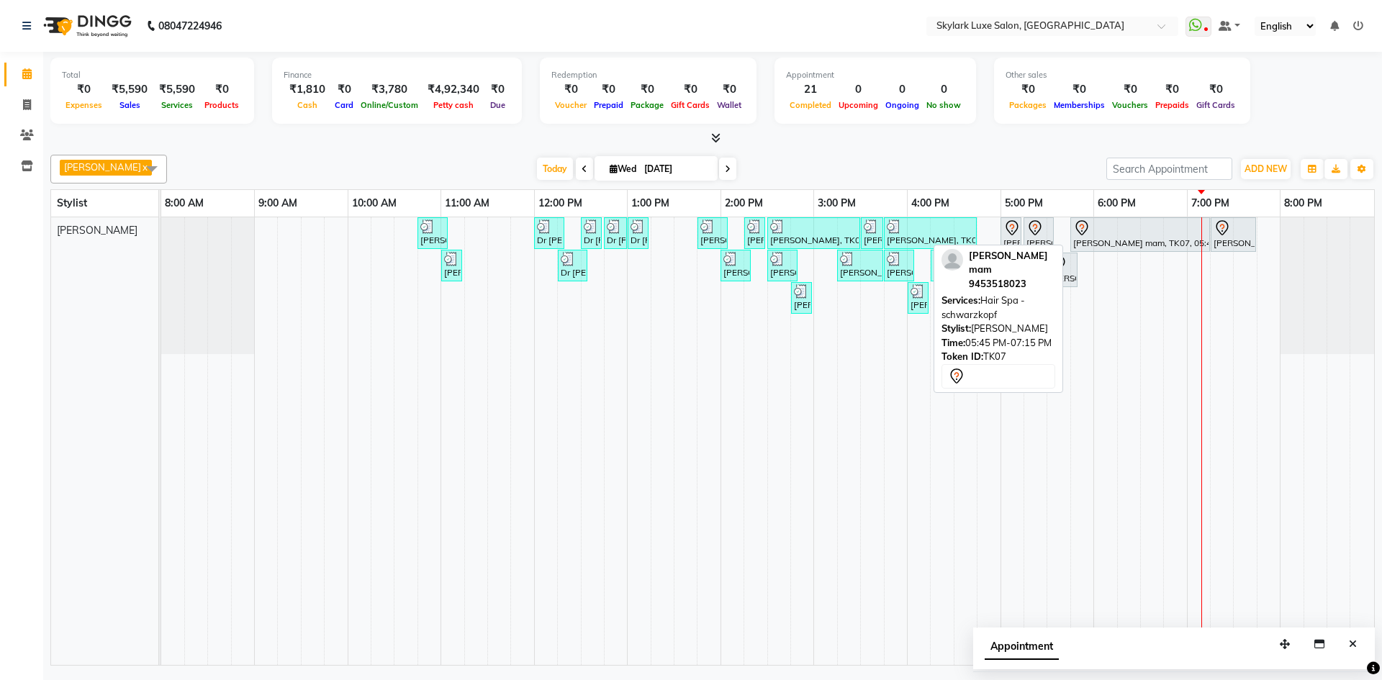
click at [1085, 233] on icon at bounding box center [1082, 227] width 12 height 15
select select "7"
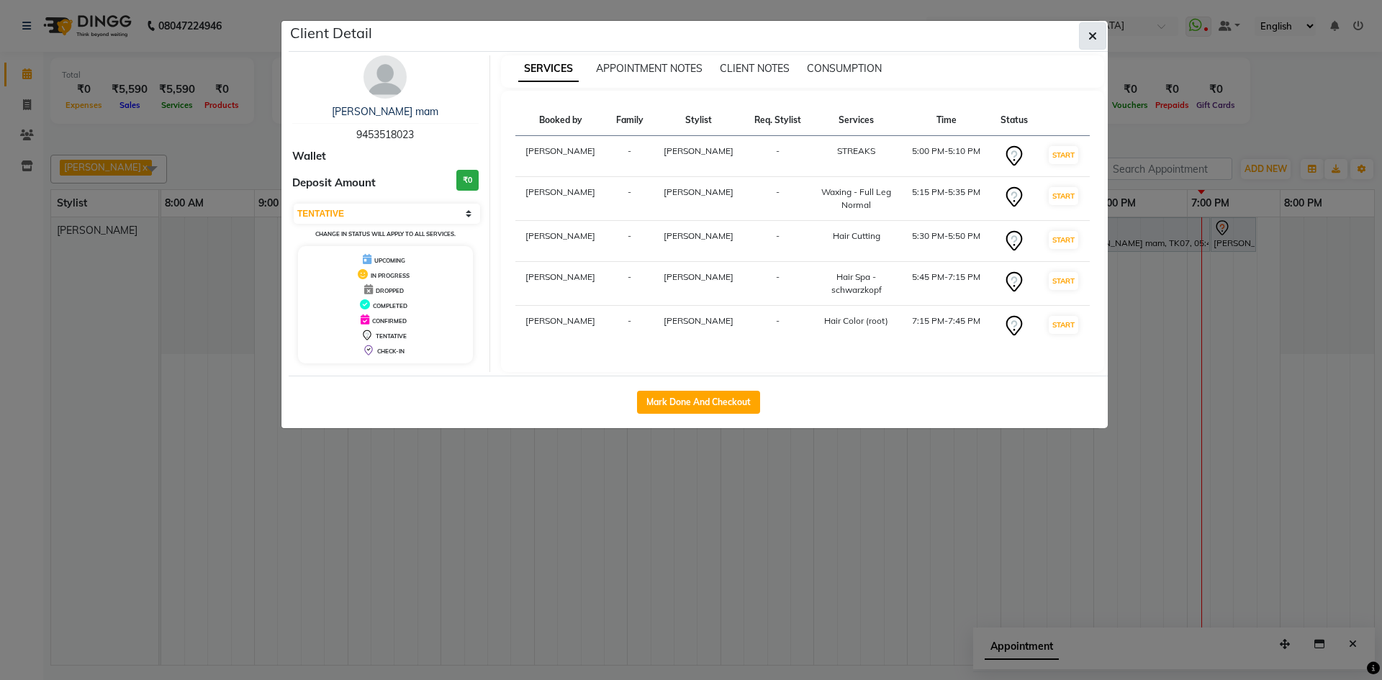
click at [1100, 36] on button "button" at bounding box center [1092, 35] width 27 height 27
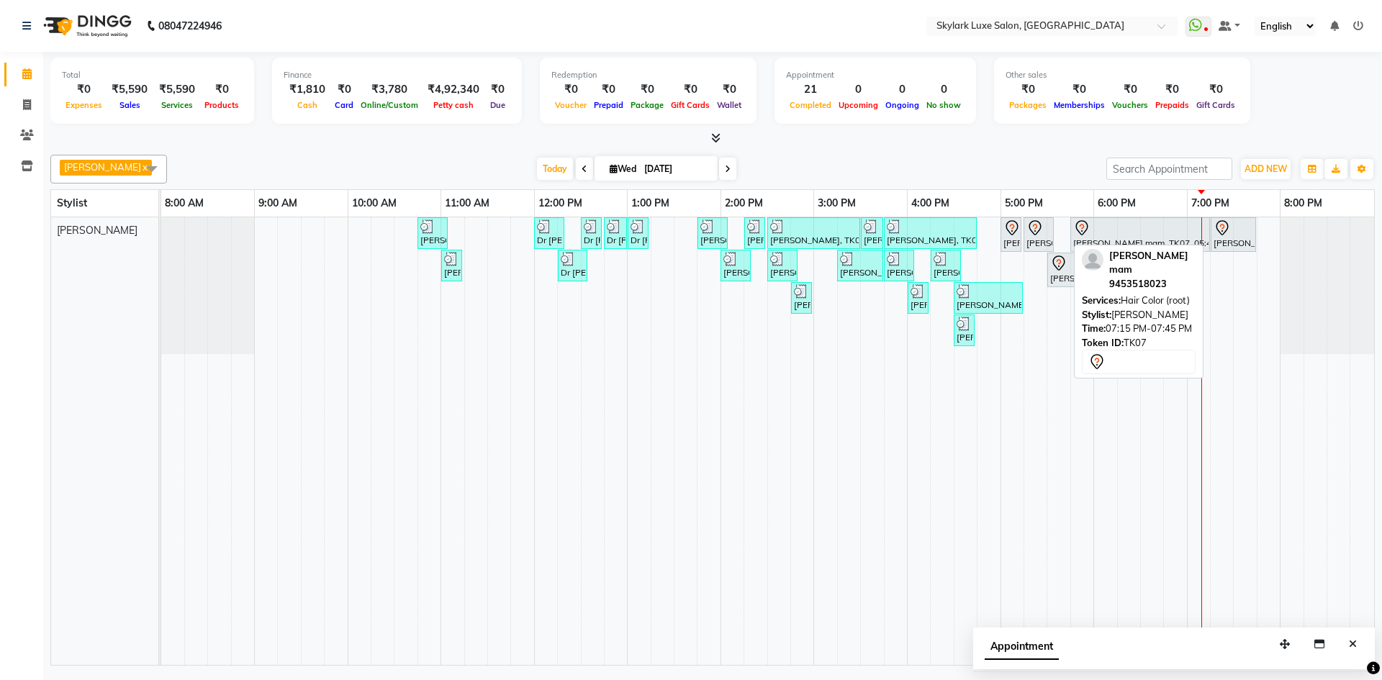
click at [1220, 233] on icon at bounding box center [1222, 227] width 12 height 15
select select "7"
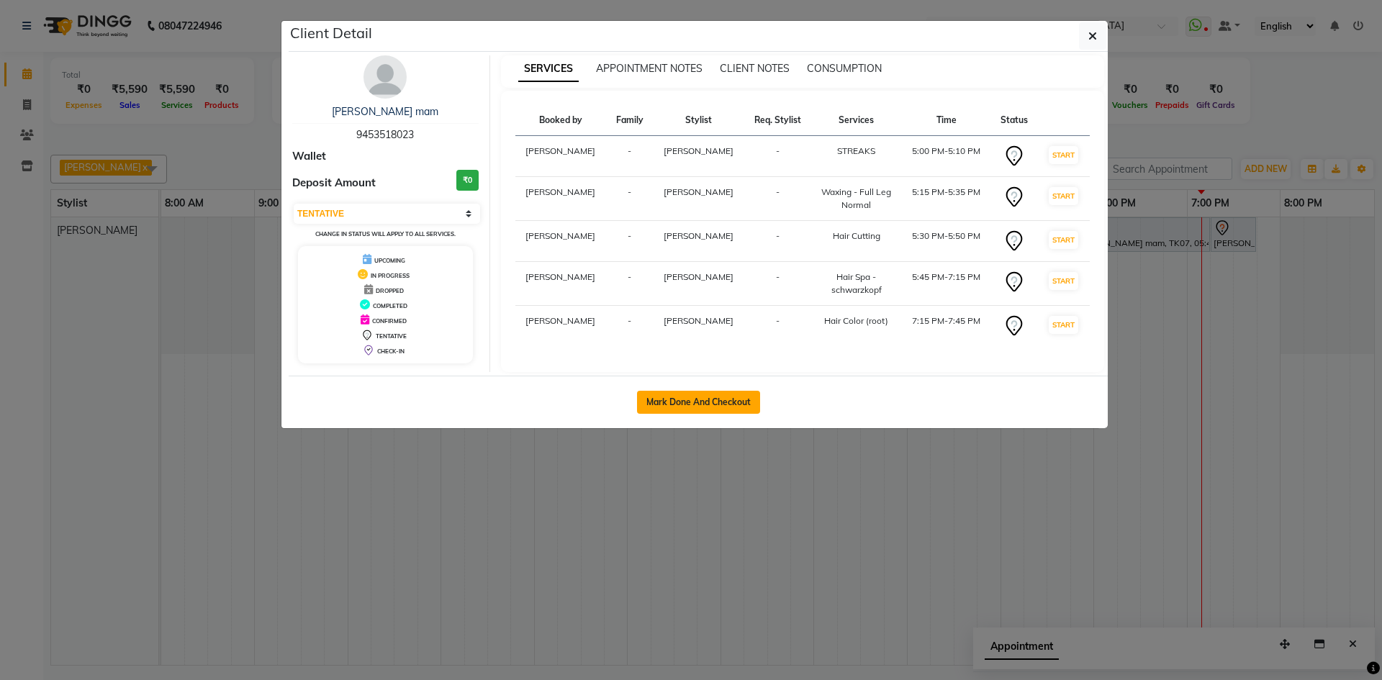
click at [745, 399] on button "Mark Done And Checkout" at bounding box center [698, 402] width 123 height 23
select select "service"
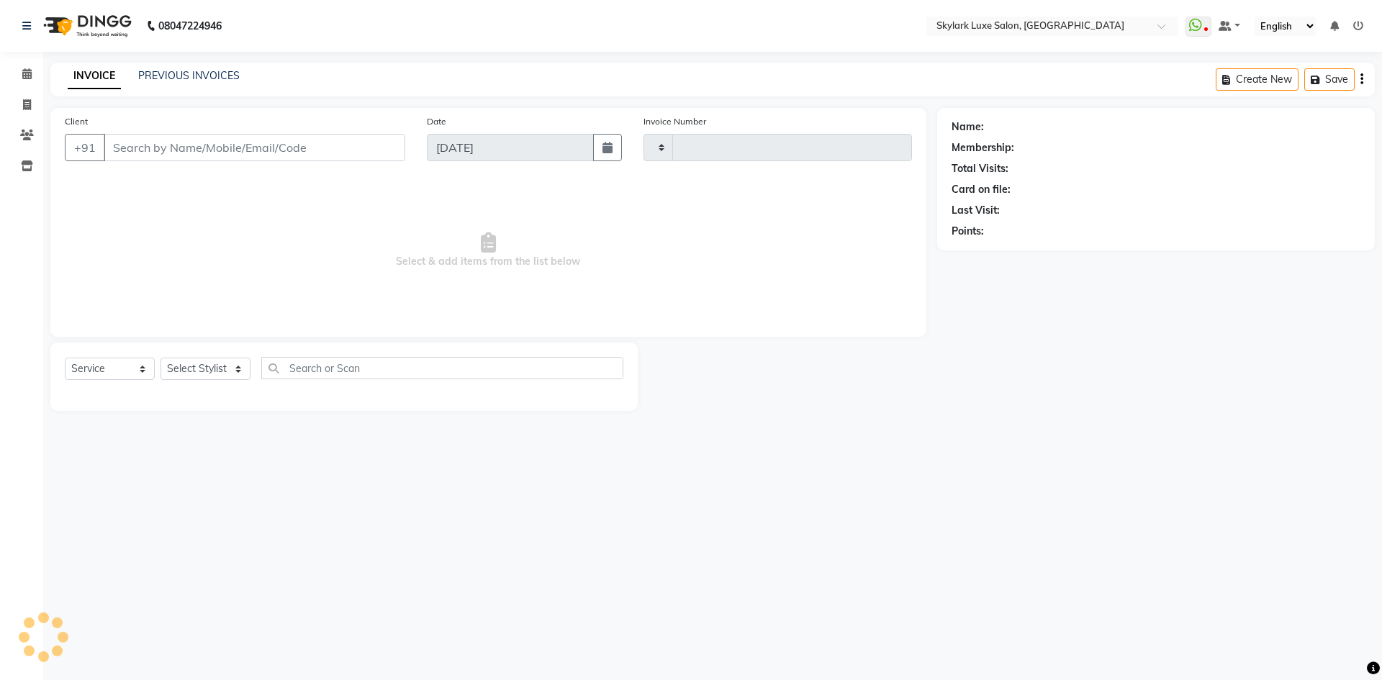
type input "0511"
select select "8191"
type input "9453518023"
select select "85056"
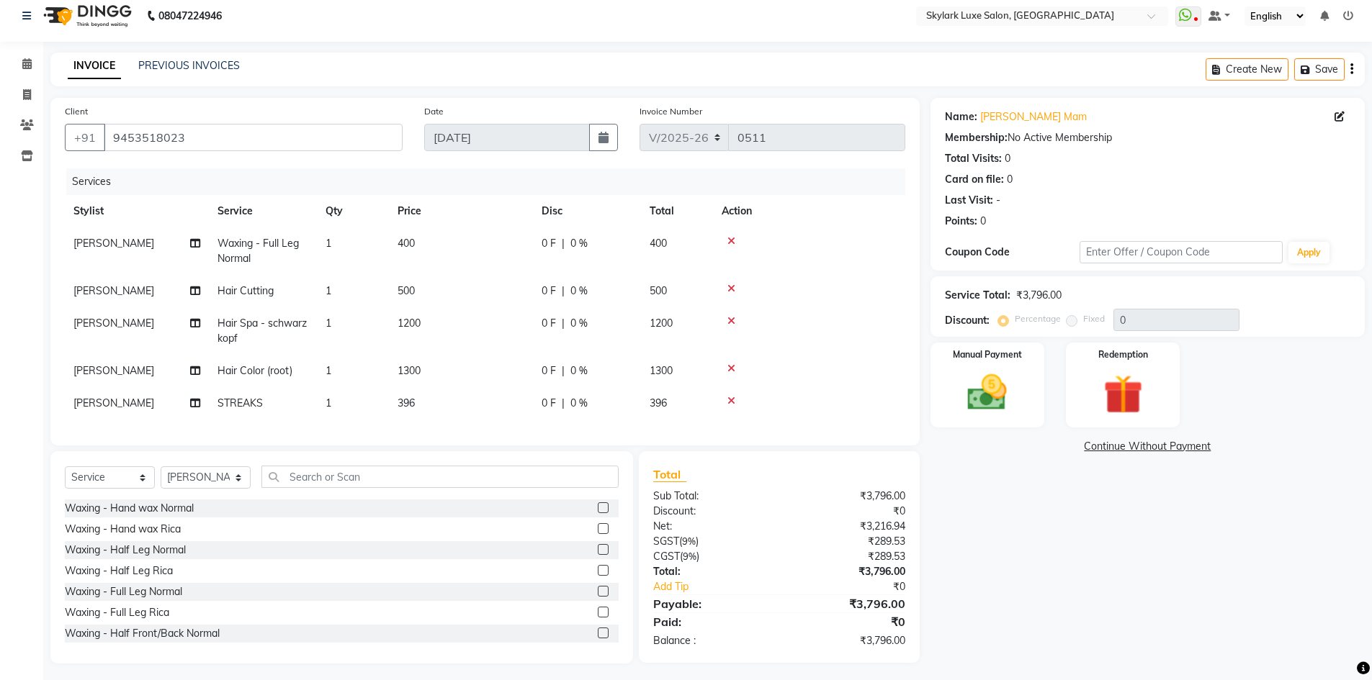
scroll to position [26, 0]
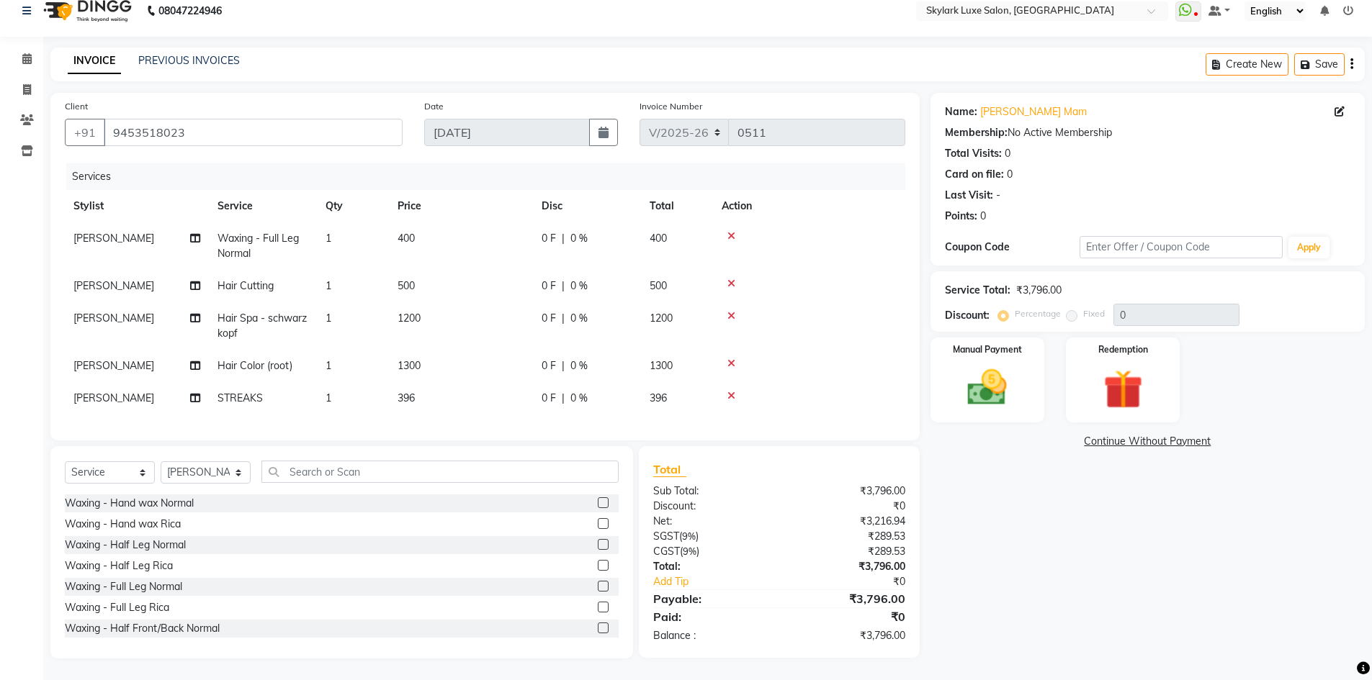
click at [329, 392] on span "1" at bounding box center [328, 398] width 6 height 13
select select "85056"
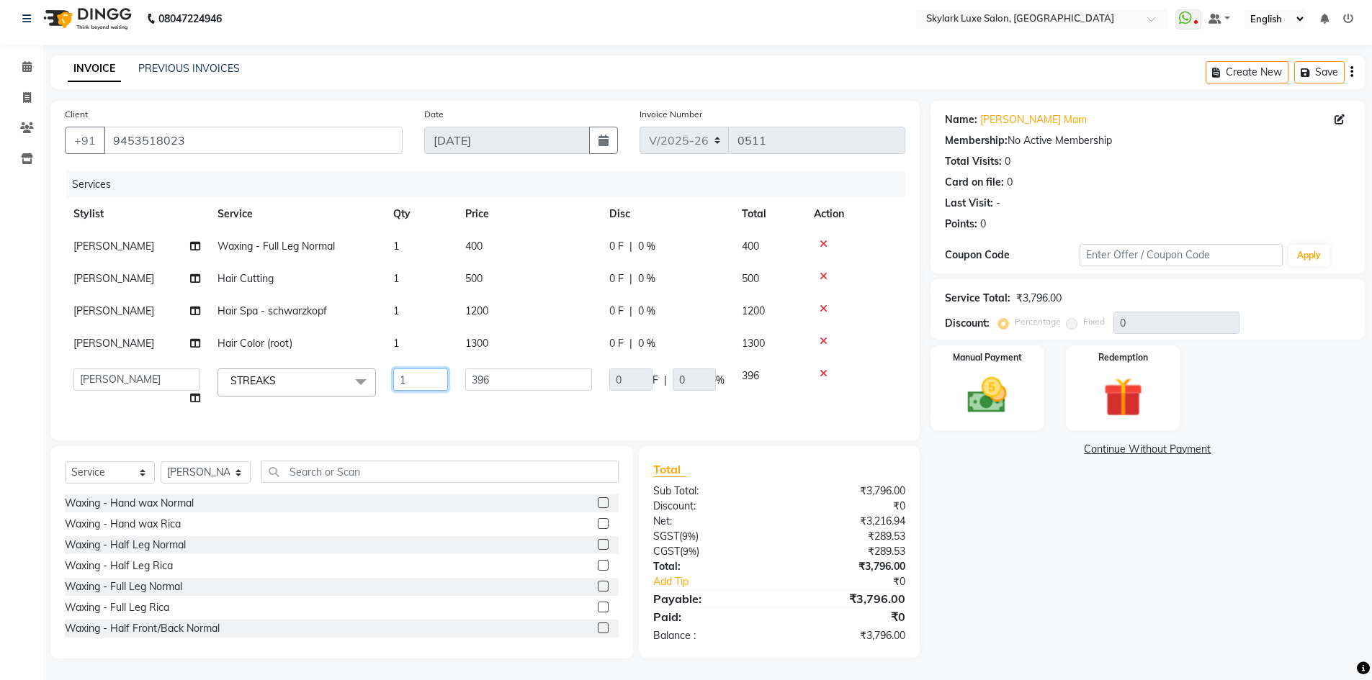
click at [420, 369] on input "1" at bounding box center [420, 380] width 55 height 22
type input "5"
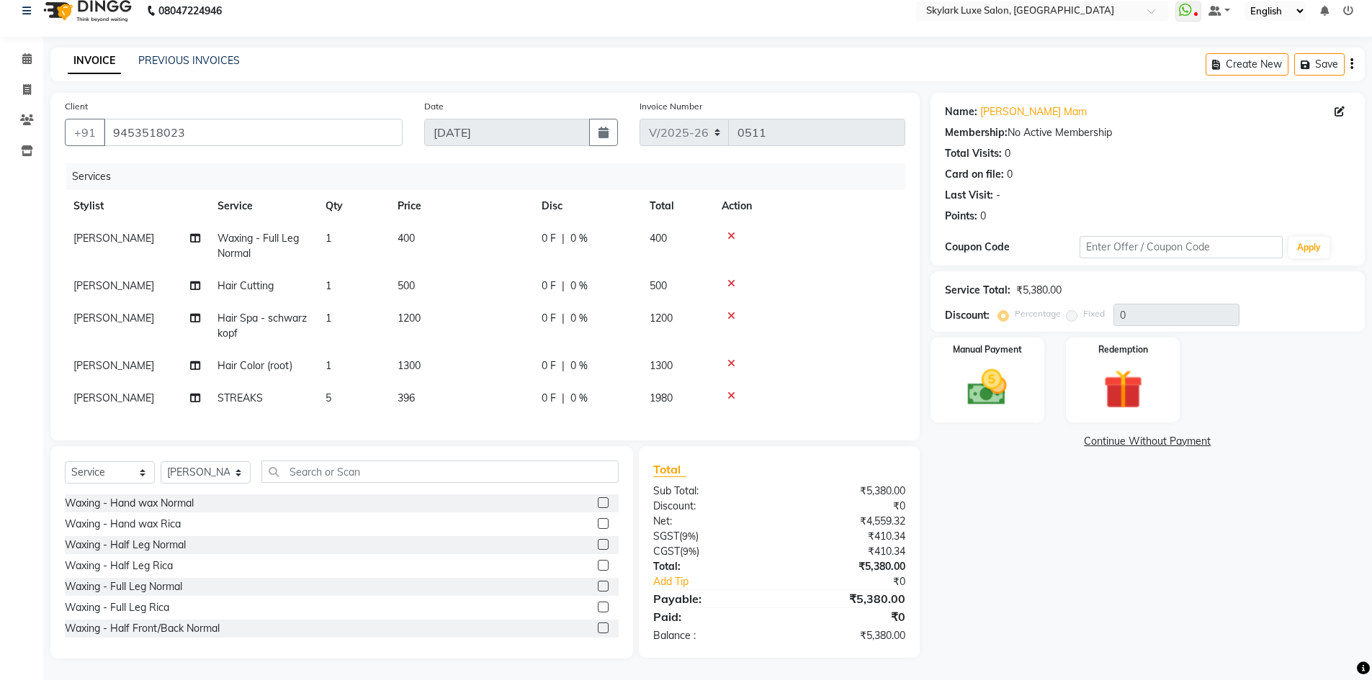
click at [413, 392] on span "396" at bounding box center [405, 398] width 17 height 13
select select "85056"
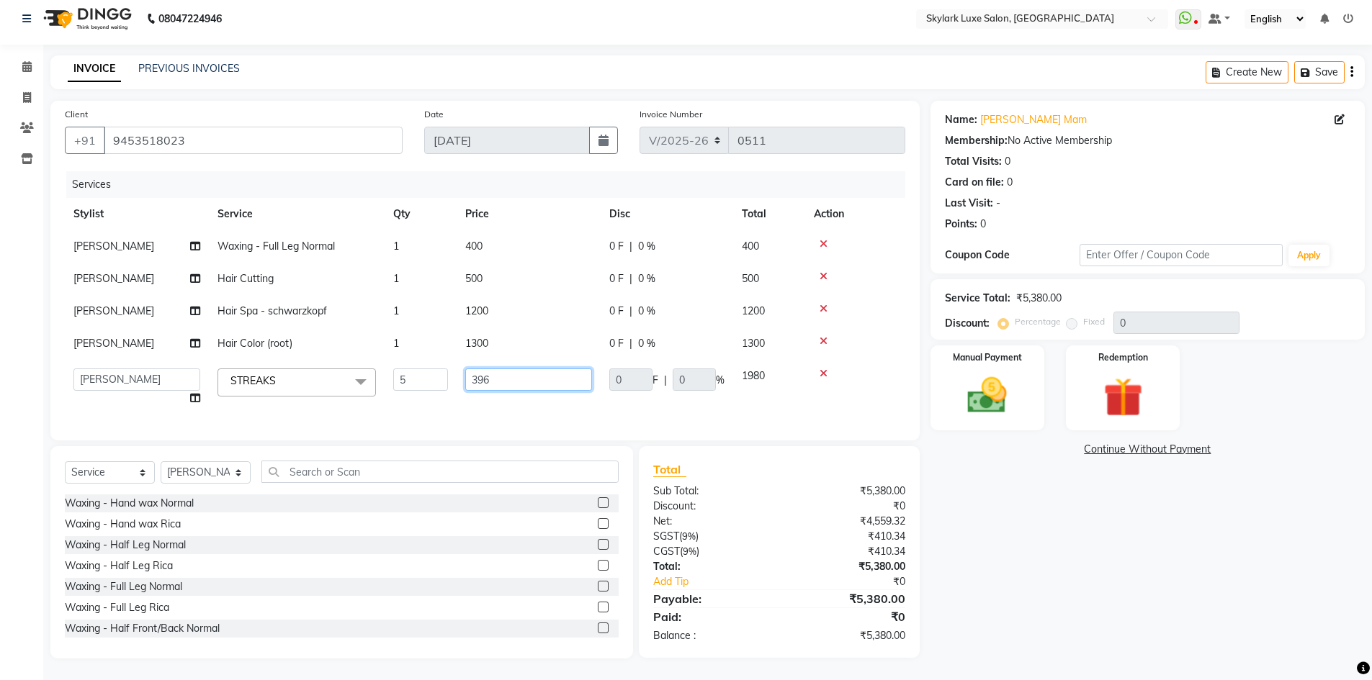
click at [496, 369] on input "396" at bounding box center [528, 380] width 127 height 22
type input "3"
type input "400"
click at [547, 270] on tr "[PERSON_NAME] Hair Cutting 1 500 0 F | 0 % 500" at bounding box center [485, 279] width 840 height 32
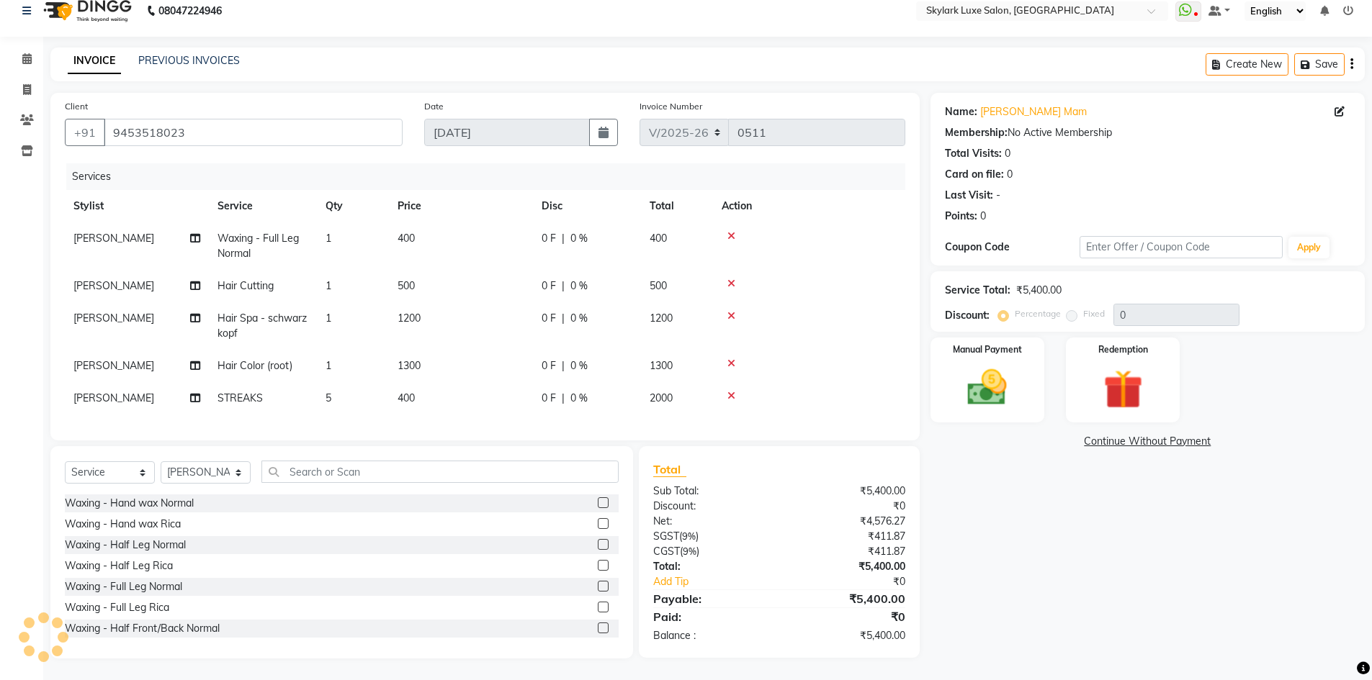
scroll to position [26, 0]
click at [1000, 392] on img at bounding box center [987, 387] width 66 height 47
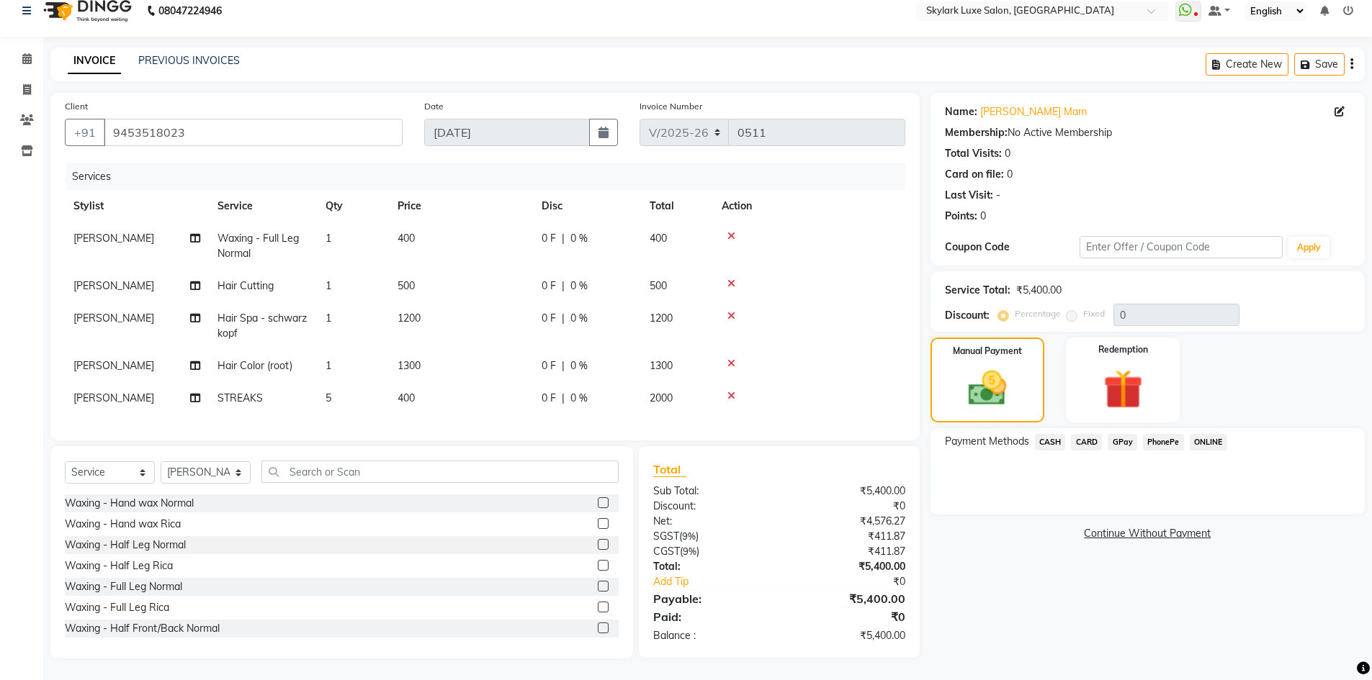
click at [392, 352] on td "1300" at bounding box center [461, 366] width 144 height 32
select select "85056"
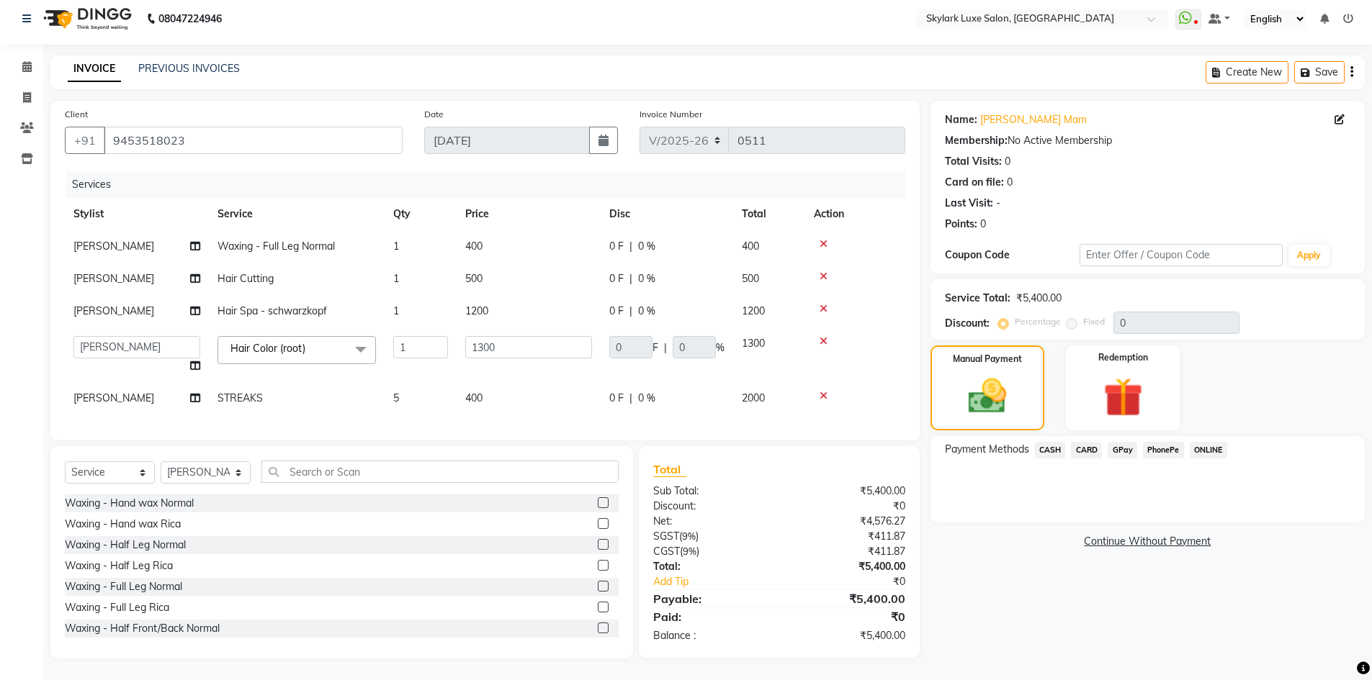
scroll to position [18, 0]
click at [480, 338] on input "1300" at bounding box center [528, 347] width 127 height 22
type input "1200"
click at [516, 264] on tbody "[PERSON_NAME] Waxing - Full Leg Normal 1 400 0 F | 0 % 400 [PERSON_NAME] Hair C…" at bounding box center [485, 322] width 840 height 184
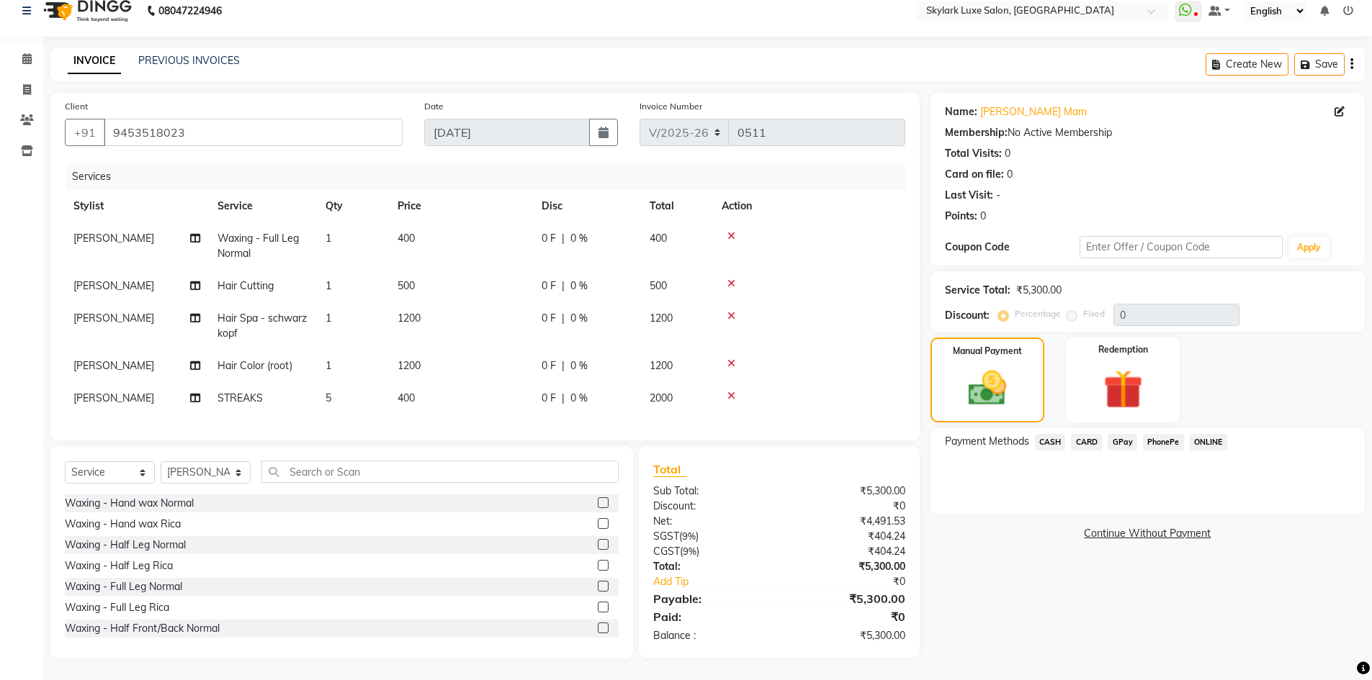
scroll to position [26, 0]
click at [1084, 434] on span "CARD" at bounding box center [1086, 442] width 31 height 17
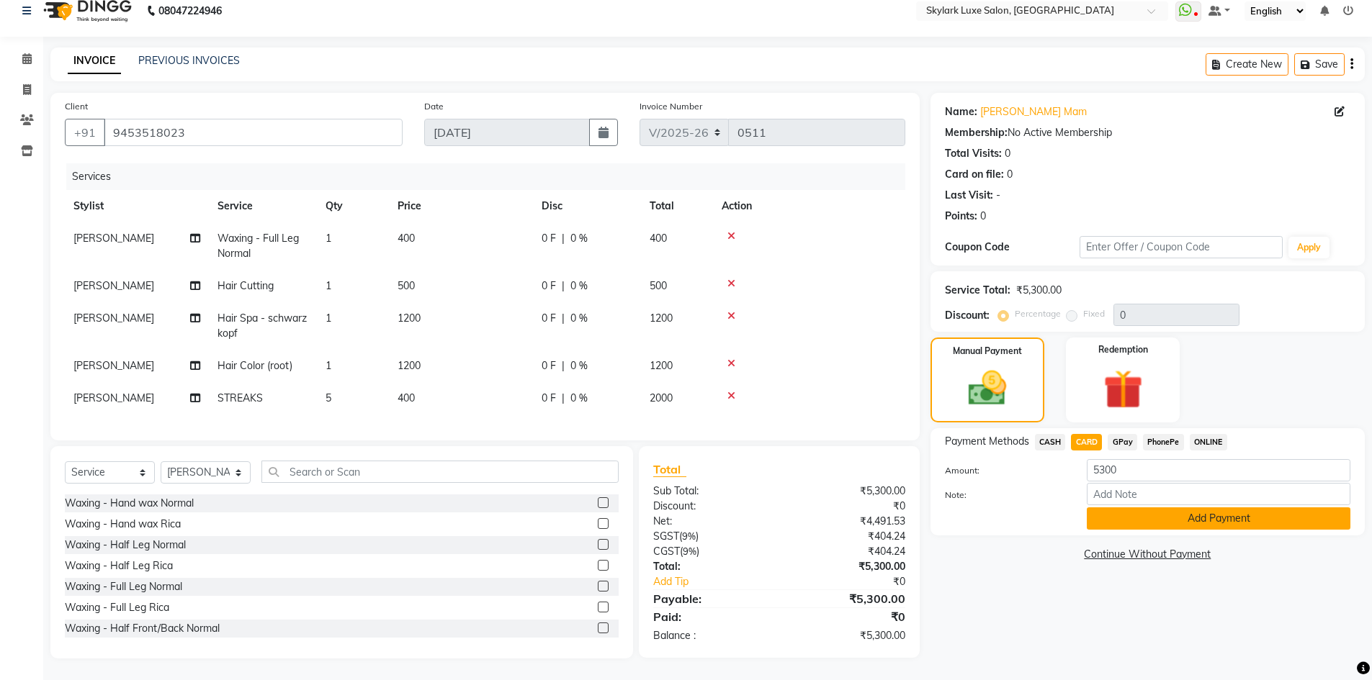
click at [1120, 508] on button "Add Payment" at bounding box center [1219, 519] width 264 height 22
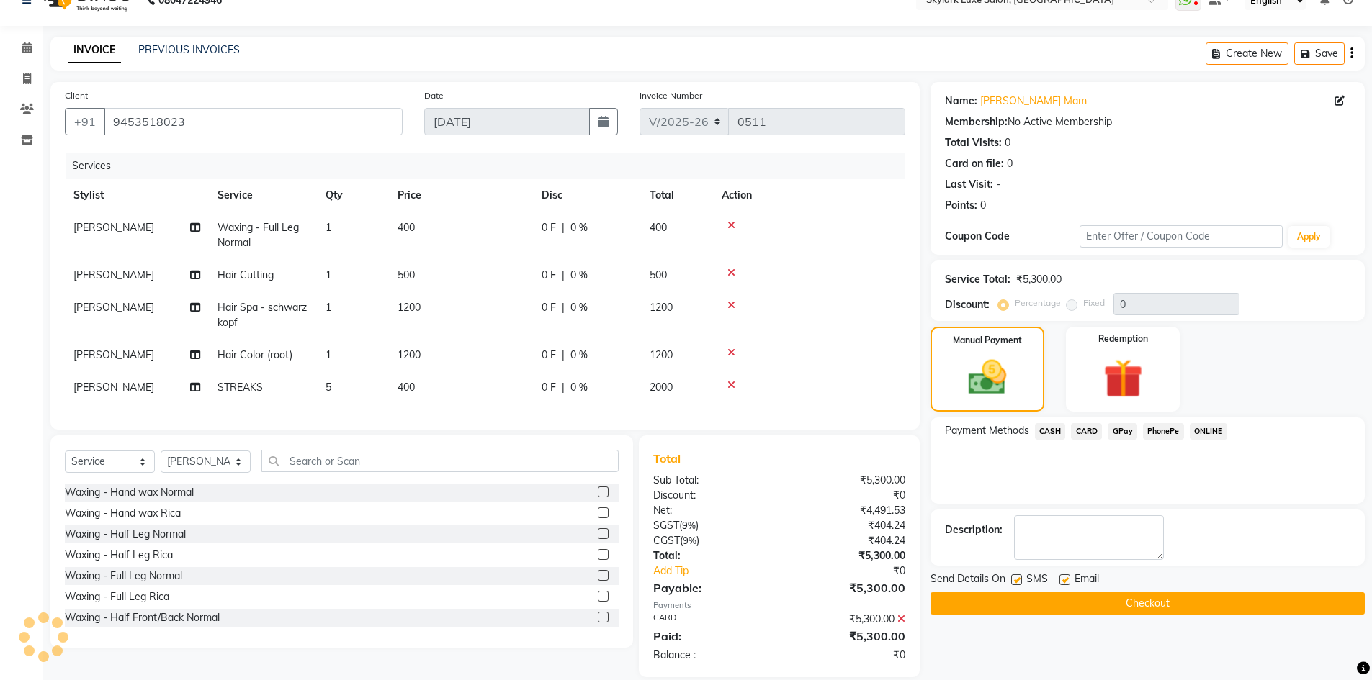
click at [1080, 603] on button "Checkout" at bounding box center [1147, 604] width 434 height 22
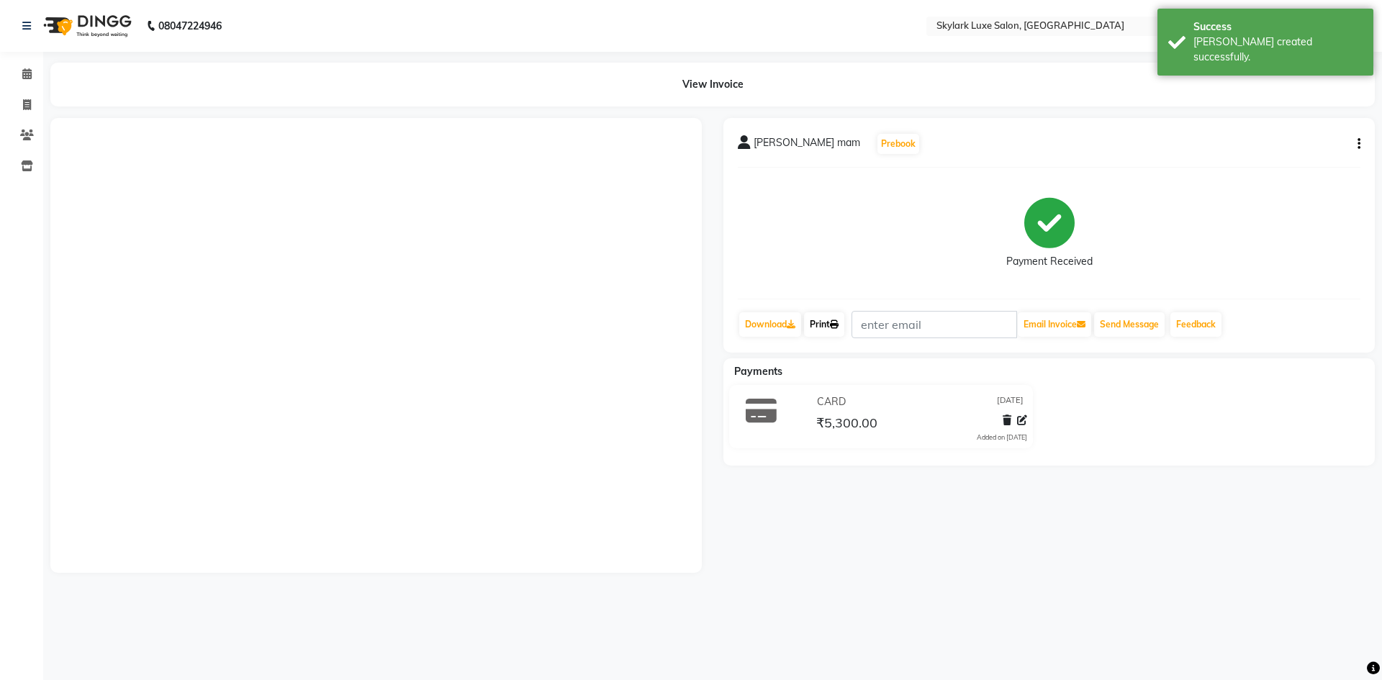
click at [824, 326] on link "Print" at bounding box center [824, 325] width 40 height 24
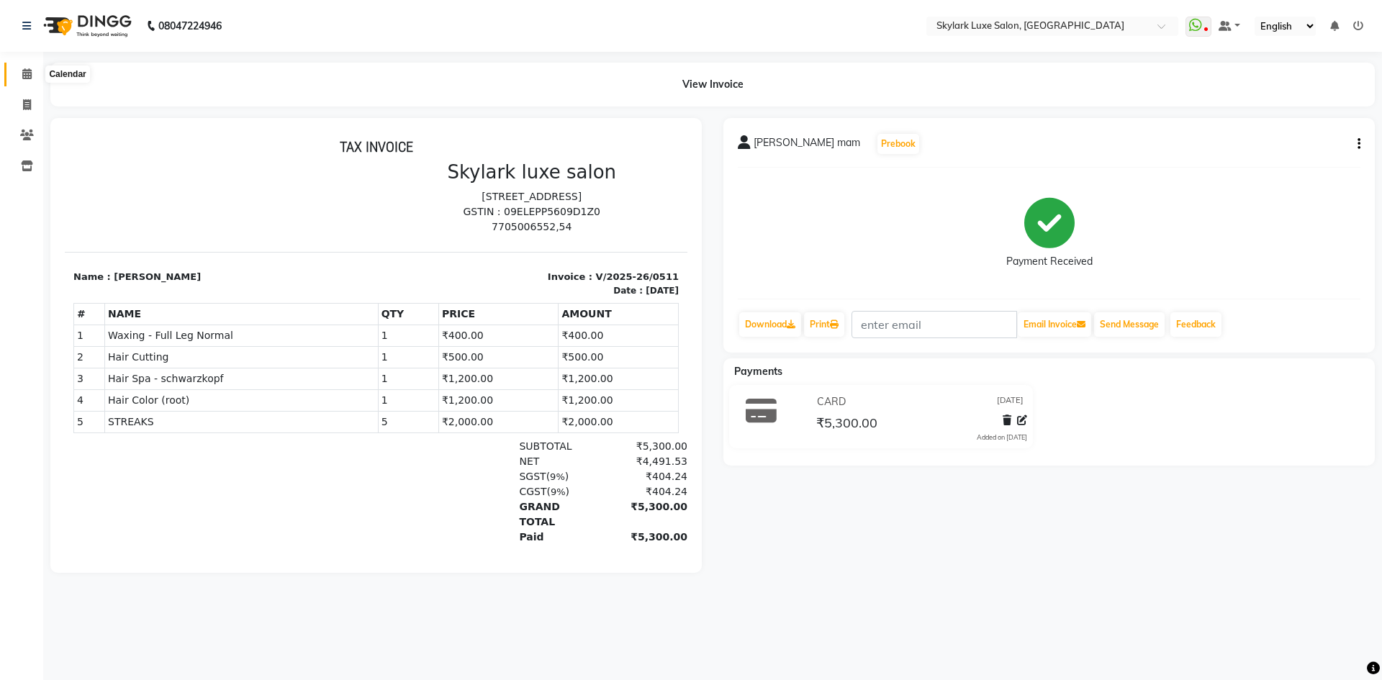
click at [23, 78] on icon at bounding box center [26, 73] width 9 height 11
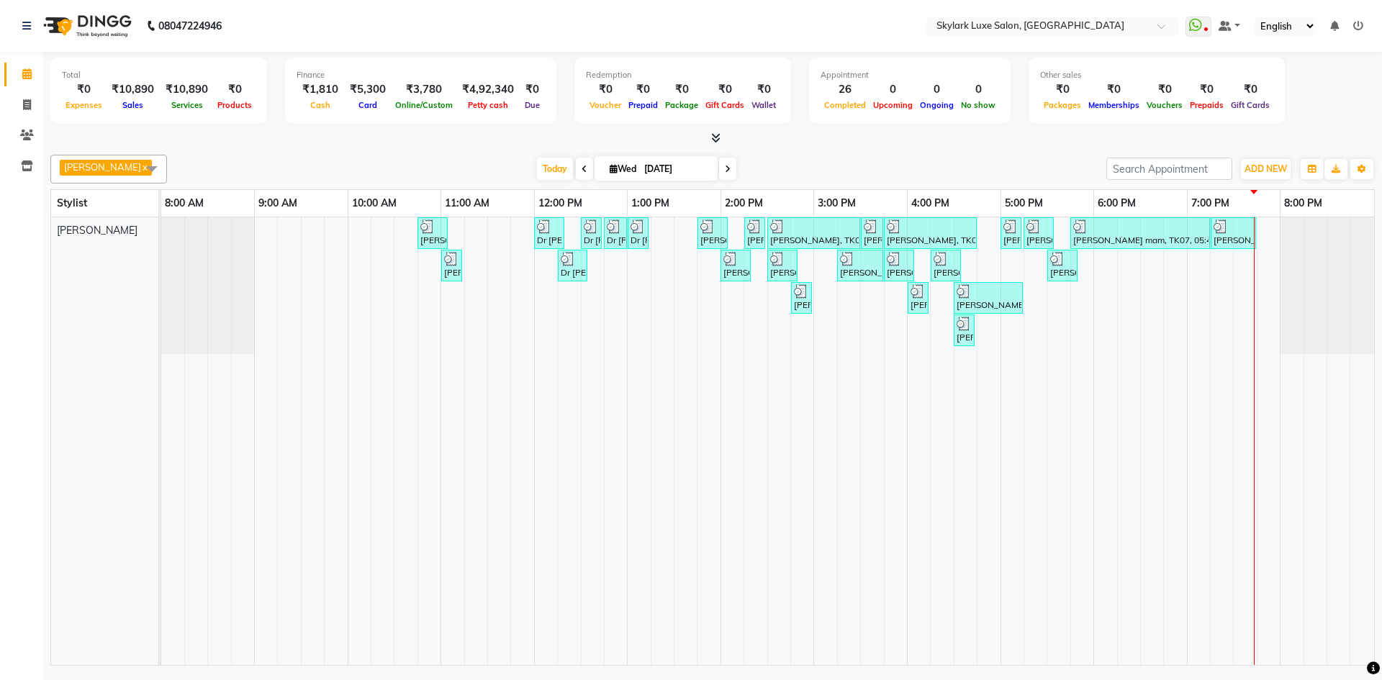
click at [1358, 27] on icon at bounding box center [1359, 26] width 10 height 10
